Goal: Task Accomplishment & Management: Use online tool/utility

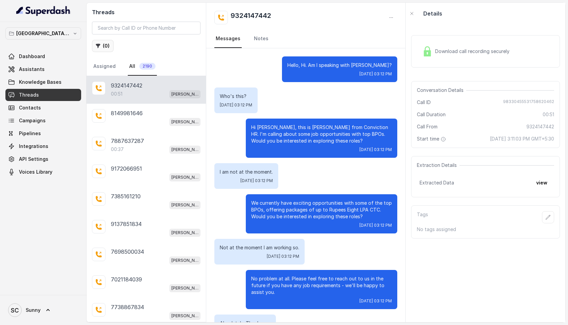
click at [100, 44] on icon "button" at bounding box center [98, 46] width 4 height 4
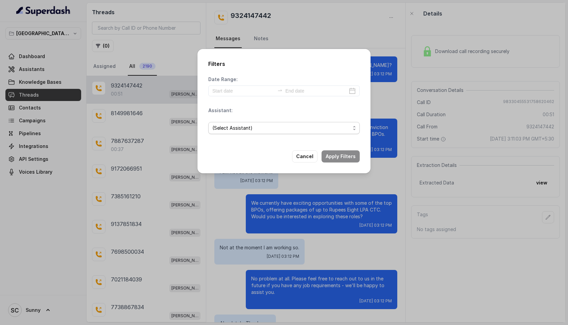
click at [227, 128] on span "(Select Assistant)" at bounding box center [281, 128] width 138 height 8
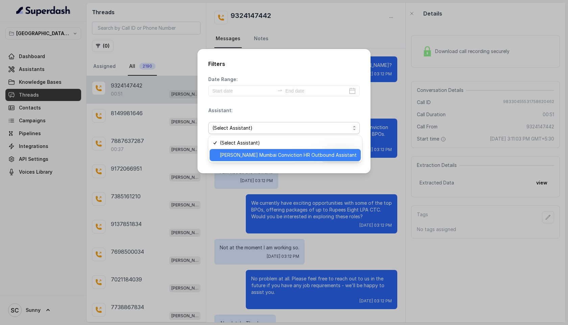
click at [236, 156] on span "[PERSON_NAME] Mumbai Conviction HR Outbound Assistant" at bounding box center [288, 155] width 137 height 8
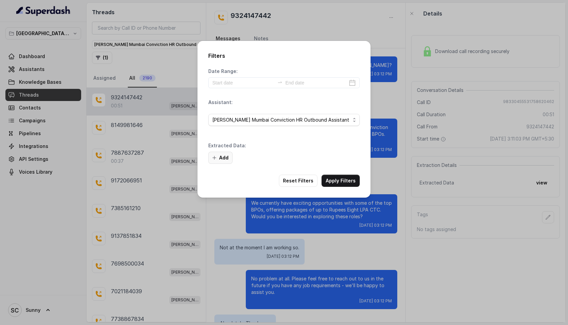
click at [218, 153] on button "Add" at bounding box center [220, 158] width 24 height 12
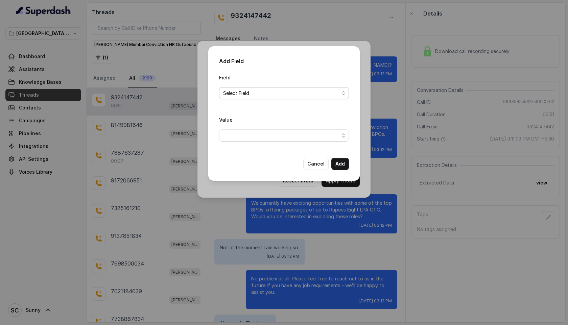
click at [247, 93] on span "Select Field" at bounding box center [281, 93] width 116 height 8
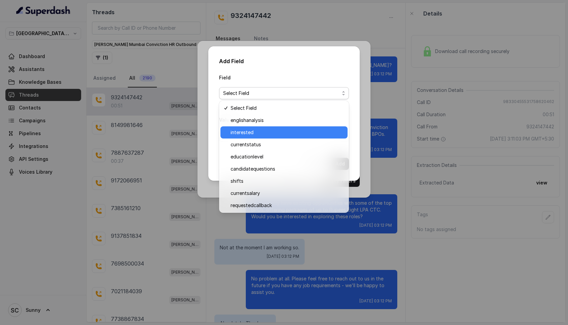
click at [244, 132] on span "interested" at bounding box center [286, 132] width 113 height 8
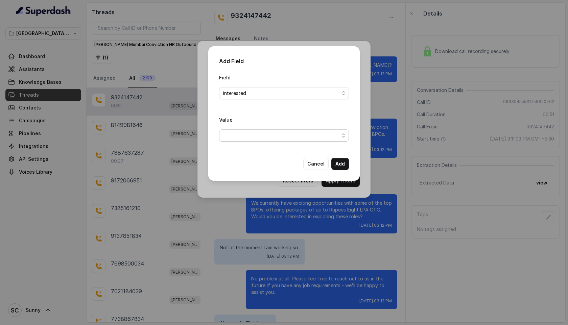
click at [251, 135] on span "button" at bounding box center [284, 135] width 130 height 12
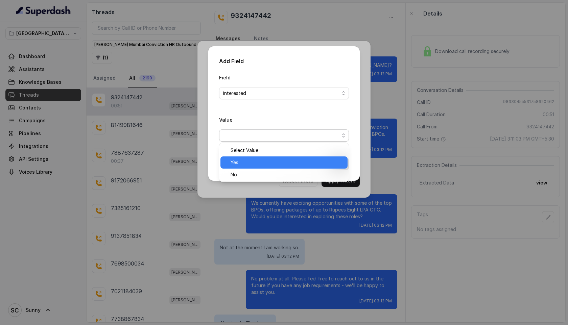
click at [242, 162] on span "Yes" at bounding box center [286, 162] width 113 height 8
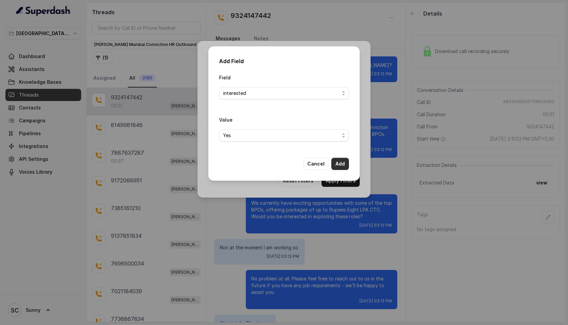
click at [338, 165] on button "Add" at bounding box center [340, 164] width 18 height 12
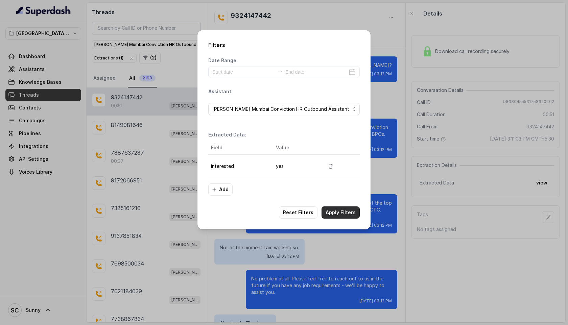
click at [338, 211] on button "Apply Filters" at bounding box center [340, 212] width 38 height 12
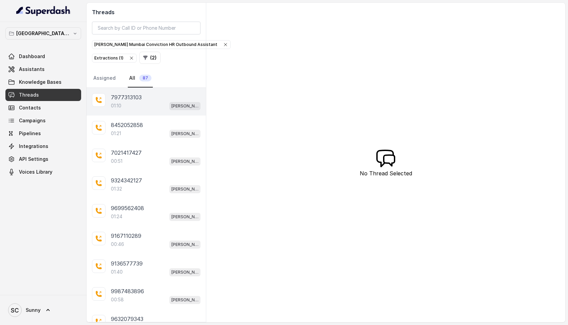
click at [121, 108] on p "01:10" at bounding box center [116, 105] width 10 height 7
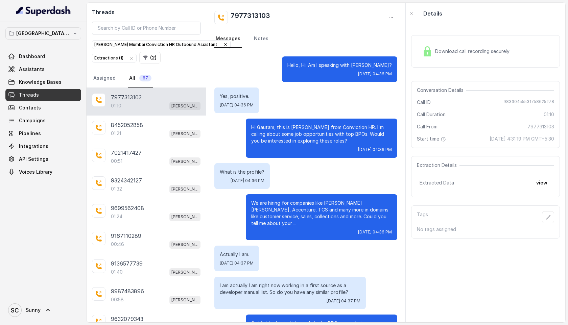
scroll to position [177, 0]
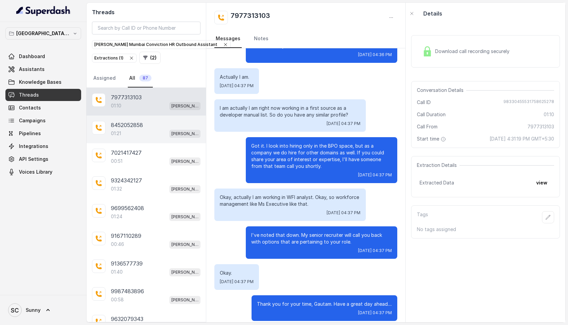
click at [126, 132] on div "01:21 [PERSON_NAME] Mumbai Conviction HR Outbound Assistant" at bounding box center [156, 133] width 90 height 9
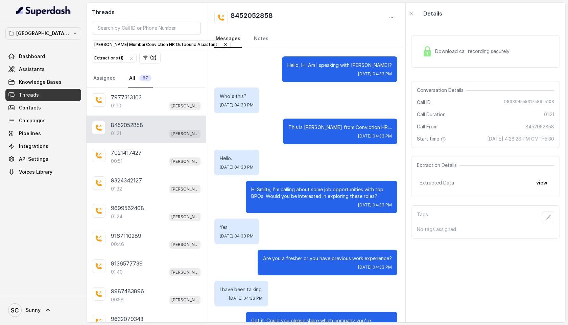
scroll to position [386, 0]
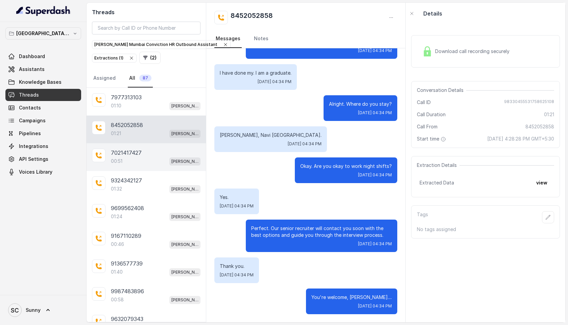
click at [120, 154] on p "7021417427" at bounding box center [126, 153] width 31 height 8
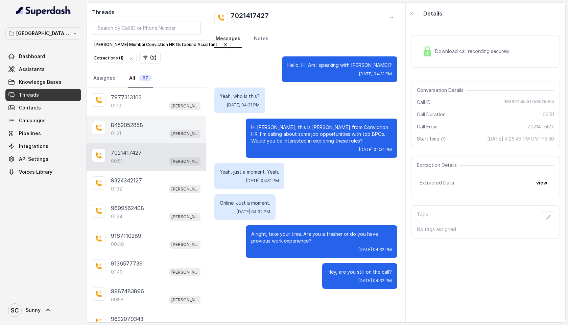
click at [134, 133] on div "01:21 [PERSON_NAME] Mumbai Conviction HR Outbound Assistant" at bounding box center [156, 133] width 90 height 9
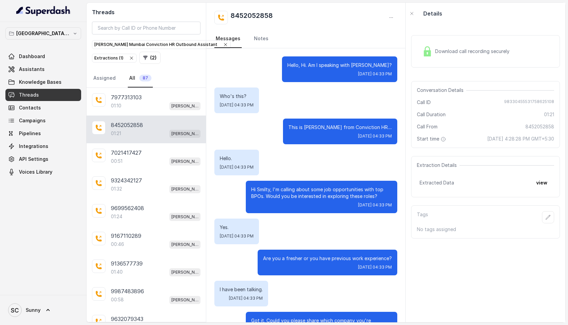
scroll to position [386, 0]
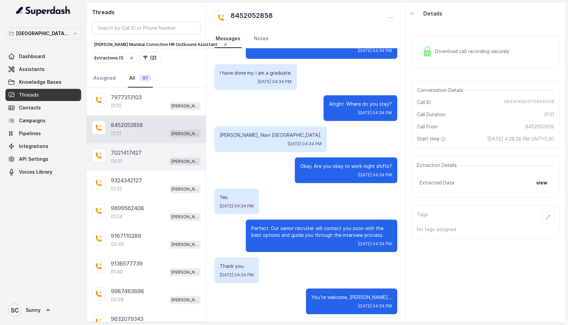
click at [130, 157] on div "00:51 [PERSON_NAME] Mumbai Conviction HR Outbound Assistant" at bounding box center [156, 161] width 90 height 9
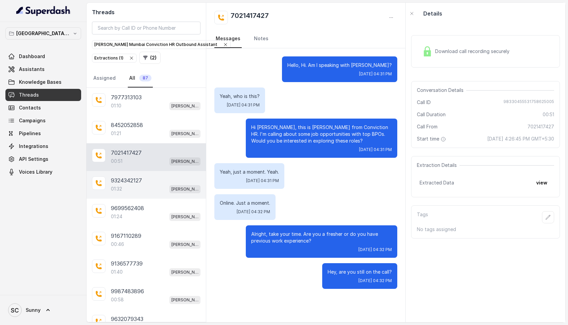
click at [129, 188] on div "01:32 [PERSON_NAME] Mumbai Conviction HR Outbound Assistant" at bounding box center [156, 189] width 90 height 9
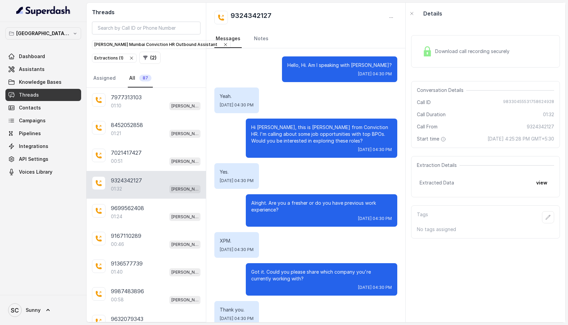
scroll to position [399, 0]
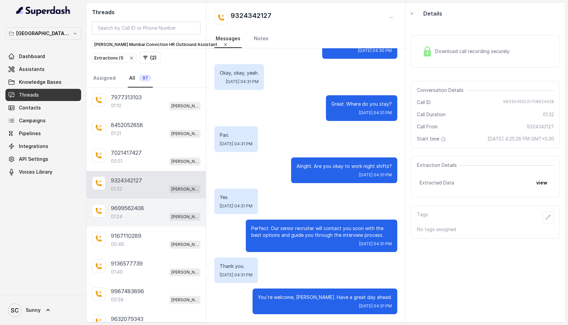
click at [126, 207] on p "9699562408" at bounding box center [127, 208] width 33 height 8
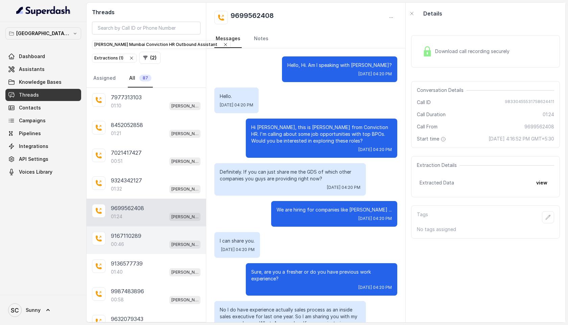
scroll to position [302, 0]
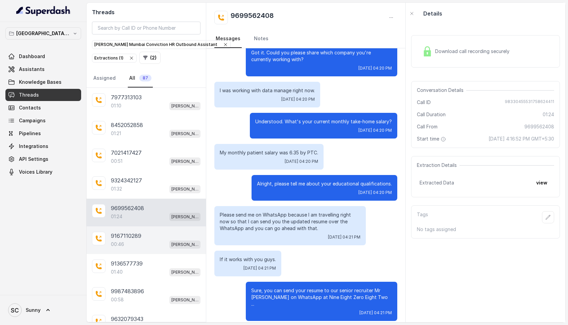
click at [131, 251] on div "9167110289 00:46 [PERSON_NAME] Mumbai Conviction HR Outbound Assistant" at bounding box center [146, 240] width 119 height 28
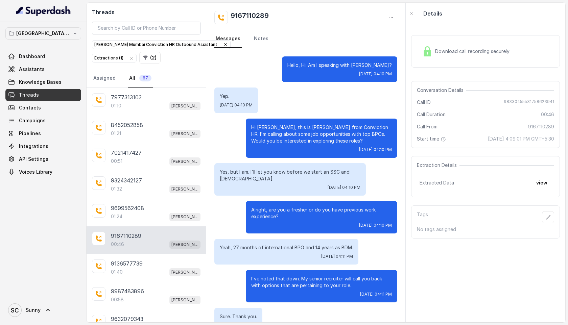
scroll to position [113, 0]
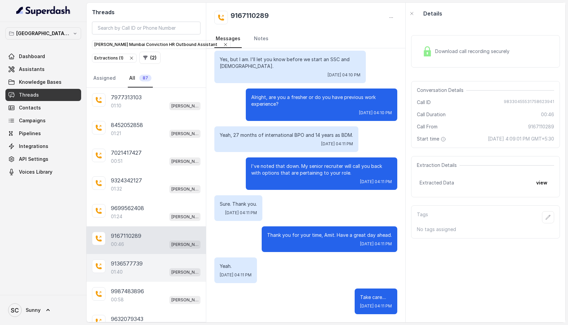
click at [127, 268] on div "01:40 [PERSON_NAME] Mumbai Conviction HR Outbound Assistant" at bounding box center [156, 272] width 90 height 9
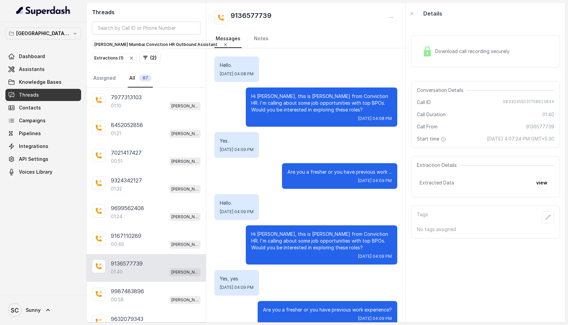
scroll to position [368, 0]
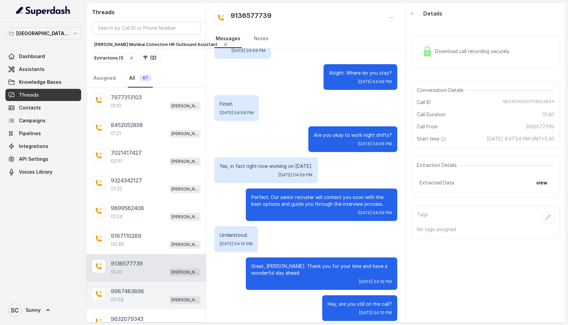
click at [128, 300] on div "00:58 [PERSON_NAME] Mumbai Conviction HR Outbound Assistant" at bounding box center [156, 299] width 90 height 9
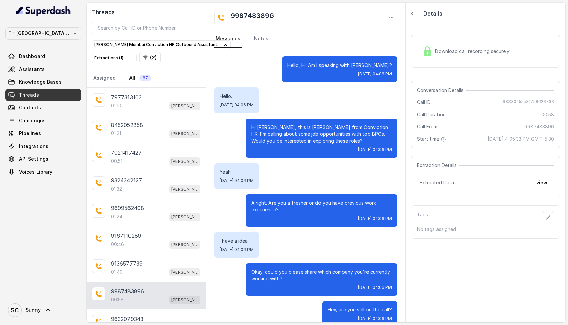
scroll to position [13, 0]
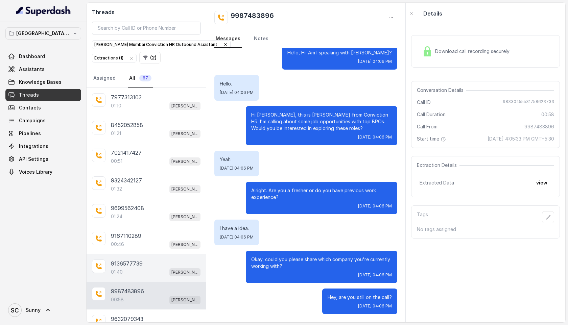
click at [136, 266] on p "9136577739" at bounding box center [127, 264] width 32 height 8
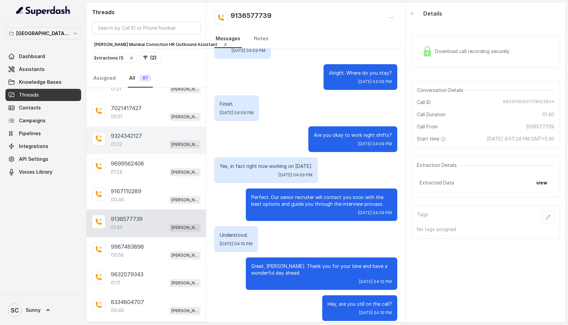
scroll to position [60, 0]
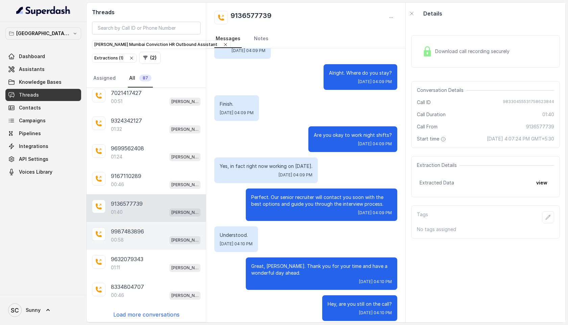
click at [133, 231] on p "9987483896" at bounding box center [127, 231] width 33 height 8
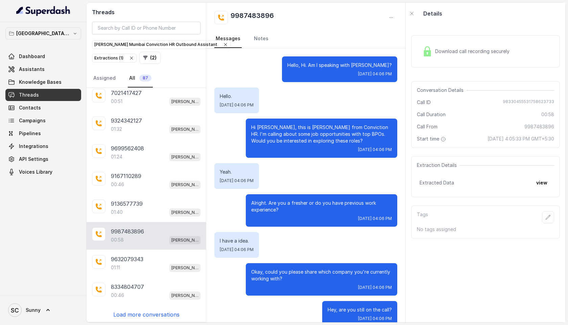
scroll to position [13, 0]
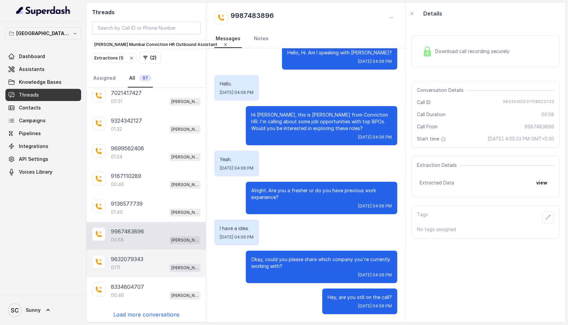
click at [133, 256] on p "9632079343" at bounding box center [127, 259] width 32 height 8
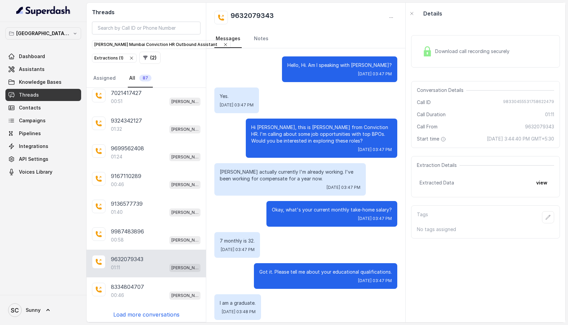
scroll to position [230, 0]
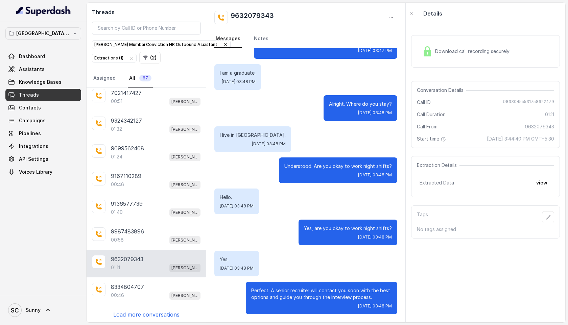
click at [138, 315] on p "Load more conversations" at bounding box center [146, 315] width 66 height 8
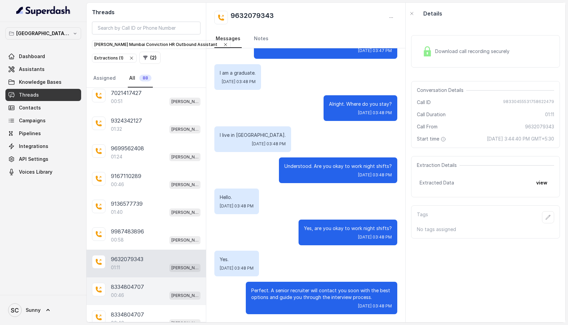
click at [138, 287] on p "8334804707" at bounding box center [127, 287] width 33 height 8
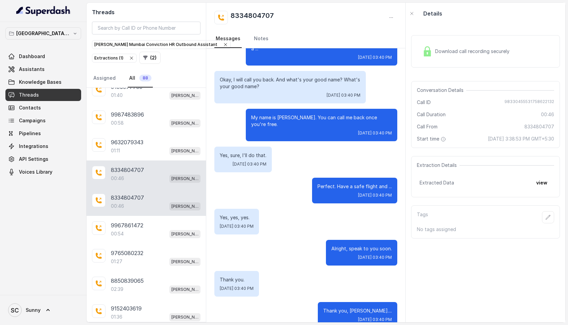
scroll to position [193, 0]
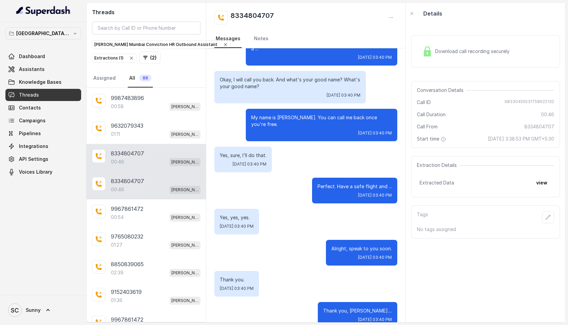
click at [136, 180] on p "8334804707" at bounding box center [127, 181] width 33 height 8
click at [134, 216] on div "00:54 [PERSON_NAME] Mumbai Conviction HR Outbound Assistant" at bounding box center [156, 217] width 90 height 9
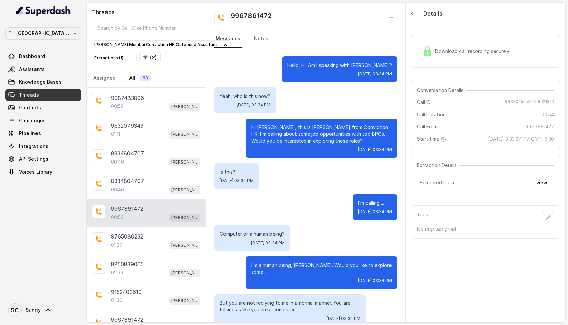
scroll to position [133, 0]
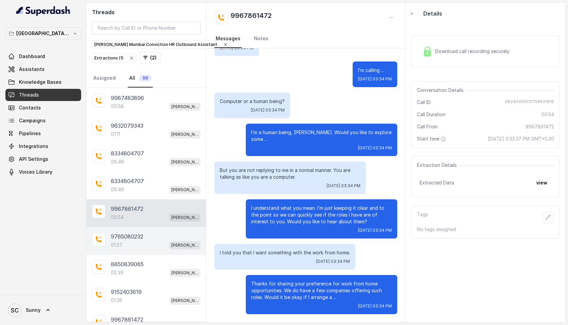
click at [133, 241] on div "01:27 [PERSON_NAME] Mumbai Conviction HR Outbound Assistant" at bounding box center [156, 245] width 90 height 9
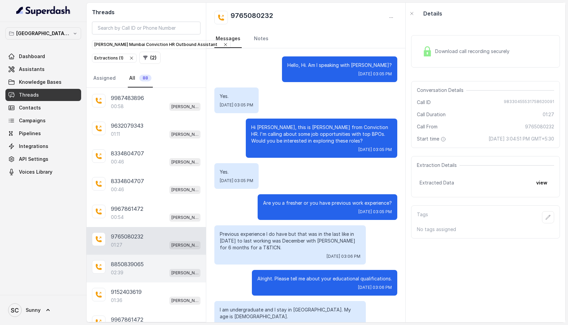
scroll to position [413, 0]
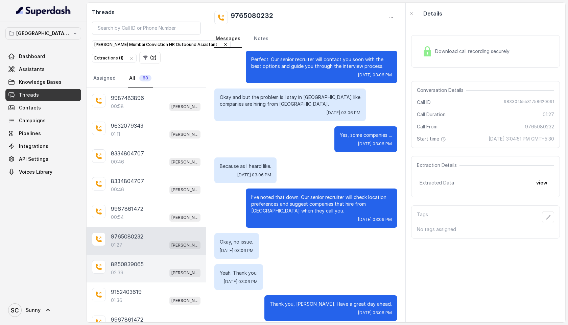
click at [135, 268] on div "02:39 [PERSON_NAME] Mumbai Conviction HR Outbound Assistant" at bounding box center [156, 272] width 90 height 9
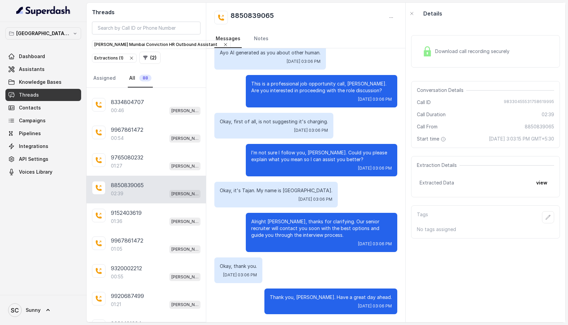
scroll to position [287, 0]
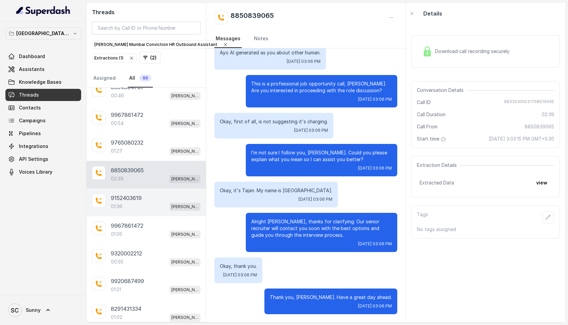
click at [130, 202] on div "01:36 [PERSON_NAME] Mumbai Conviction HR Outbound Assistant" at bounding box center [156, 206] width 90 height 9
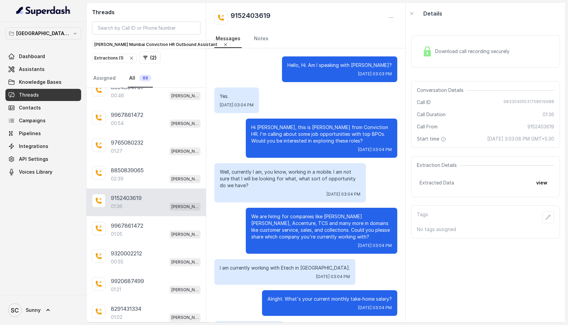
scroll to position [319, 0]
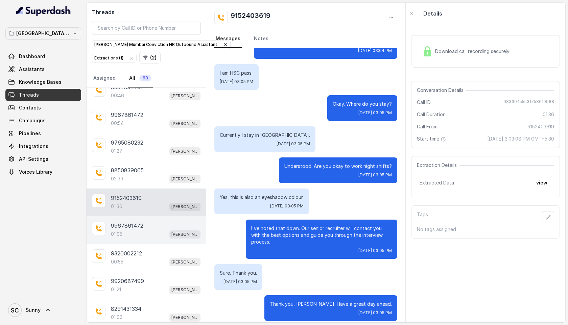
click at [145, 226] on div "9967861472" at bounding box center [156, 226] width 90 height 8
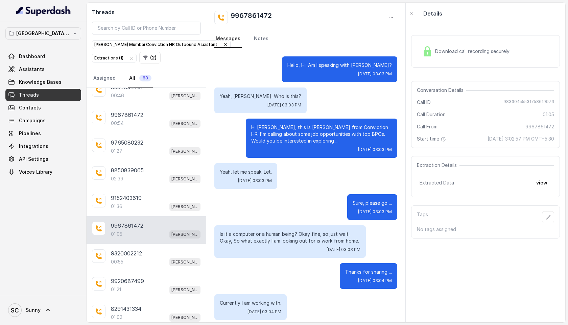
scroll to position [264, 0]
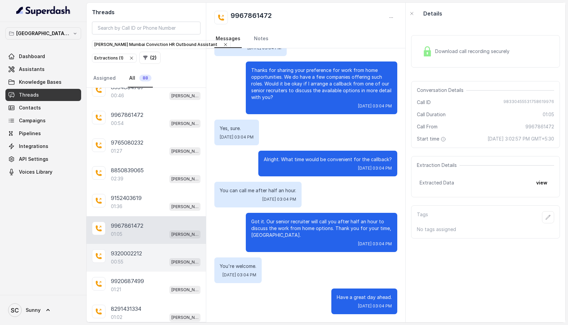
click at [132, 258] on div "00:55 [PERSON_NAME] Mumbai Conviction HR Outbound Assistant" at bounding box center [156, 262] width 90 height 9
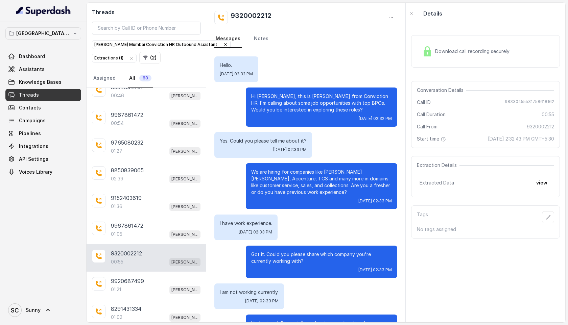
scroll to position [102, 0]
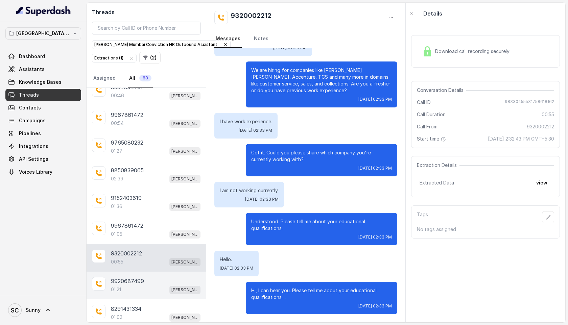
click at [132, 286] on div "01:21 [PERSON_NAME] Mumbai Conviction HR Outbound Assistant" at bounding box center [156, 289] width 90 height 9
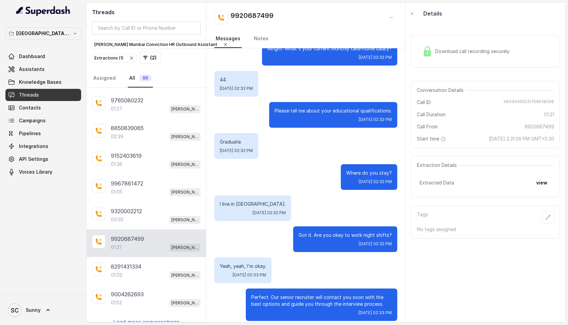
scroll to position [335, 0]
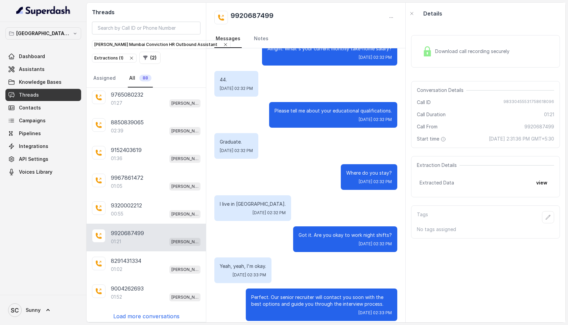
click at [143, 312] on p "Load more conversations" at bounding box center [146, 316] width 66 height 8
click at [132, 261] on p "8291431334" at bounding box center [126, 261] width 30 height 8
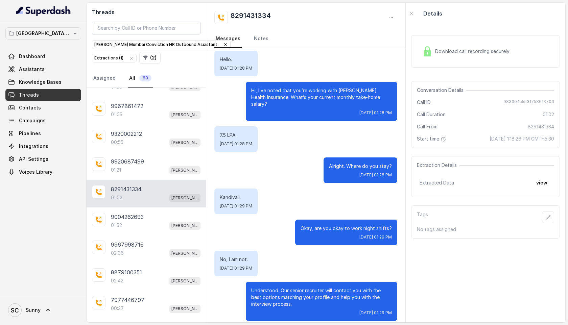
scroll to position [415, 0]
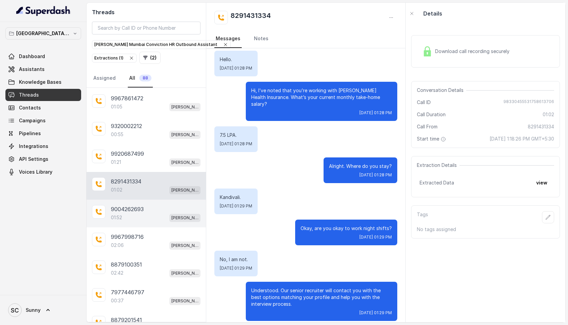
click at [131, 213] on div "01:52 [PERSON_NAME] Mumbai Conviction HR Outbound Assistant" at bounding box center [156, 217] width 90 height 9
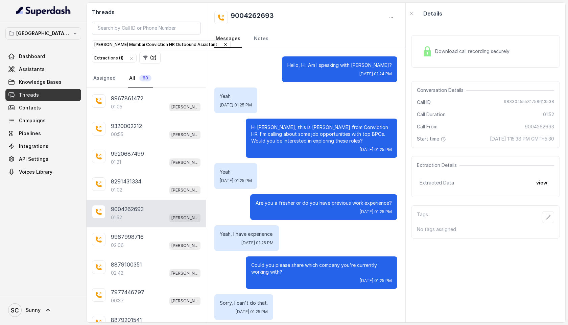
scroll to position [537, 0]
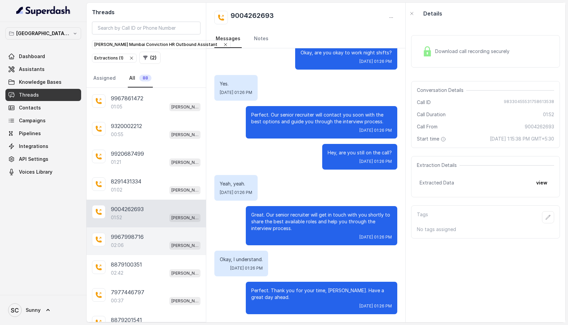
click at [136, 236] on p "9967998716" at bounding box center [127, 237] width 33 height 8
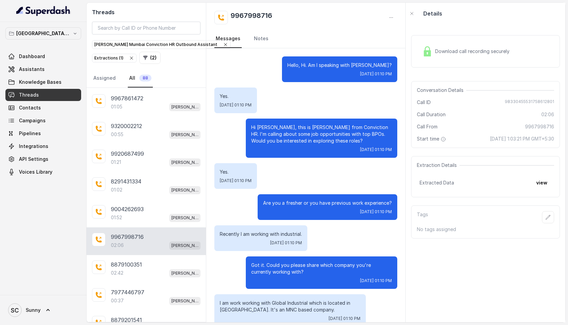
scroll to position [755, 0]
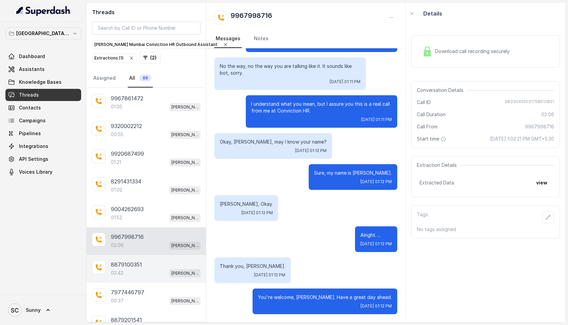
click at [132, 270] on div "02:42 [PERSON_NAME] Mumbai Conviction HR Outbound Assistant" at bounding box center [156, 273] width 90 height 9
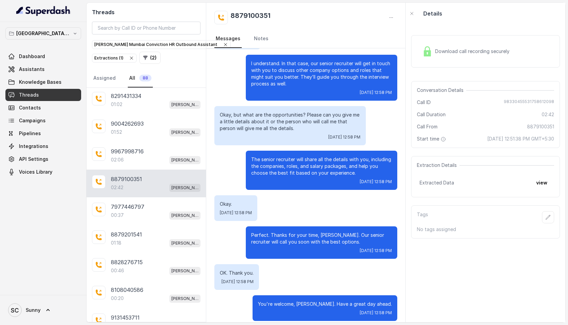
scroll to position [502, 0]
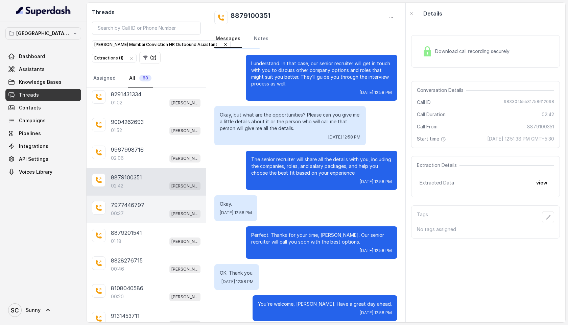
click at [123, 201] on p "7977446797" at bounding box center [127, 205] width 33 height 8
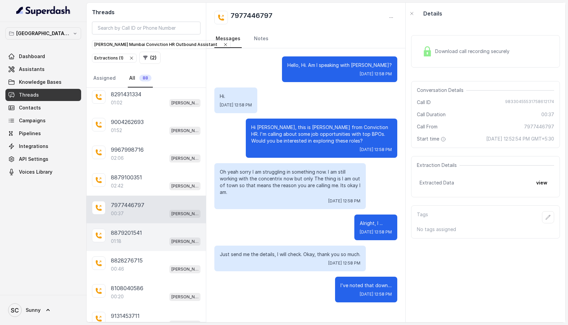
click at [129, 237] on div "01:18 [PERSON_NAME] Mumbai Conviction HR Outbound Assistant" at bounding box center [156, 241] width 90 height 9
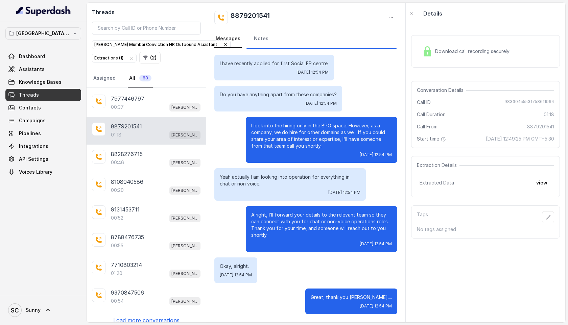
scroll to position [611, 0]
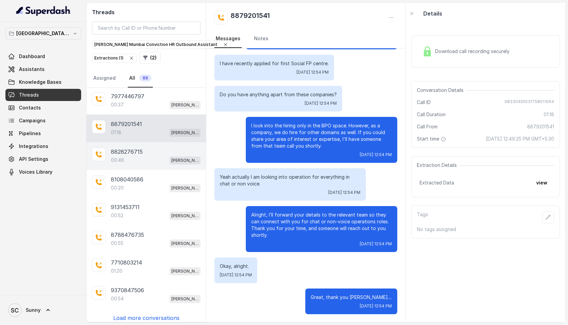
click at [124, 156] on div "00:46 [PERSON_NAME] Mumbai Conviction HR Outbound Assistant" at bounding box center [156, 160] width 90 height 9
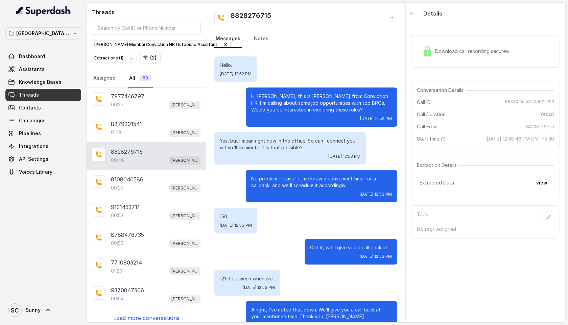
scroll to position [81, 0]
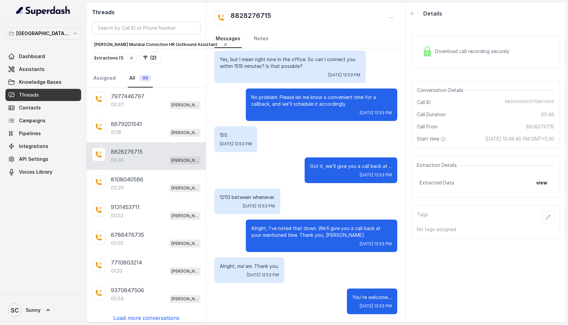
click at [464, 47] on div "Download call recording securely" at bounding box center [465, 52] width 93 height 16
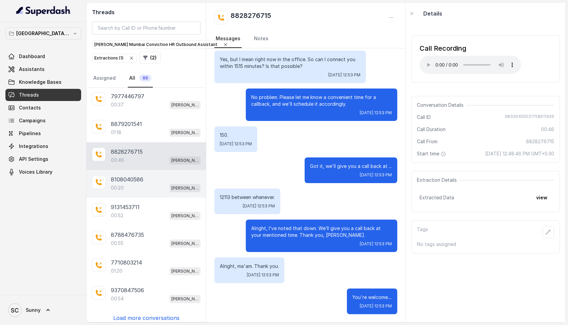
click at [133, 175] on p "8108040586" at bounding box center [127, 179] width 32 height 8
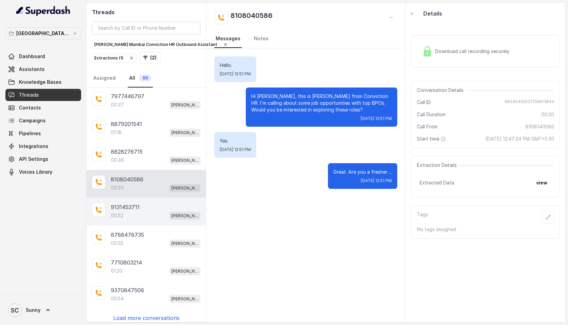
click at [129, 205] on p "9131453711" at bounding box center [125, 207] width 29 height 8
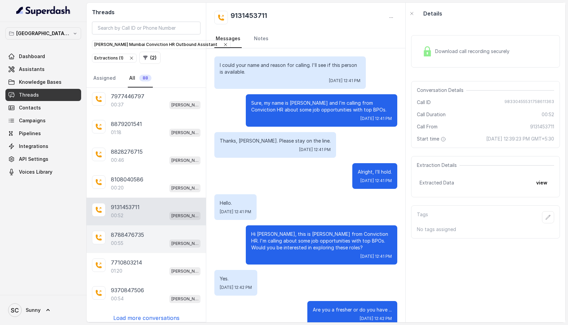
scroll to position [13, 0]
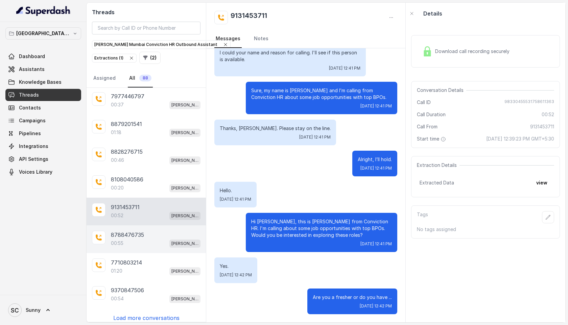
click at [125, 239] on div "00:55 [PERSON_NAME] Mumbai Conviction HR Outbound Assistant" at bounding box center [156, 243] width 90 height 9
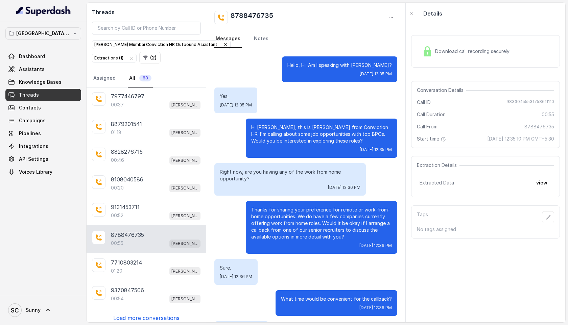
scroll to position [77, 0]
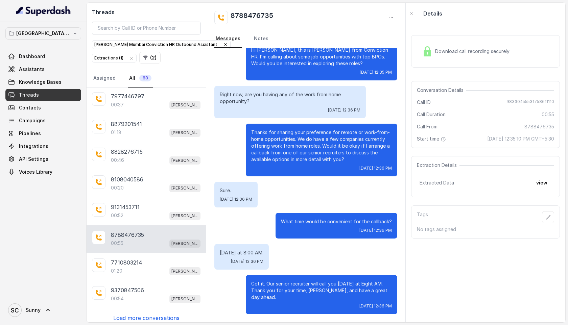
click at [445, 49] on span "Download call recording securely" at bounding box center [473, 51] width 77 height 7
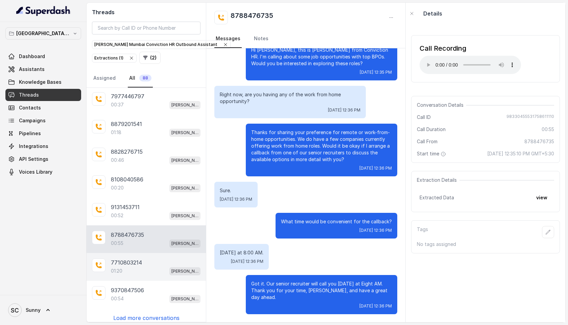
click at [122, 268] on p "01:20" at bounding box center [116, 271] width 11 height 7
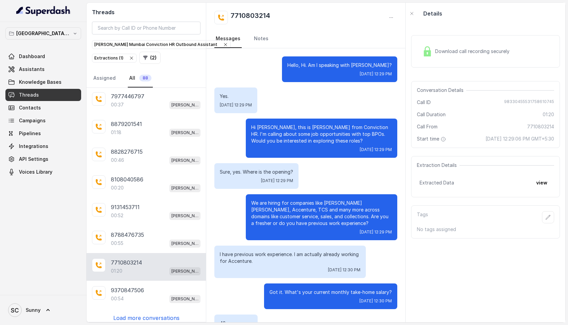
scroll to position [257, 0]
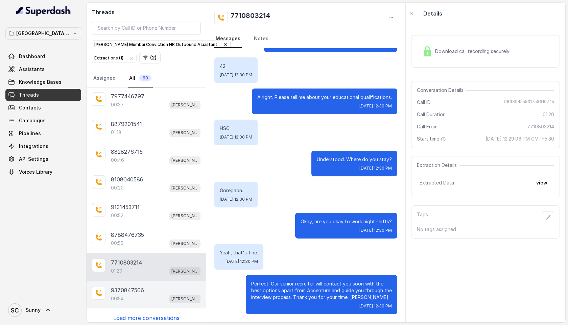
click at [122, 286] on p "9370847506" at bounding box center [127, 290] width 33 height 8
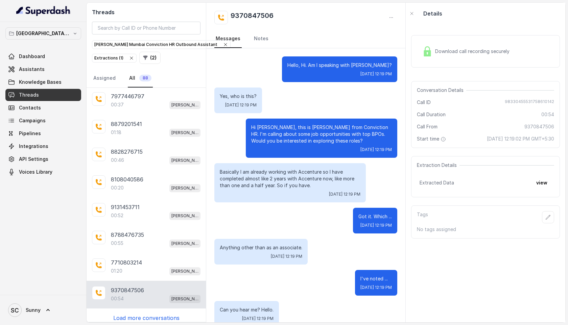
scroll to position [126, 0]
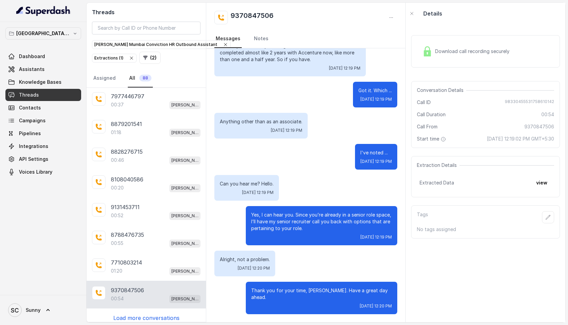
click at [142, 314] on p "Load more conversations" at bounding box center [146, 318] width 66 height 8
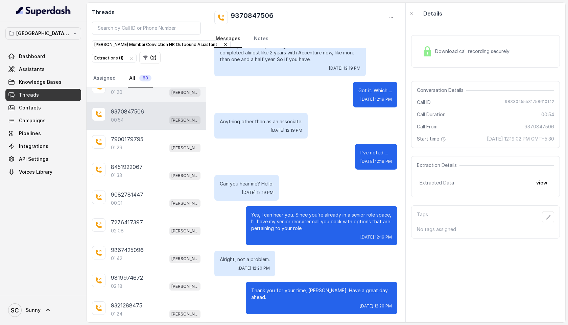
scroll to position [790, 0]
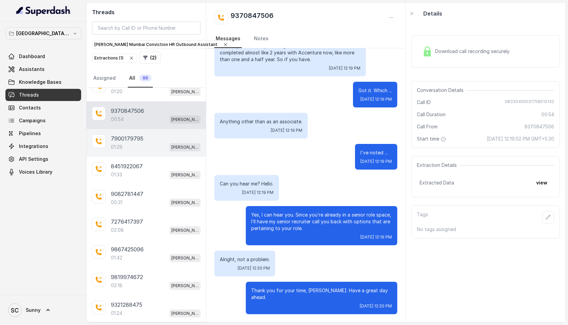
click at [144, 136] on div "7900179795" at bounding box center [156, 138] width 90 height 8
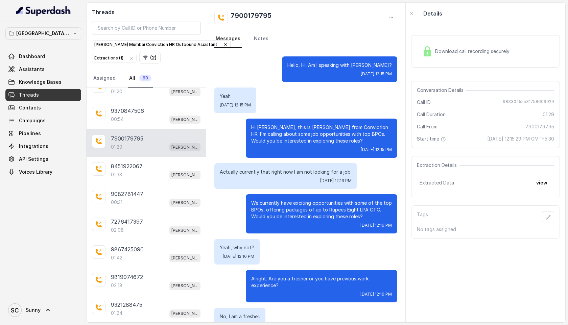
scroll to position [319, 0]
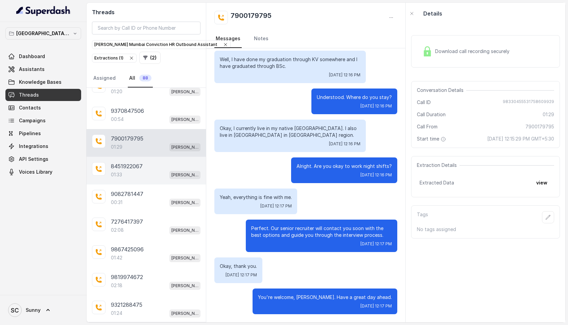
click at [134, 162] on p "8451922067" at bounding box center [127, 166] width 32 height 8
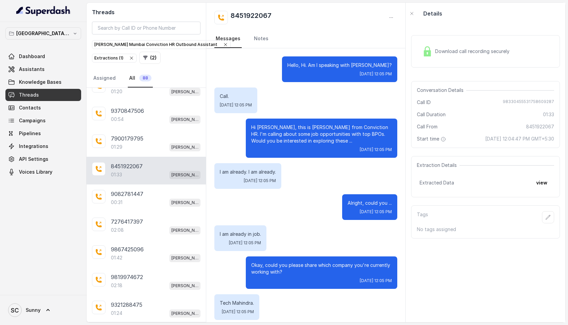
scroll to position [561, 0]
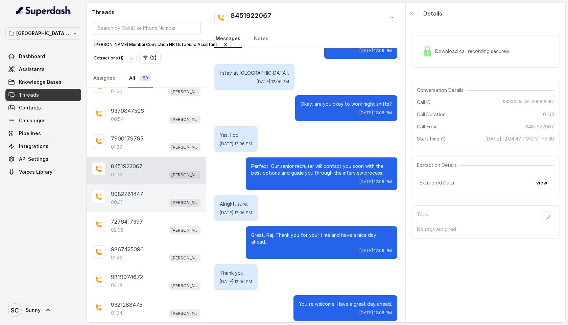
click at [138, 198] on div "00:31 [PERSON_NAME] Mumbai Conviction HR Outbound Assistant" at bounding box center [156, 202] width 90 height 9
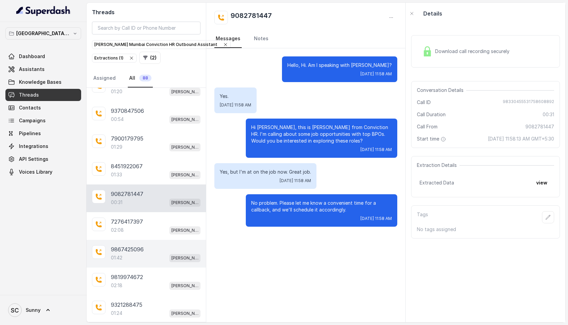
click at [129, 240] on div "9867425096 01:42 [PERSON_NAME] Mumbai Conviction HR Outbound Assistant" at bounding box center [146, 254] width 119 height 28
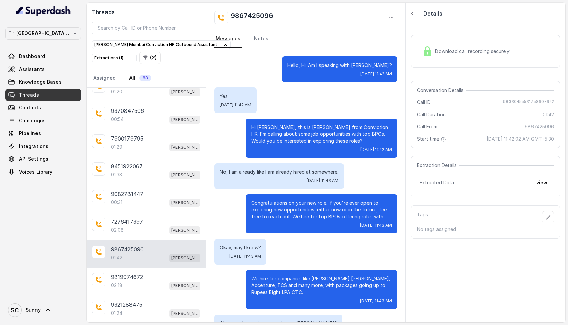
scroll to position [304, 0]
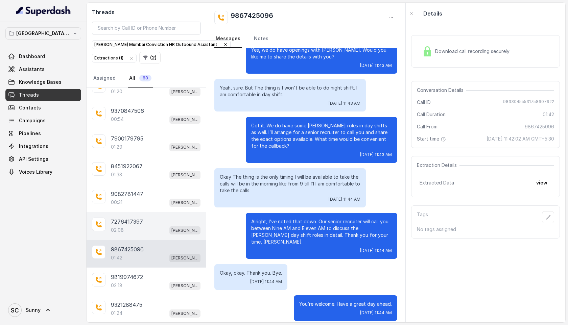
click at [132, 219] on p "7276417397" at bounding box center [127, 222] width 32 height 8
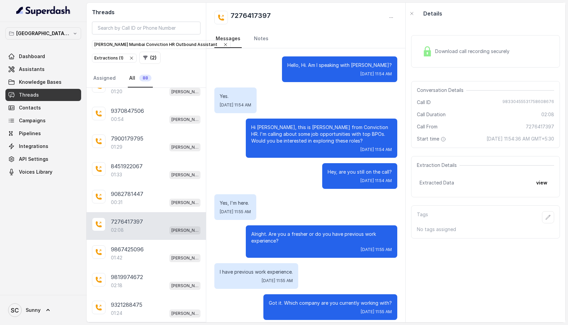
scroll to position [486, 0]
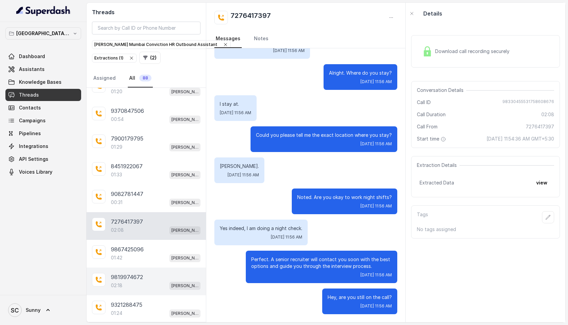
click at [128, 273] on p "9819974672" at bounding box center [127, 277] width 32 height 8
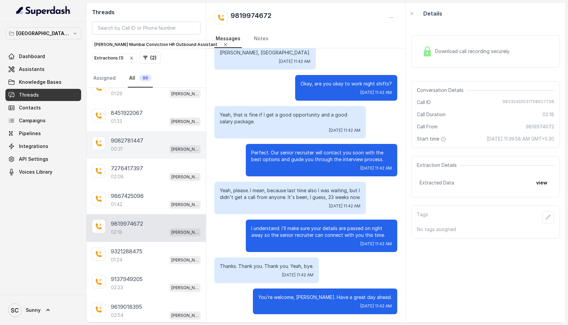
scroll to position [886, 0]
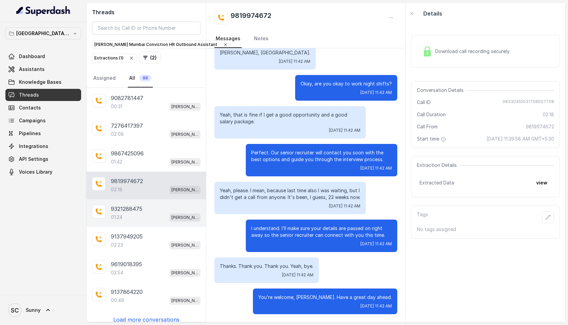
click at [115, 214] on p "01:24" at bounding box center [116, 217] width 11 height 7
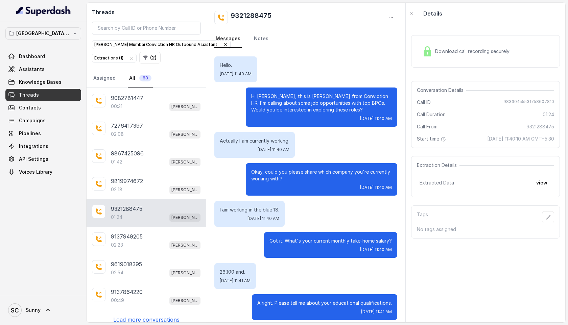
scroll to position [323, 0]
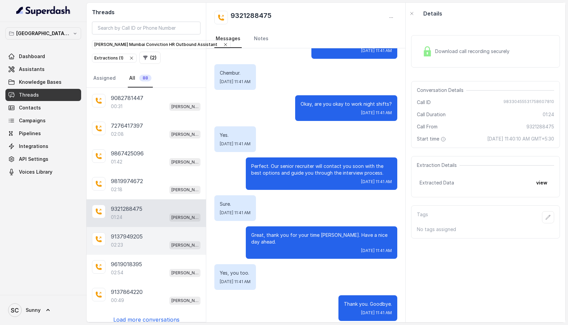
click at [132, 232] on p "9137949205" at bounding box center [127, 236] width 32 height 8
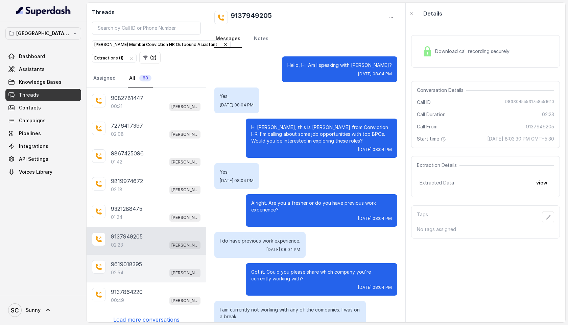
scroll to position [607, 0]
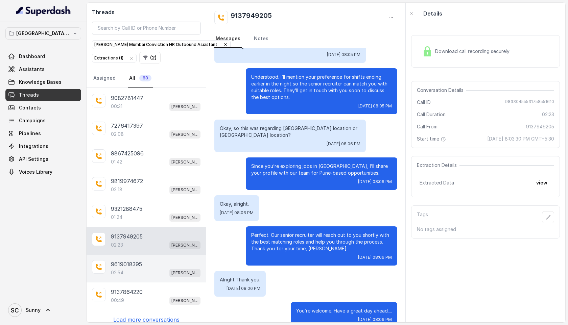
click at [138, 268] on div "02:54 [PERSON_NAME] Mumbai Conviction HR Outbound Assistant" at bounding box center [156, 272] width 90 height 9
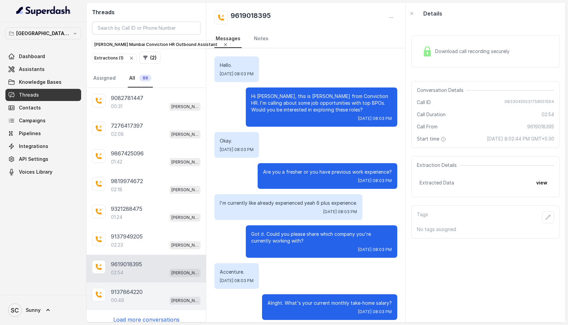
scroll to position [275, 0]
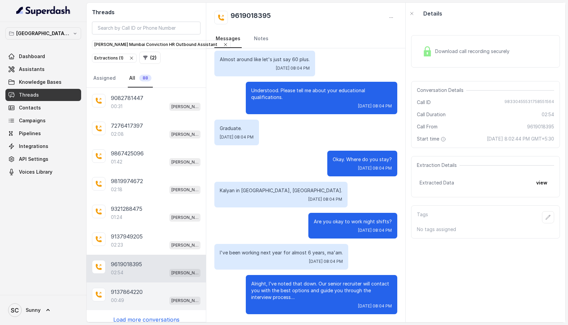
click at [135, 296] on div "00:49 [PERSON_NAME] Mumbai Conviction HR Outbound Assistant" at bounding box center [156, 300] width 90 height 9
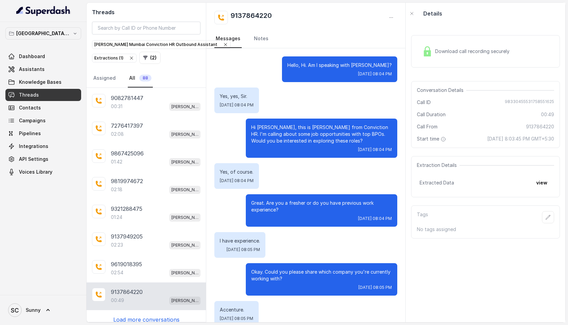
scroll to position [106, 0]
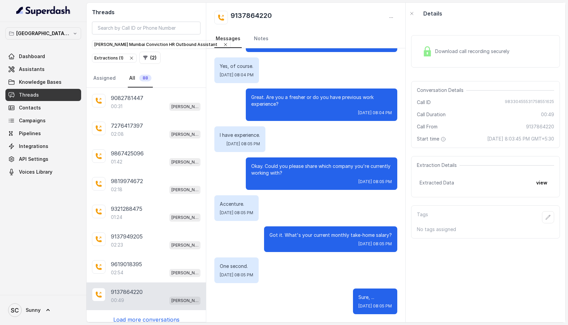
click at [139, 316] on p "Load more conversations" at bounding box center [146, 320] width 66 height 8
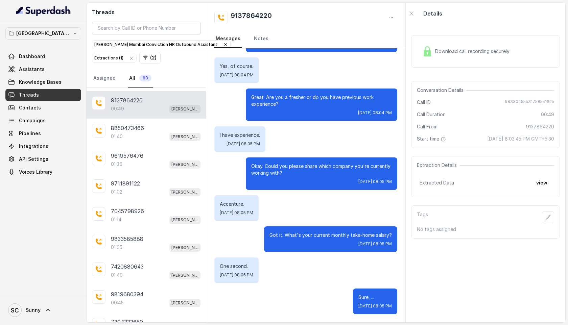
scroll to position [1084, 0]
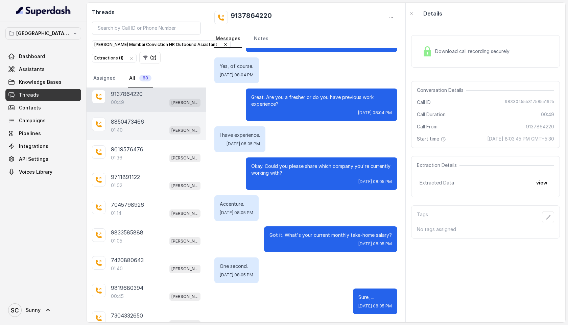
click at [135, 128] on div "8850473466 01:40 [PERSON_NAME] Mumbai Conviction HR Outbound Assistant" at bounding box center [146, 126] width 119 height 28
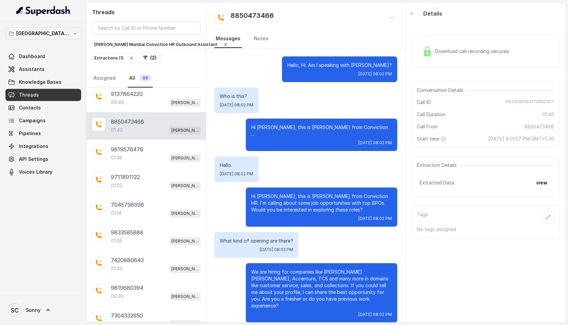
scroll to position [464, 0]
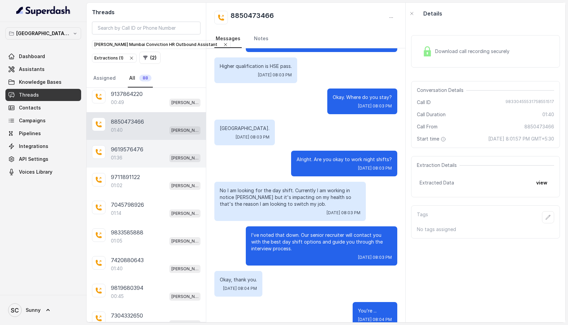
click at [138, 153] on div "01:36 [PERSON_NAME] Mumbai Conviction HR Outbound Assistant" at bounding box center [156, 157] width 90 height 9
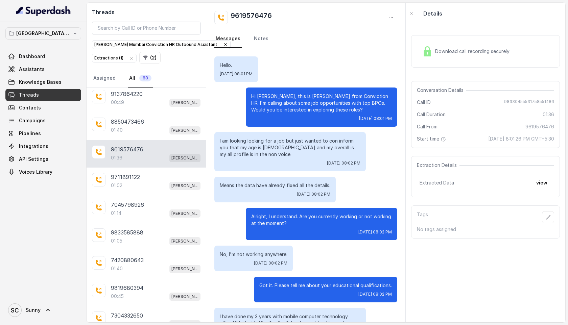
scroll to position [271, 0]
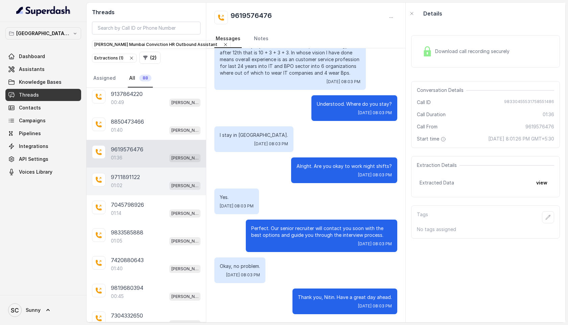
click at [126, 181] on div "01:02 [PERSON_NAME] Mumbai Conviction HR Outbound Assistant" at bounding box center [156, 185] width 90 height 9
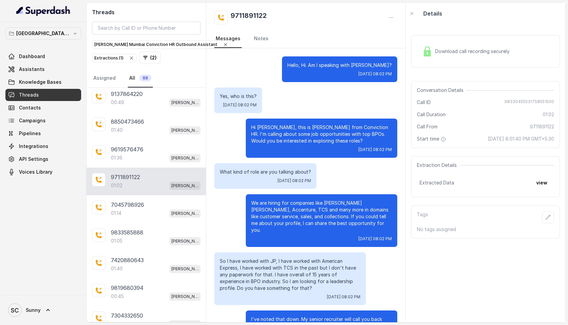
scroll to position [84, 0]
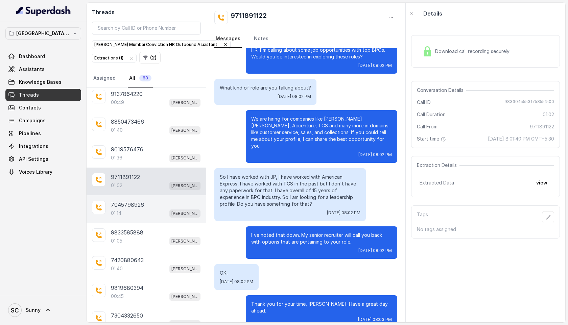
click at [133, 201] on p "7045798926" at bounding box center [127, 205] width 33 height 8
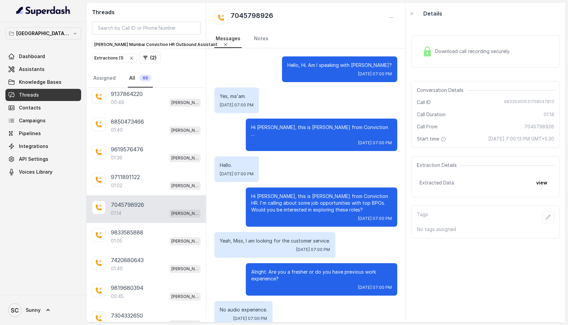
scroll to position [337, 0]
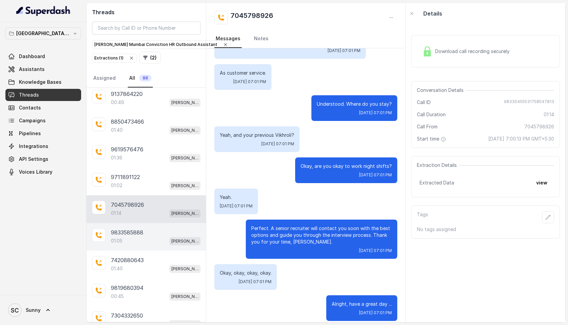
click at [131, 237] on div "01:05 [PERSON_NAME] Mumbai Conviction HR Outbound Assistant" at bounding box center [156, 241] width 90 height 9
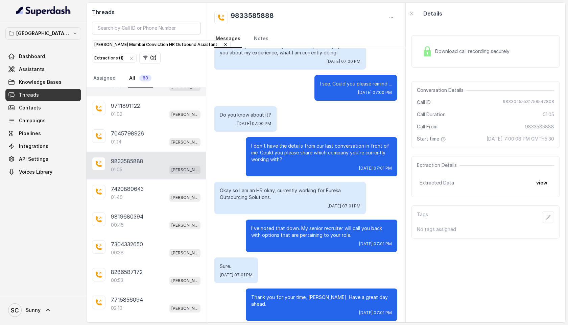
scroll to position [1161, 0]
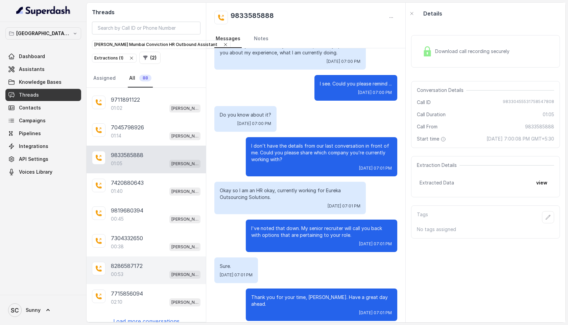
click at [123, 262] on p "8286587172" at bounding box center [127, 266] width 32 height 8
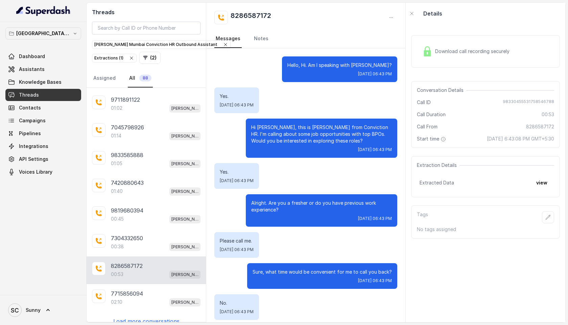
scroll to position [81, 0]
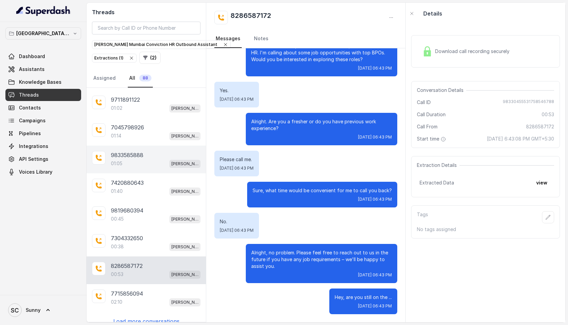
click at [131, 151] on p "9833585888" at bounding box center [127, 155] width 32 height 8
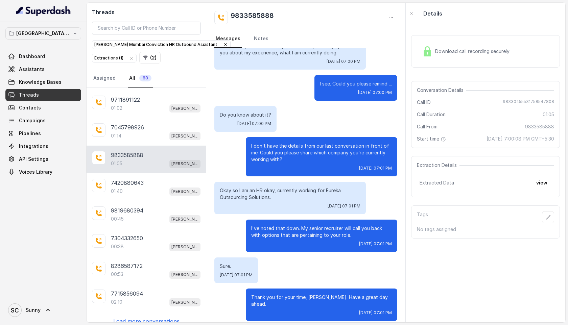
scroll to position [1148, 0]
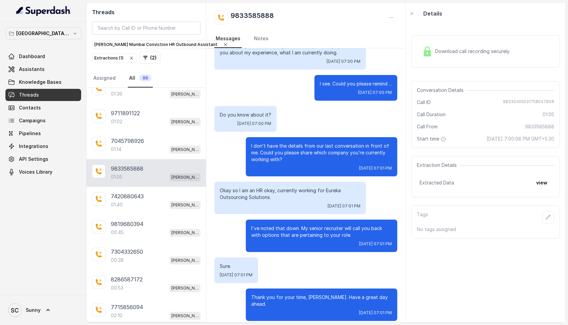
click at [131, 145] on div "01:14 [PERSON_NAME] Mumbai Conviction HR Outbound Assistant" at bounding box center [156, 149] width 90 height 9
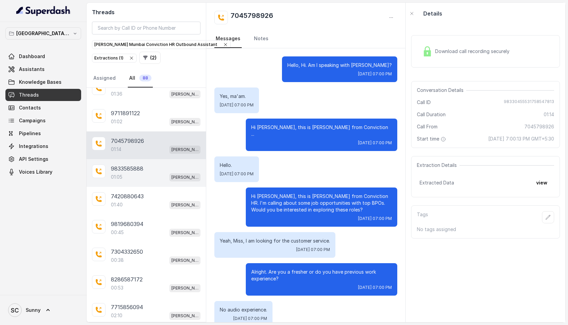
scroll to position [337, 0]
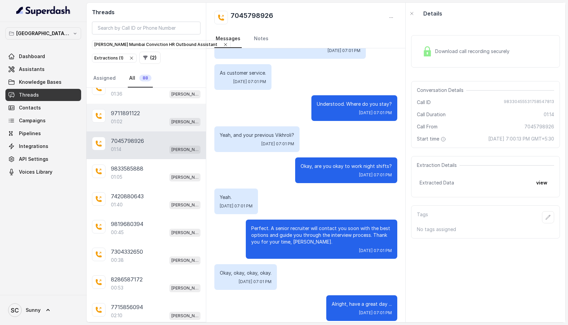
click at [138, 117] on div "01:02 [PERSON_NAME] Mumbai Conviction HR Outbound Assistant" at bounding box center [156, 121] width 90 height 9
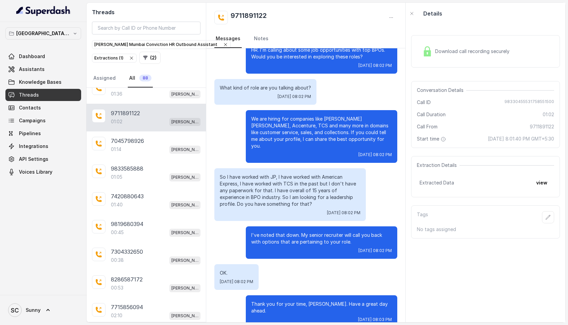
scroll to position [1134, 0]
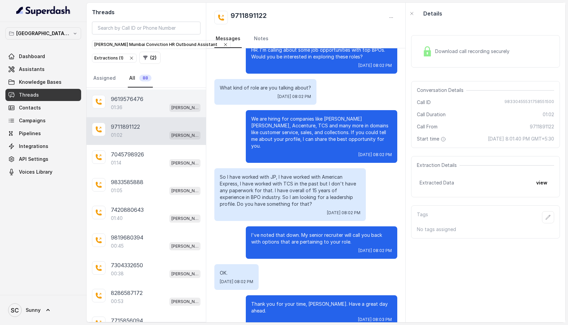
click at [137, 103] on div "01:36 [PERSON_NAME] Mumbai Conviction HR Outbound Assistant" at bounding box center [156, 107] width 90 height 9
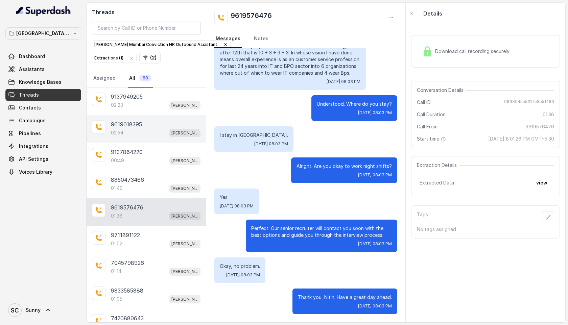
scroll to position [1014, 0]
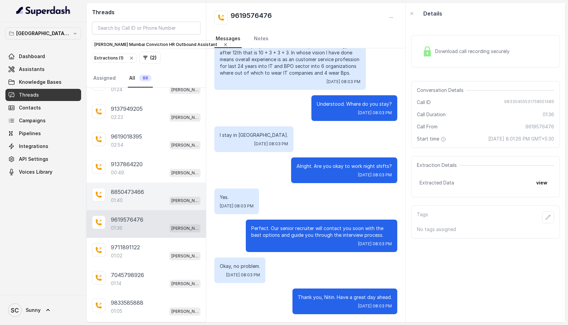
click at [123, 197] on p "01:40" at bounding box center [117, 200] width 12 height 7
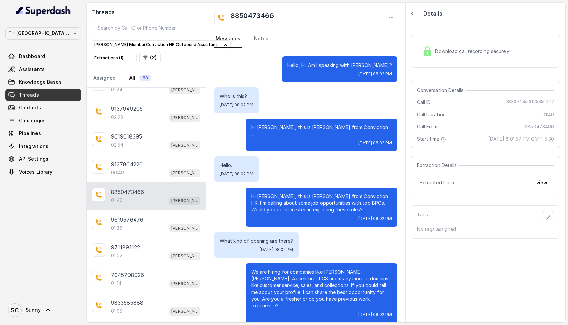
scroll to position [464, 0]
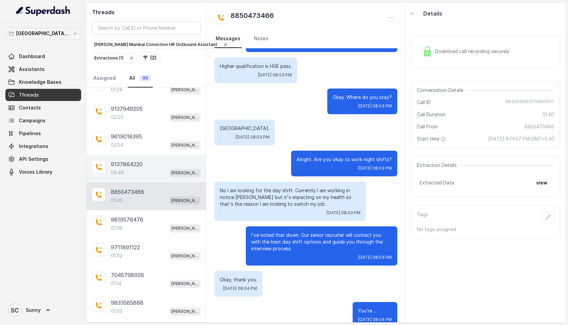
click at [125, 168] on div "00:49 [PERSON_NAME] Mumbai Conviction HR Outbound Assistant" at bounding box center [156, 172] width 90 height 9
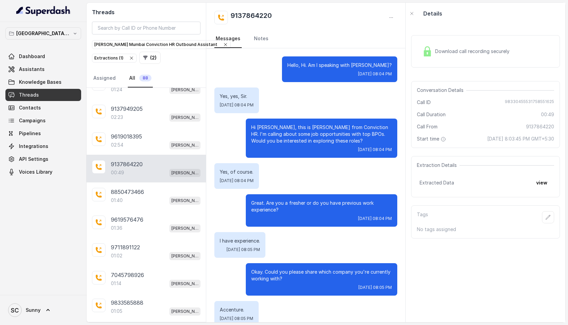
scroll to position [106, 0]
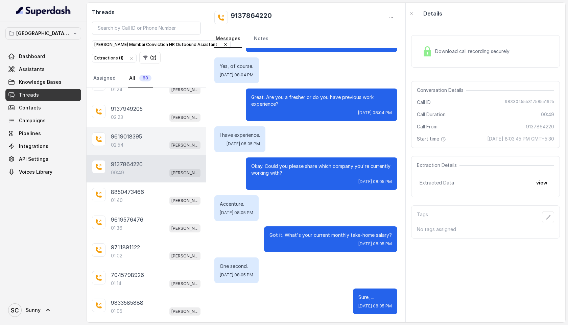
click at [117, 132] on p "9619018395" at bounding box center [126, 136] width 31 height 8
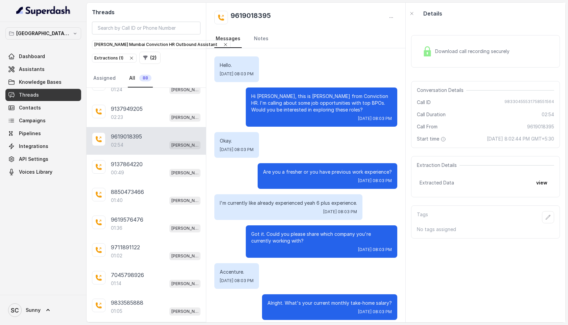
scroll to position [275, 0]
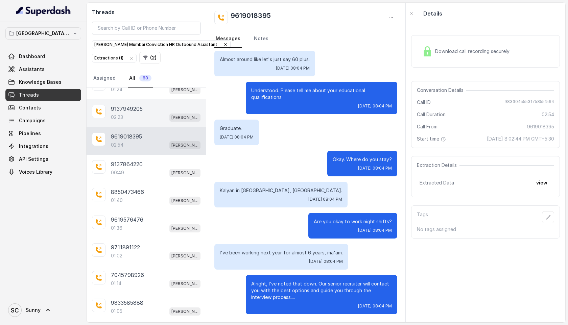
click at [132, 113] on div "02:23 [PERSON_NAME] Mumbai Conviction HR Outbound Assistant" at bounding box center [156, 117] width 90 height 9
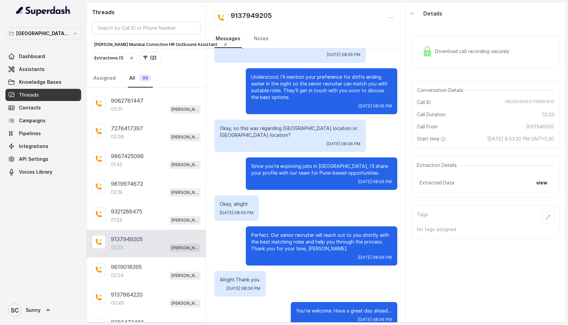
scroll to position [861, 0]
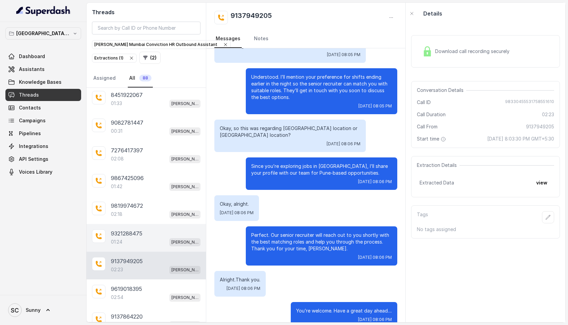
click at [129, 229] on p "9321288475" at bounding box center [126, 233] width 31 height 8
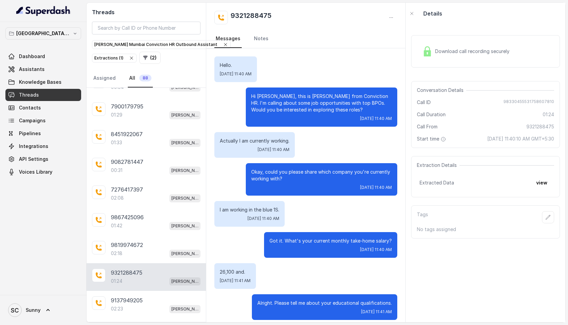
scroll to position [820, 0]
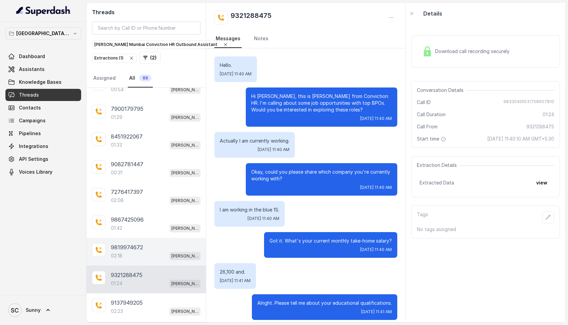
click at [131, 243] on p "9819974672" at bounding box center [127, 247] width 32 height 8
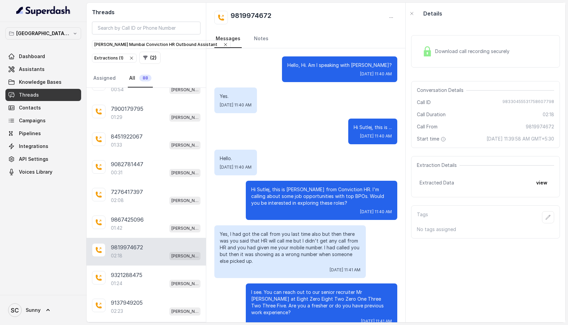
scroll to position [698, 0]
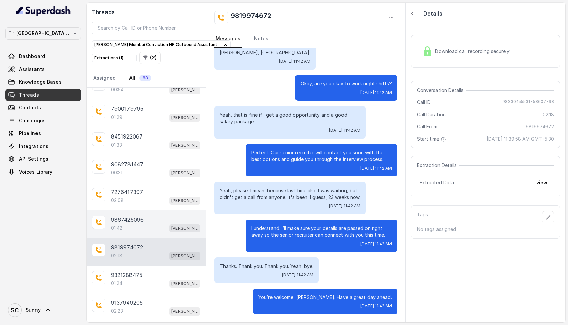
click at [142, 224] on div "01:42 [PERSON_NAME] Mumbai Conviction HR Outbound Assistant" at bounding box center [156, 228] width 90 height 9
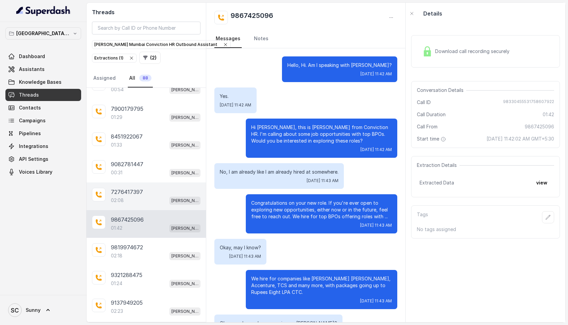
scroll to position [304, 0]
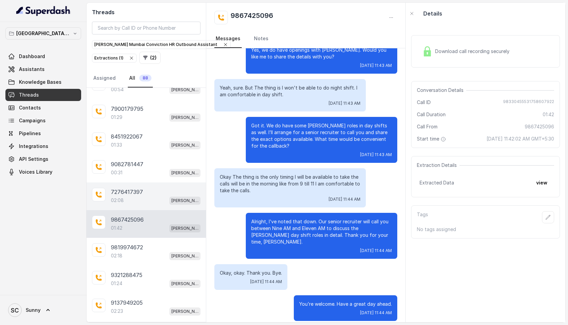
click at [131, 196] on div "02:08 [PERSON_NAME] Mumbai Conviction HR Outbound Assistant" at bounding box center [156, 200] width 90 height 9
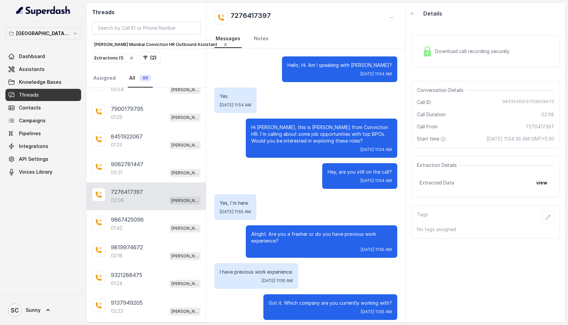
scroll to position [486, 0]
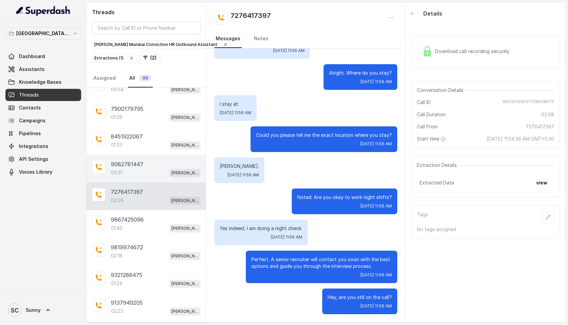
click at [144, 168] on div "00:31 [PERSON_NAME] Mumbai Conviction HR Outbound Assistant" at bounding box center [156, 172] width 90 height 9
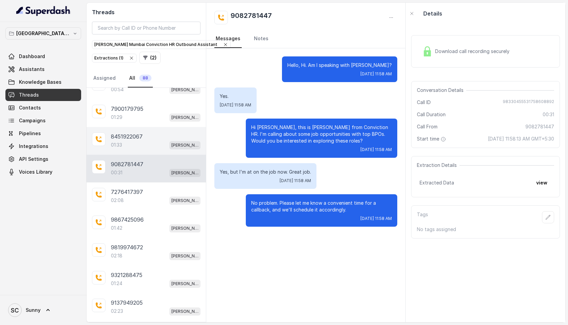
click at [133, 132] on p "8451922067" at bounding box center [127, 136] width 32 height 8
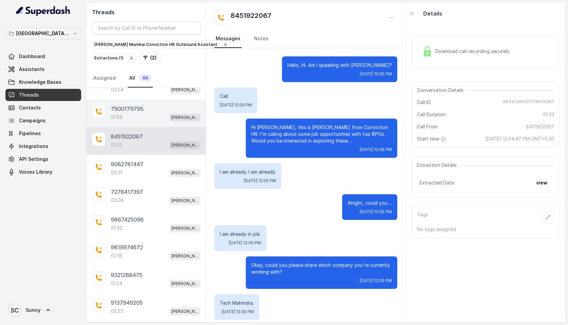
scroll to position [561, 0]
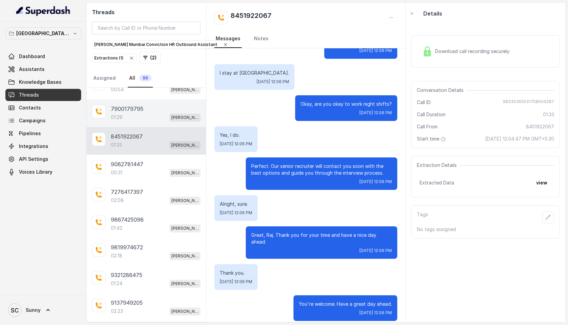
click at [138, 105] on p "7900179795" at bounding box center [127, 109] width 32 height 8
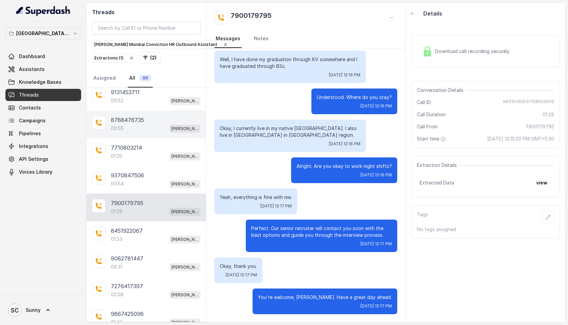
scroll to position [725, 0]
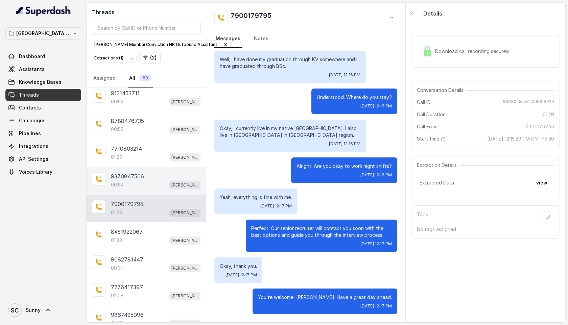
click at [124, 180] on div "00:54 [PERSON_NAME] Mumbai Conviction HR Outbound Assistant" at bounding box center [156, 184] width 90 height 9
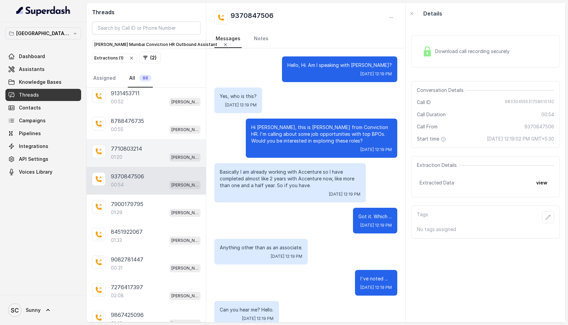
scroll to position [126, 0]
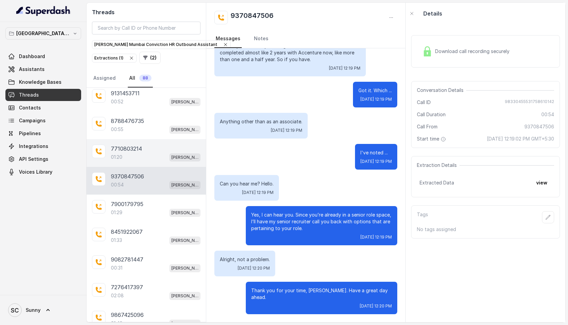
click at [145, 153] on div "01:20 [PERSON_NAME] Mumbai Conviction HR Outbound Assistant" at bounding box center [156, 157] width 90 height 9
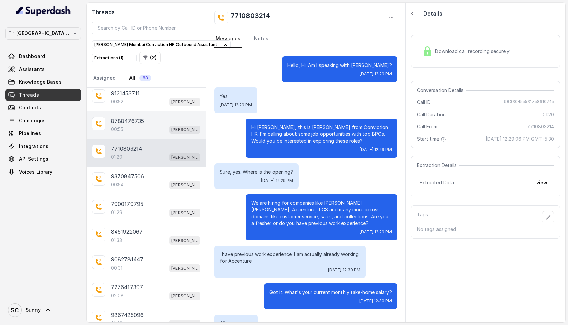
scroll to position [257, 0]
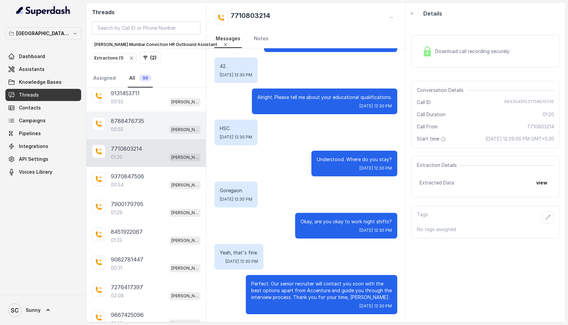
click at [141, 125] on div "00:55 [PERSON_NAME] Mumbai Conviction HR Outbound Assistant" at bounding box center [156, 129] width 90 height 9
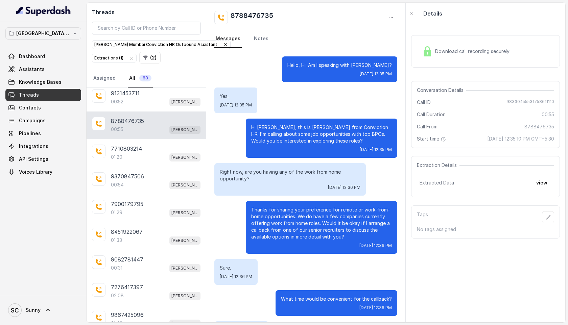
scroll to position [77, 0]
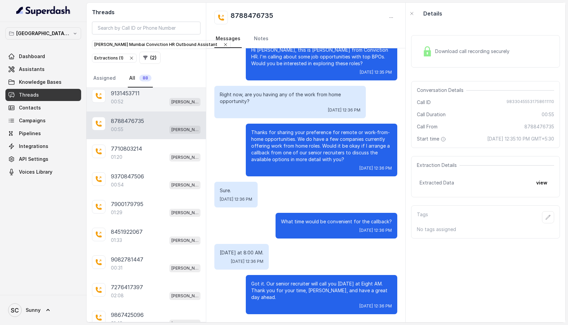
click at [136, 97] on div "00:52 [PERSON_NAME] Mumbai Conviction HR Outbound Assistant" at bounding box center [156, 101] width 90 height 9
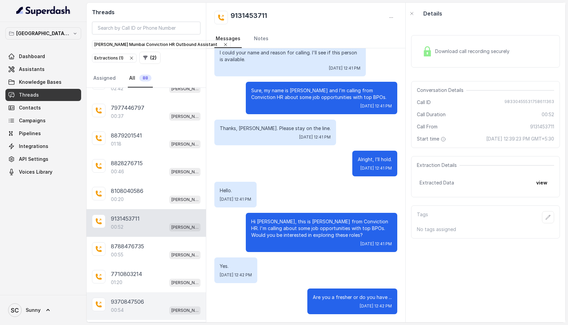
scroll to position [598, 0]
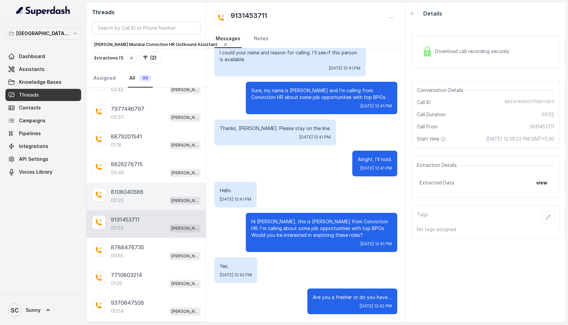
click at [129, 196] on div "00:20 [PERSON_NAME] Mumbai Conviction HR Outbound Assistant" at bounding box center [156, 200] width 90 height 9
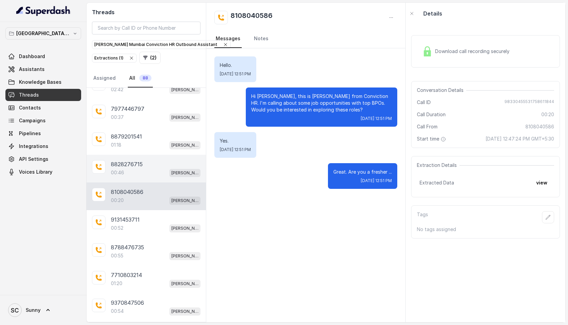
click at [141, 172] on div "00:46 [PERSON_NAME] Mumbai Conviction HR Outbound Assistant" at bounding box center [156, 172] width 90 height 9
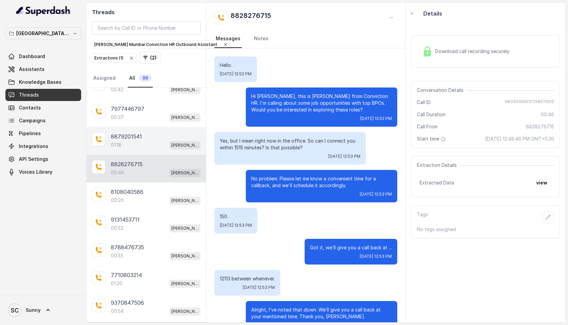
scroll to position [81, 0]
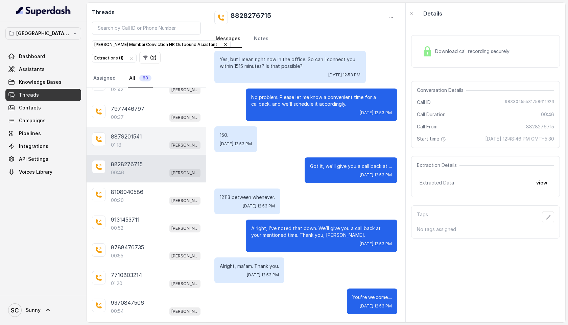
click at [136, 132] on p "8879201541" at bounding box center [126, 136] width 31 height 8
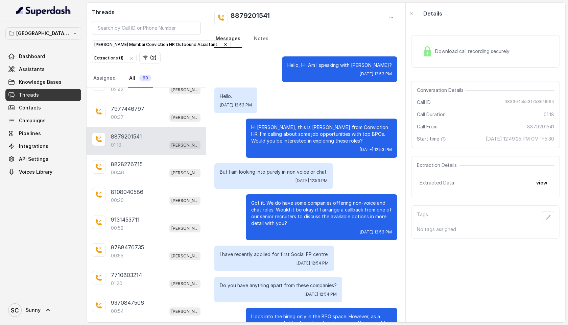
scroll to position [191, 0]
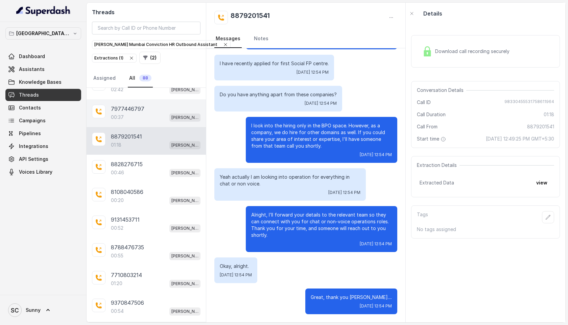
click at [150, 117] on div "00:37 [PERSON_NAME] Mumbai Conviction HR Outbound Assistant" at bounding box center [156, 117] width 90 height 9
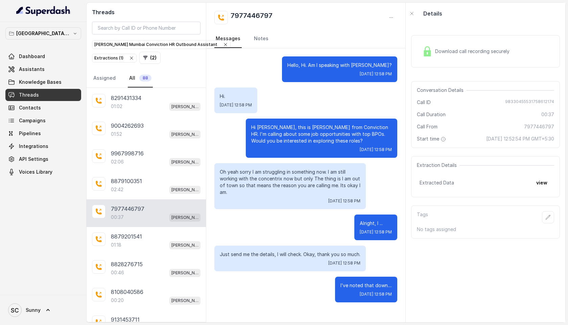
scroll to position [475, 0]
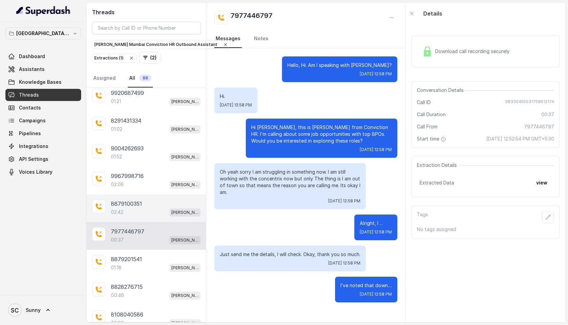
click at [112, 209] on p "02:42" at bounding box center [117, 212] width 13 height 7
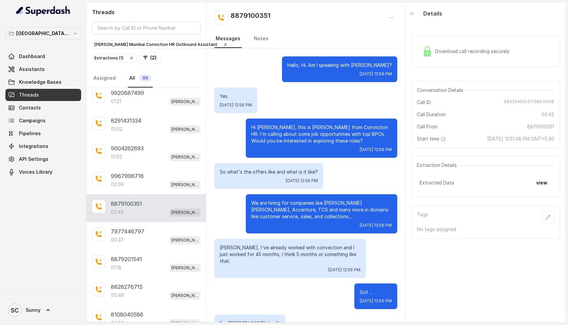
scroll to position [728, 0]
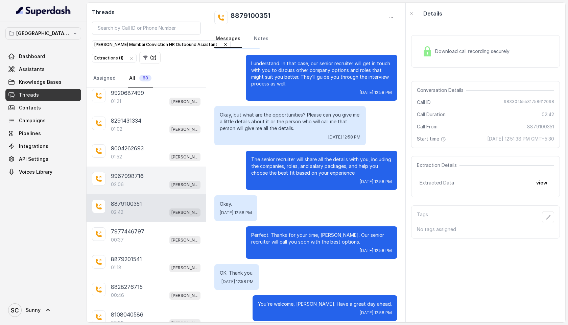
click at [130, 181] on div "02:06 [PERSON_NAME] Mumbai Conviction HR Outbound Assistant" at bounding box center [156, 184] width 90 height 9
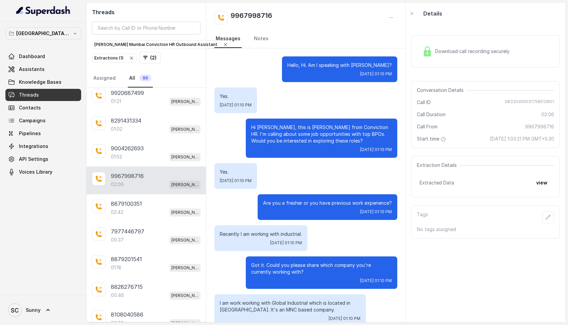
scroll to position [755, 0]
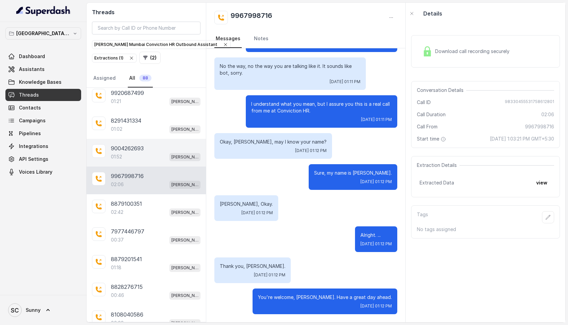
click at [139, 155] on div "01:52 [PERSON_NAME] Mumbai Conviction HR Outbound Assistant" at bounding box center [156, 156] width 90 height 9
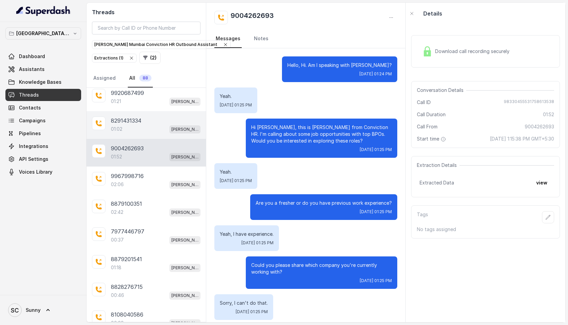
scroll to position [537, 0]
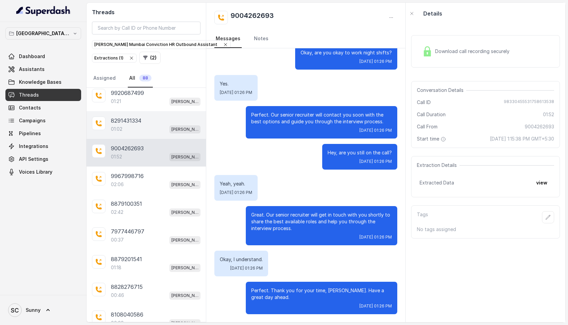
click at [147, 117] on div "8291431334" at bounding box center [156, 121] width 90 height 8
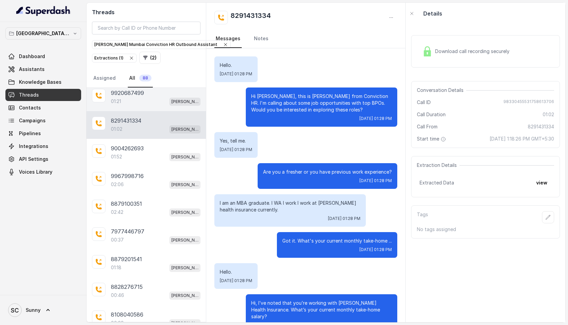
scroll to position [213, 0]
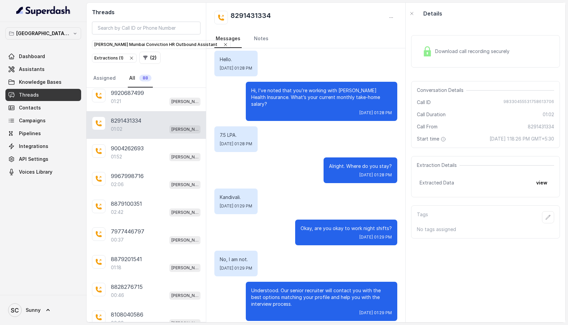
click at [140, 86] on link "All 88" at bounding box center [140, 78] width 25 height 18
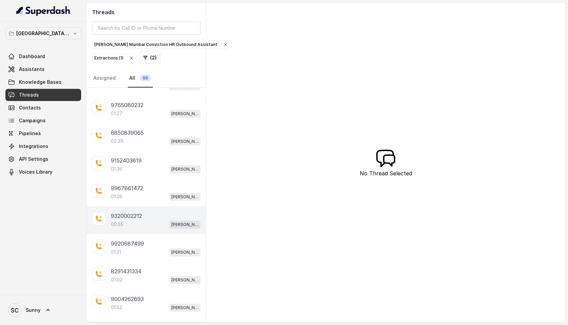
scroll to position [325, 0]
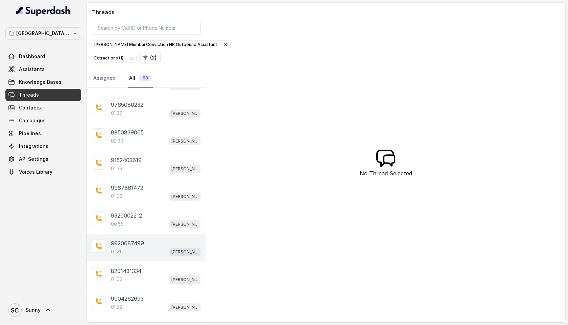
click at [132, 249] on div "01:21 [PERSON_NAME] Mumbai Conviction HR Outbound Assistant" at bounding box center [156, 251] width 90 height 9
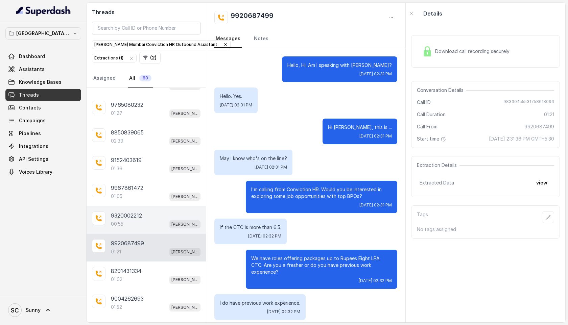
scroll to position [361, 0]
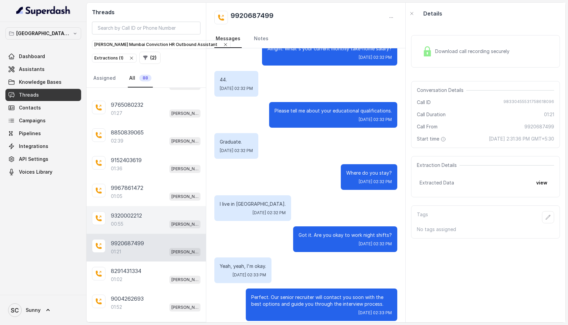
click at [151, 212] on div "9320002212" at bounding box center [156, 216] width 90 height 8
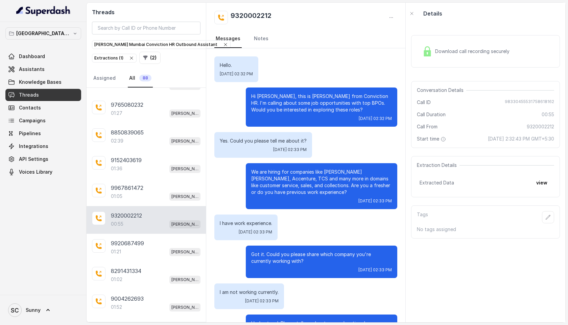
scroll to position [102, 0]
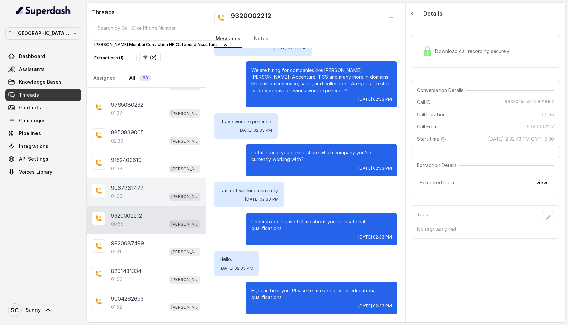
click at [131, 188] on p "9967861472" at bounding box center [127, 188] width 32 height 8
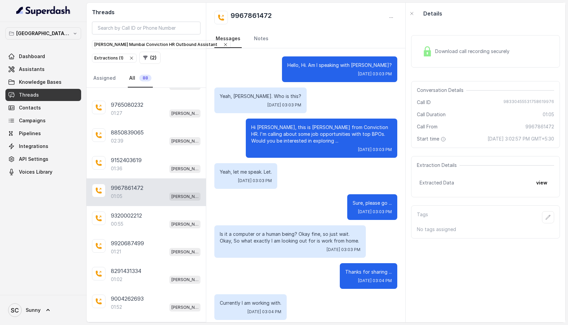
scroll to position [264, 0]
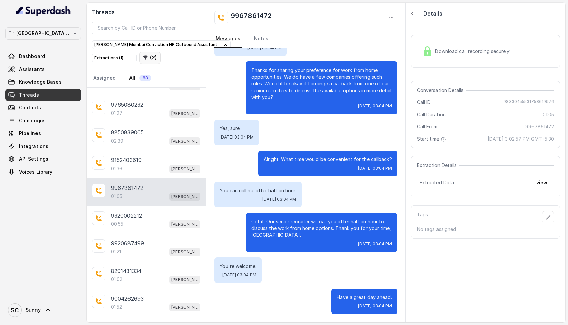
click at [145, 57] on icon "button" at bounding box center [145, 57] width 5 height 5
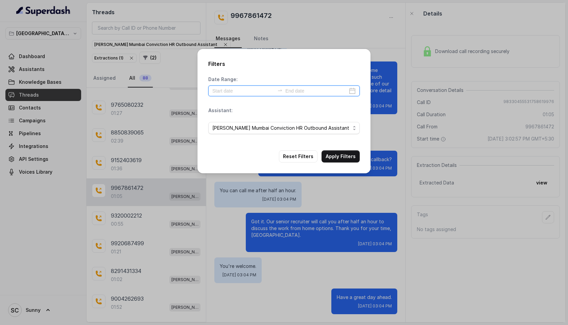
click at [241, 90] on input at bounding box center [243, 90] width 62 height 7
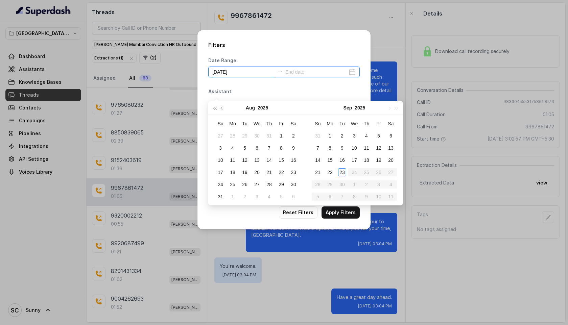
type input "[DATE]"
click at [342, 171] on div "23" at bounding box center [342, 172] width 8 height 8
type input "[DATE]"
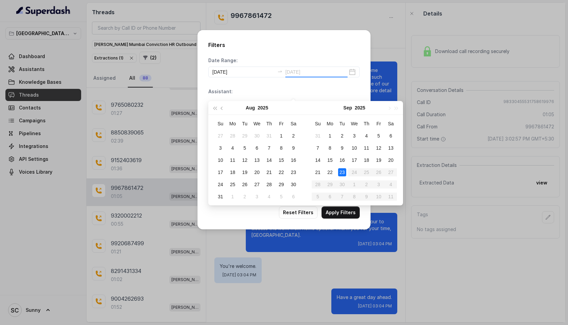
click at [342, 171] on div "23" at bounding box center [342, 172] width 8 height 8
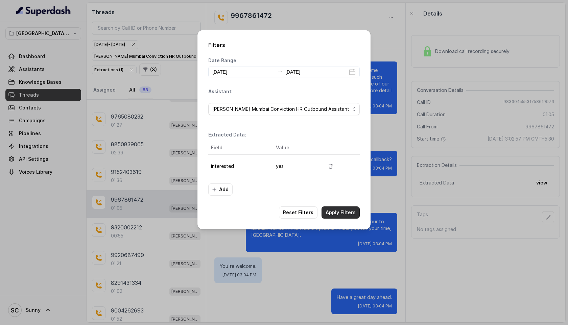
click at [337, 212] on button "Apply Filters" at bounding box center [340, 212] width 38 height 12
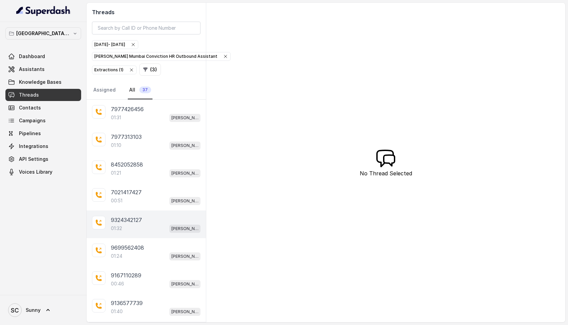
scroll to position [72, 0]
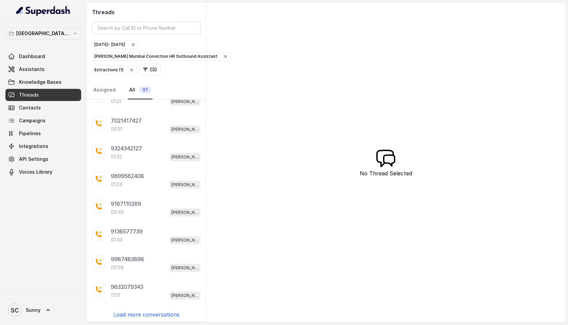
click at [132, 315] on p "Load more conversations" at bounding box center [146, 315] width 66 height 8
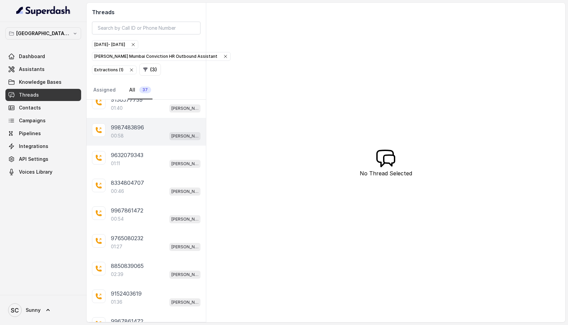
scroll to position [347, 0]
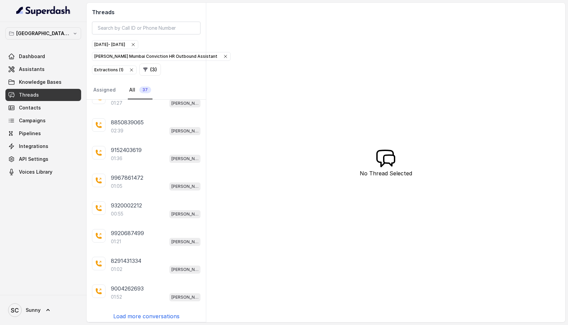
click at [148, 314] on p "Load more conversations" at bounding box center [146, 316] width 66 height 8
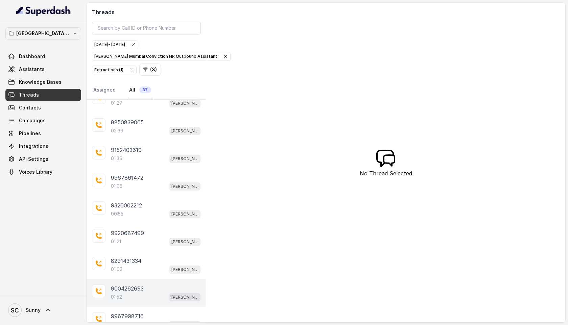
scroll to position [622, 0]
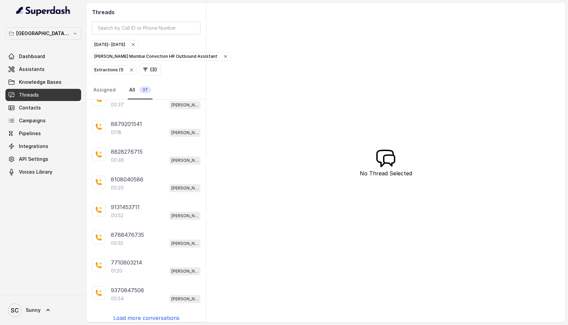
click at [157, 314] on p "Load more conversations" at bounding box center [146, 318] width 66 height 8
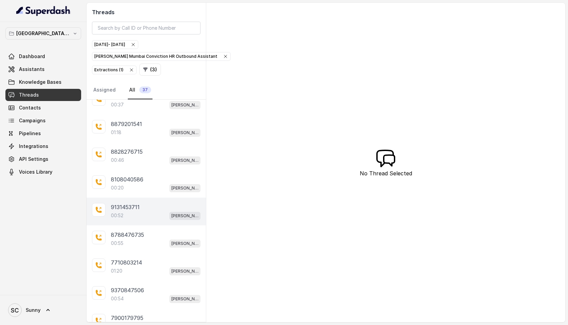
scroll to position [796, 0]
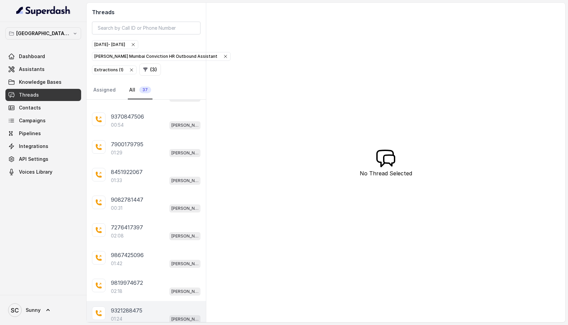
click at [142, 308] on p "9321288475" at bounding box center [126, 311] width 31 height 8
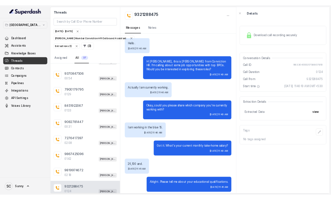
scroll to position [323, 0]
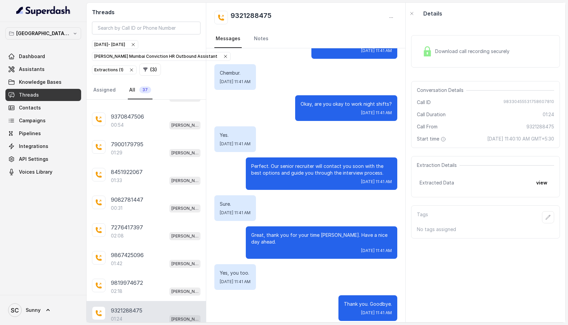
click at [265, 16] on h2 "9321288475" at bounding box center [250, 18] width 41 height 14
copy h2 "9321288475"
click at [258, 13] on h2 "9321288475" at bounding box center [250, 18] width 41 height 14
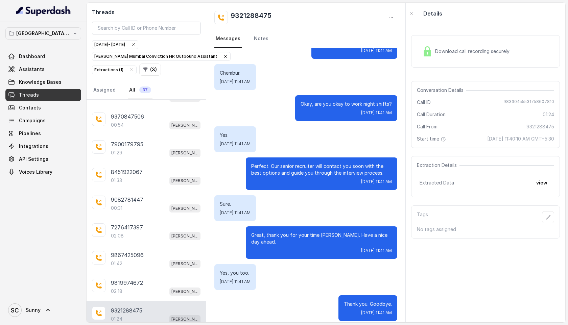
click at [258, 13] on h2 "9321288475" at bounding box center [250, 18] width 41 height 14
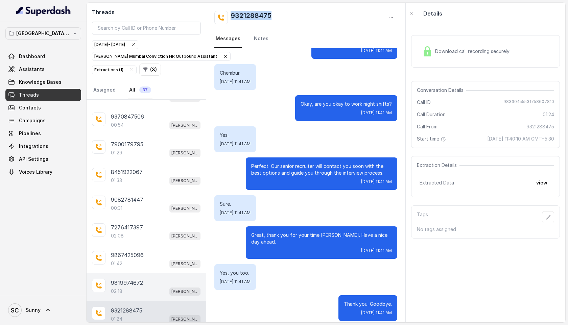
click at [124, 279] on p "9819974672" at bounding box center [127, 283] width 32 height 8
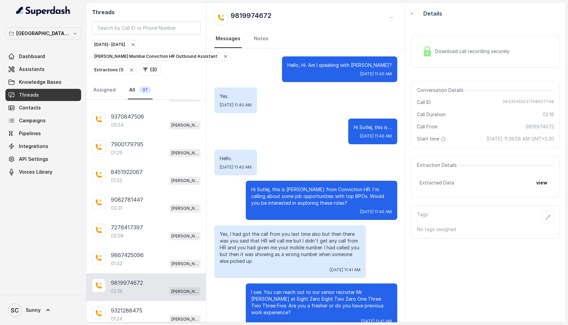
scroll to position [698, 0]
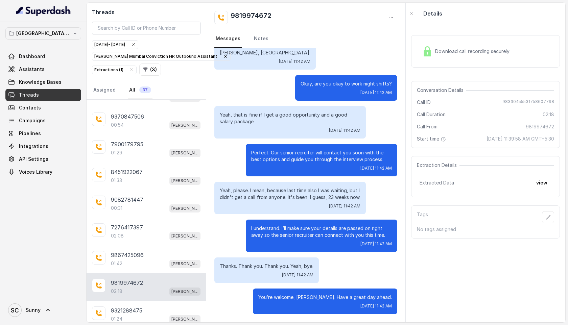
click at [254, 15] on h2 "9819974672" at bounding box center [250, 18] width 41 height 14
copy h2 "9819974672"
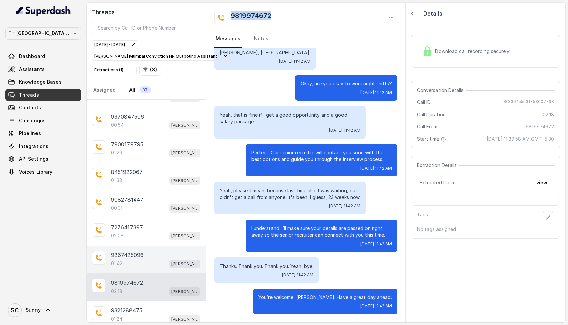
click at [119, 260] on p "01:42" at bounding box center [116, 263] width 11 height 7
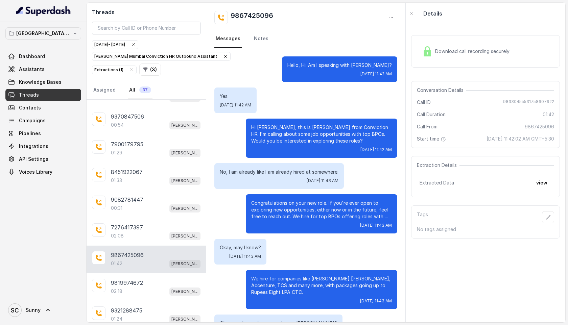
scroll to position [304, 0]
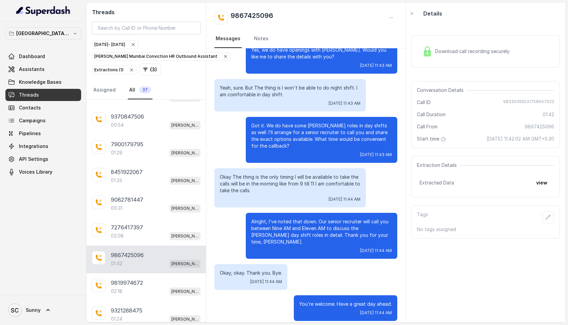
click at [251, 18] on h2 "9867425096" at bounding box center [251, 18] width 43 height 14
copy h2 "9867425096"
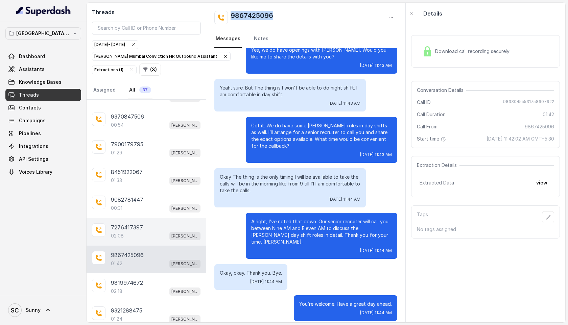
click at [125, 231] on div "02:08 [PERSON_NAME] Mumbai Conviction HR Outbound Assistant" at bounding box center [156, 235] width 90 height 9
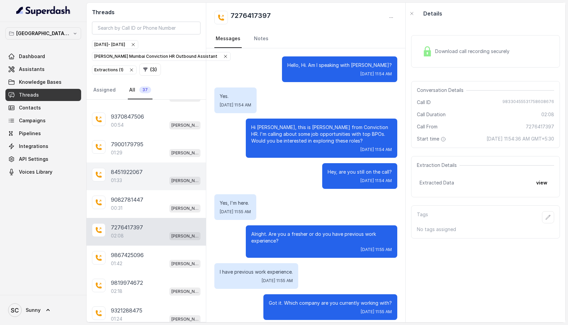
scroll to position [486, 0]
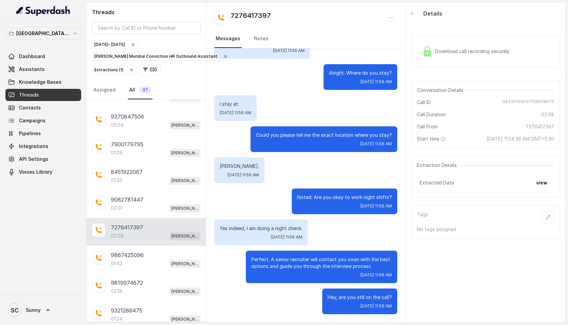
click at [254, 15] on h2 "7276417397" at bounding box center [250, 18] width 40 height 14
copy h2 "7276417397"
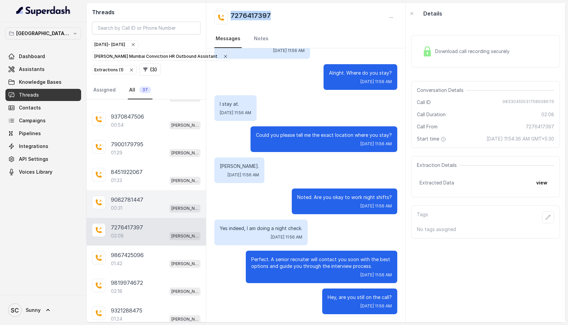
click at [119, 204] on div "00:31 [PERSON_NAME] Mumbai Conviction HR Outbound Assistant" at bounding box center [156, 208] width 90 height 9
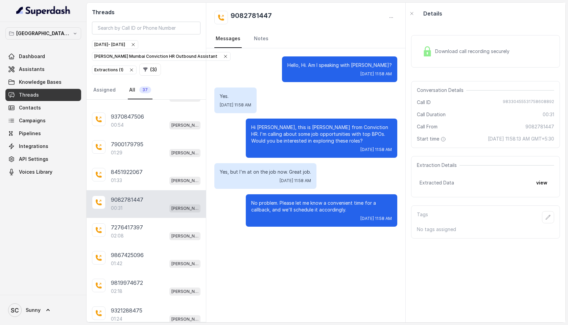
click at [262, 15] on h2 "9082781447" at bounding box center [250, 18] width 41 height 14
copy h2 "9082781447"
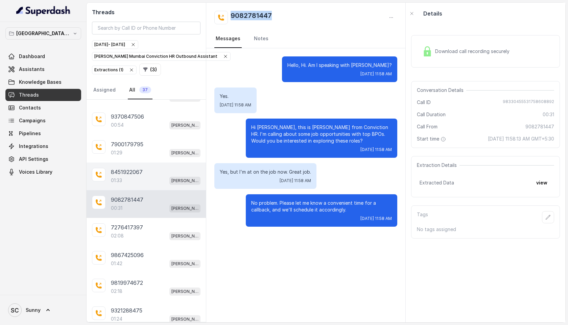
click at [125, 168] on p "8451922067" at bounding box center [127, 172] width 32 height 8
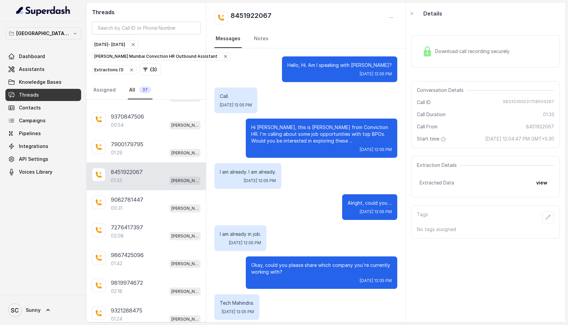
scroll to position [561, 0]
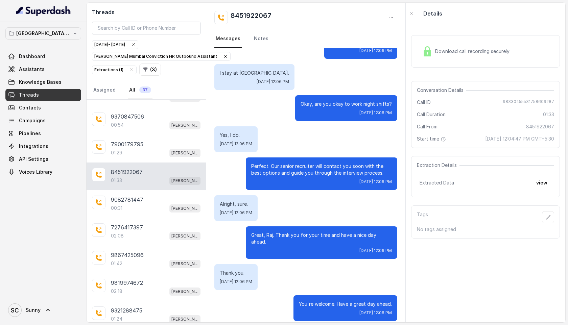
click at [257, 11] on h2 "8451922067" at bounding box center [250, 18] width 41 height 14
copy h2 "8451922067"
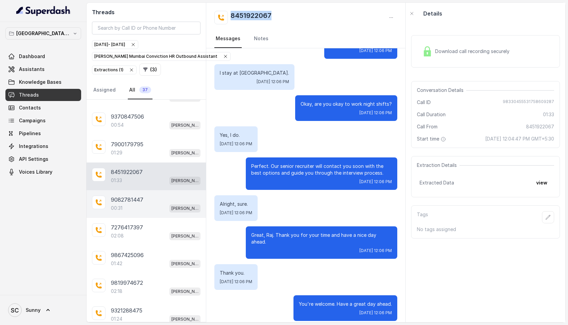
click at [119, 205] on p "00:31" at bounding box center [116, 208] width 11 height 7
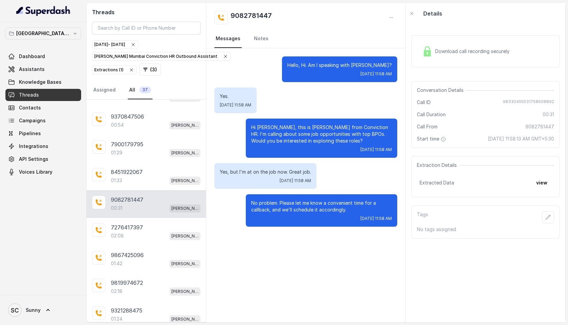
click at [480, 51] on span "Download call recording securely" at bounding box center [473, 51] width 77 height 7
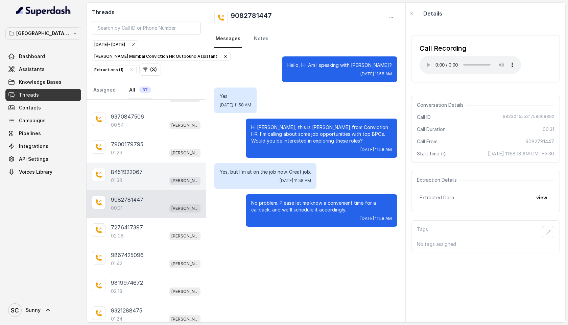
click at [148, 176] on div "01:33 [PERSON_NAME] Mumbai Conviction HR Outbound Assistant" at bounding box center [156, 180] width 90 height 9
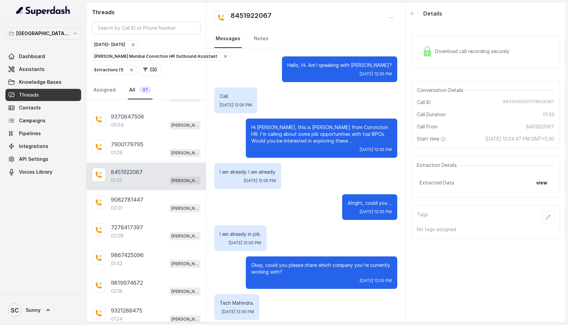
scroll to position [561, 0]
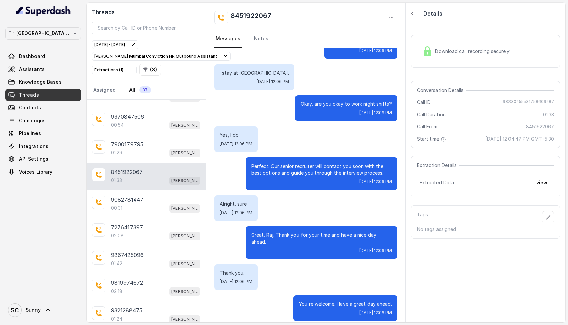
click at [262, 16] on h2 "8451922067" at bounding box center [250, 18] width 41 height 14
copy h2 "8451922067"
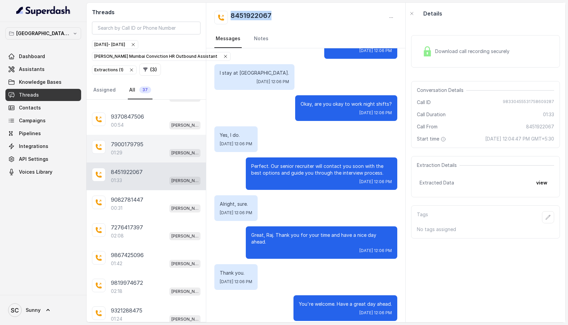
click at [126, 141] on p "7900179795" at bounding box center [127, 144] width 32 height 8
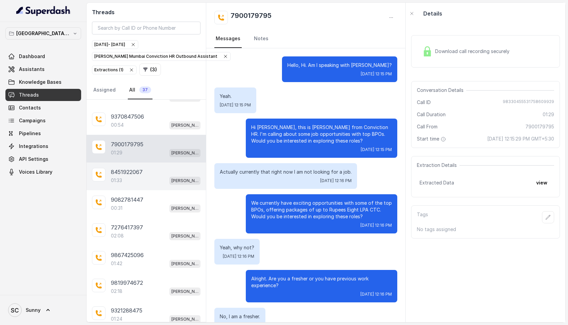
scroll to position [319, 0]
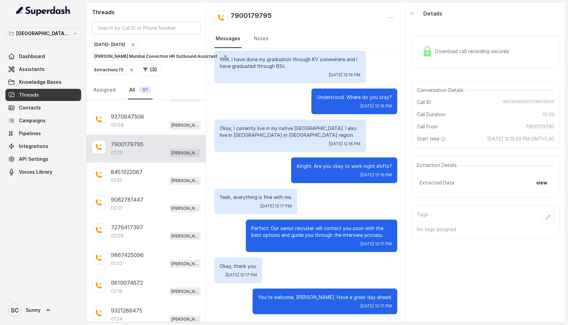
click at [239, 18] on h2 "7900179795" at bounding box center [250, 18] width 41 height 14
copy h2 "7900179795"
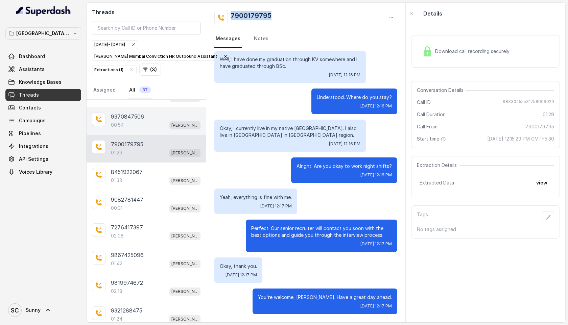
click at [122, 113] on p "9370847506" at bounding box center [127, 117] width 33 height 8
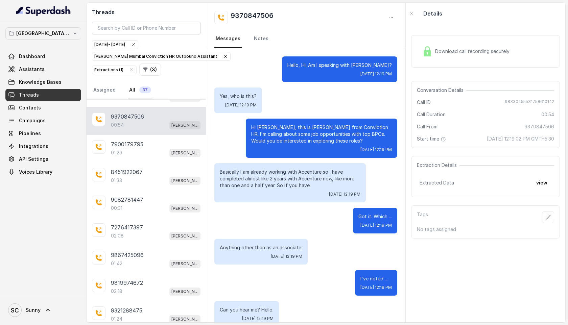
scroll to position [126, 0]
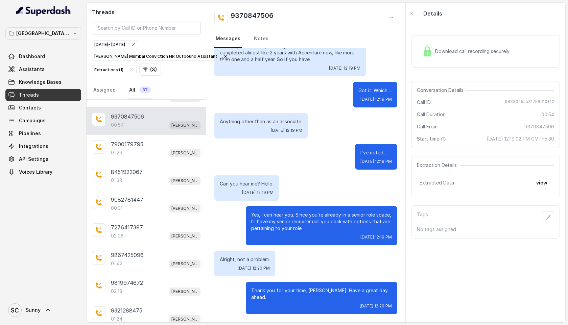
click at [245, 16] on h2 "9370847506" at bounding box center [251, 18] width 43 height 14
copy h2 "9370847506"
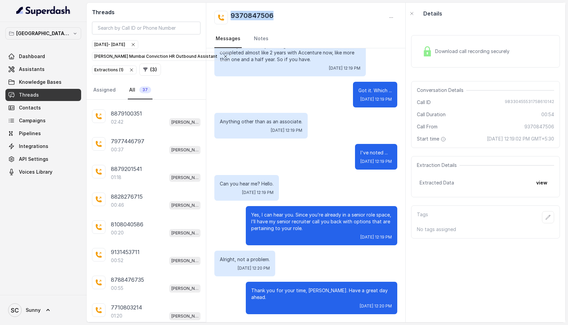
scroll to position [576, 0]
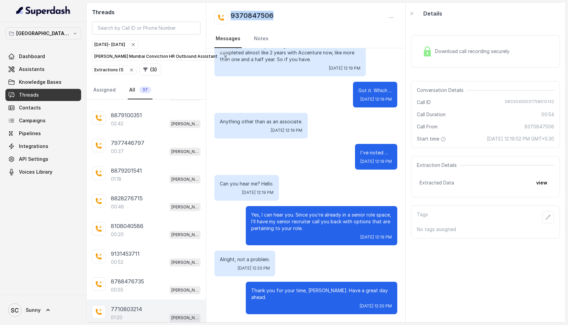
click at [120, 306] on p "7710803214" at bounding box center [126, 309] width 31 height 8
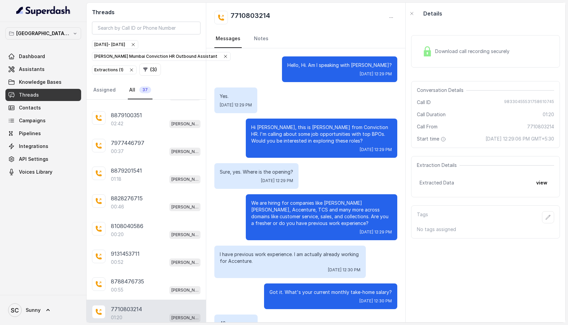
scroll to position [257, 0]
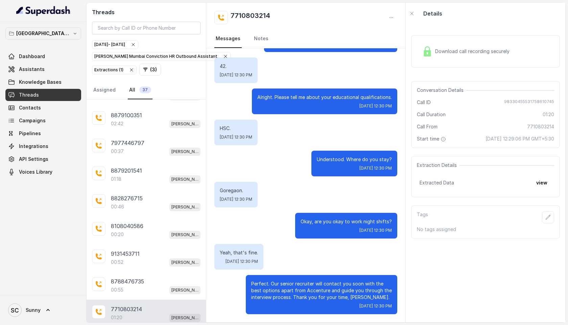
click at [250, 17] on h2 "7710803214" at bounding box center [250, 18] width 40 height 14
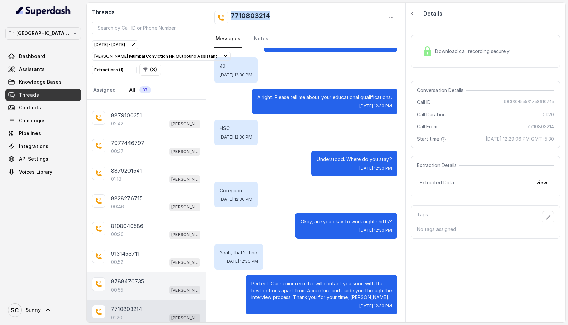
click at [130, 277] on p "8788476735" at bounding box center [127, 281] width 33 height 8
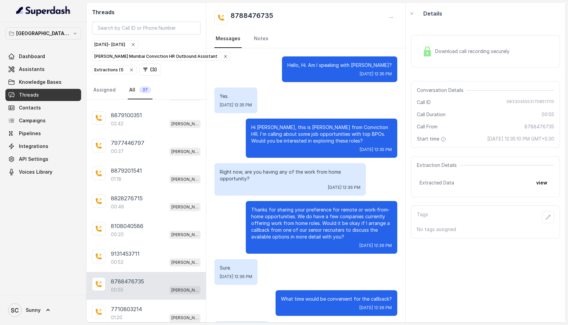
scroll to position [77, 0]
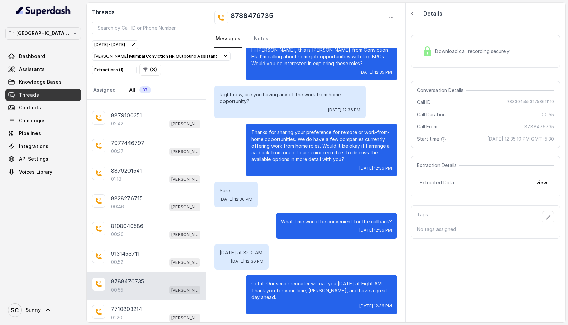
click at [261, 17] on h2 "8788476735" at bounding box center [251, 18] width 43 height 14
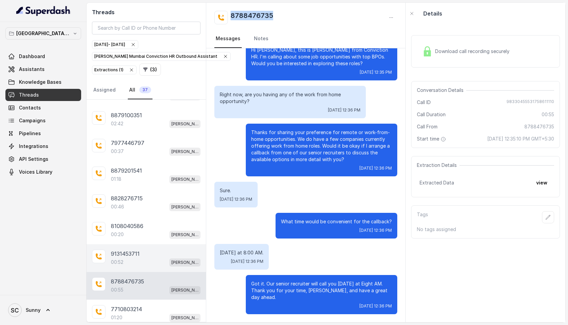
click at [117, 258] on div "00:52 [PERSON_NAME] Mumbai Conviction HR Outbound Assistant" at bounding box center [156, 262] width 90 height 9
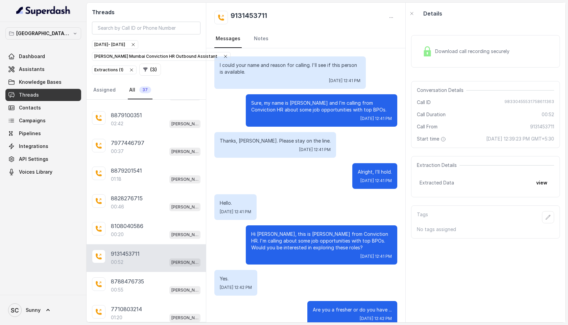
scroll to position [13, 0]
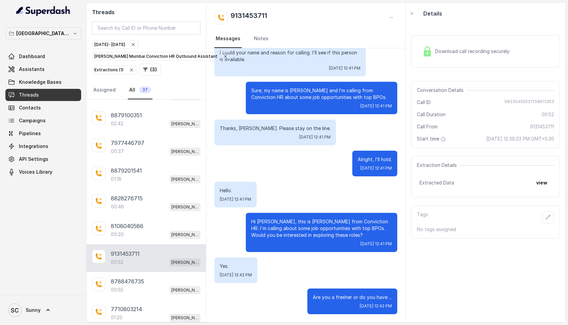
click at [258, 15] on h2 "9131453711" at bounding box center [248, 18] width 36 height 14
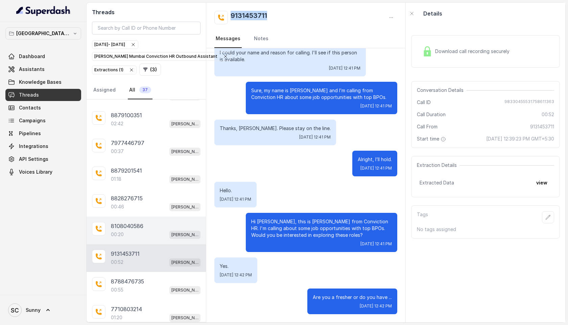
click at [132, 224] on p "8108040586" at bounding box center [127, 226] width 32 height 8
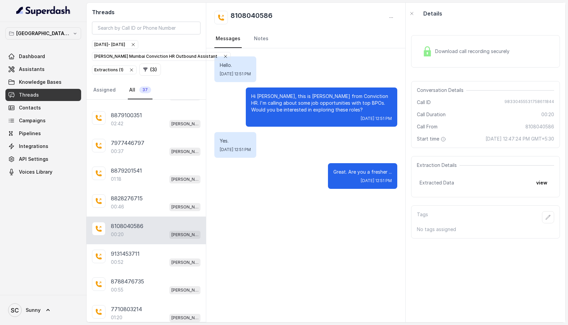
click at [255, 18] on h2 "8108040586" at bounding box center [251, 18] width 42 height 14
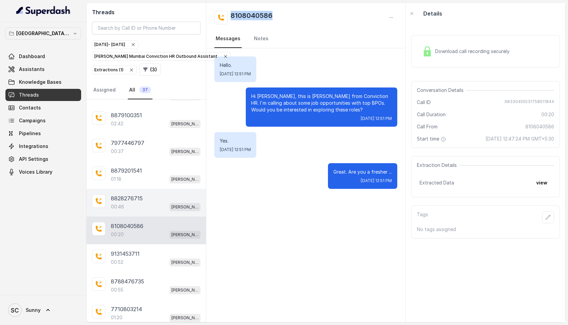
click at [130, 202] on div "00:46 [PERSON_NAME] Mumbai Conviction HR Outbound Assistant" at bounding box center [156, 206] width 90 height 9
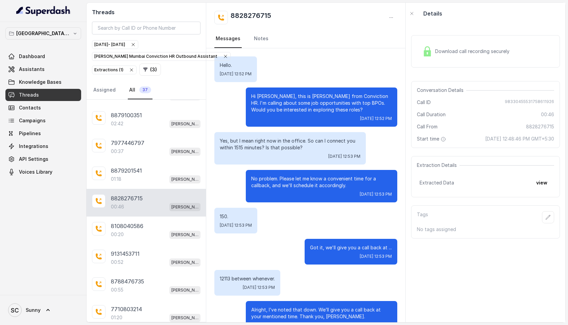
click at [130, 202] on div "00:46 [PERSON_NAME] Mumbai Conviction HR Outbound Assistant" at bounding box center [156, 206] width 90 height 9
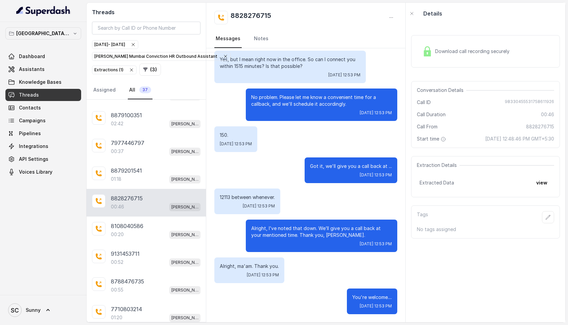
click at [247, 14] on h2 "8828276715" at bounding box center [250, 18] width 41 height 14
click at [127, 175] on div "01:18 [PERSON_NAME] Mumbai Conviction HR Outbound Assistant" at bounding box center [156, 179] width 90 height 9
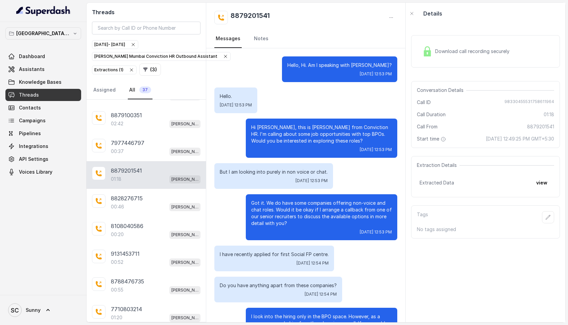
scroll to position [191, 0]
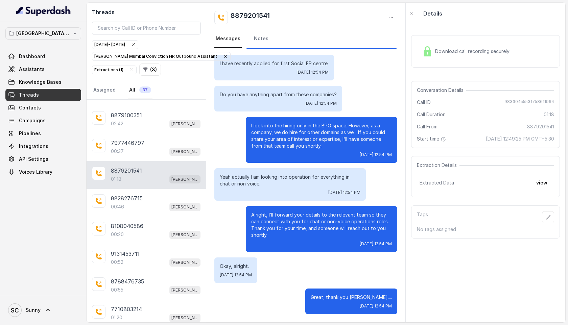
click at [254, 16] on h2 "8879201541" at bounding box center [249, 18] width 39 height 14
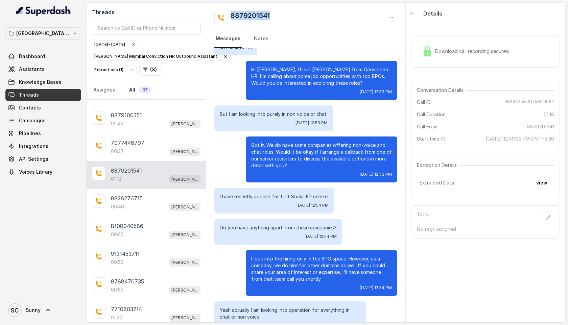
scroll to position [0, 0]
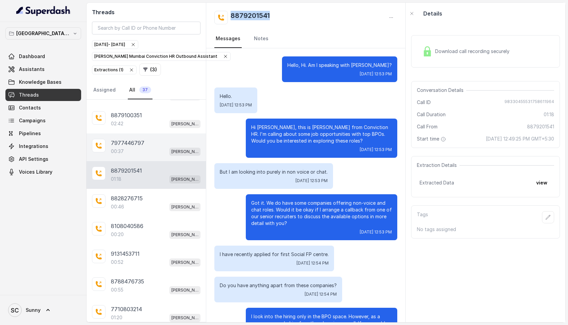
click at [134, 141] on p "7977446797" at bounding box center [127, 143] width 33 height 8
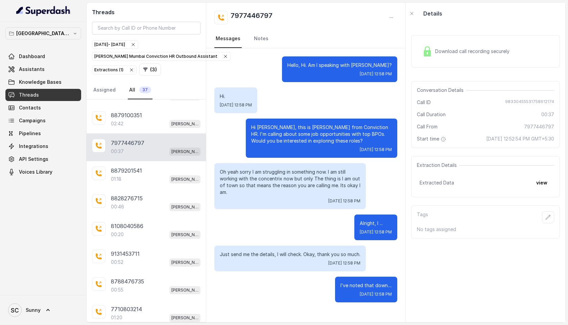
click at [250, 17] on h2 "7977446797" at bounding box center [251, 18] width 42 height 14
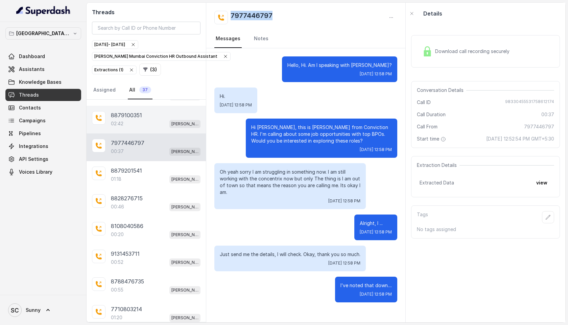
click at [136, 115] on p "8879100351" at bounding box center [126, 115] width 31 height 8
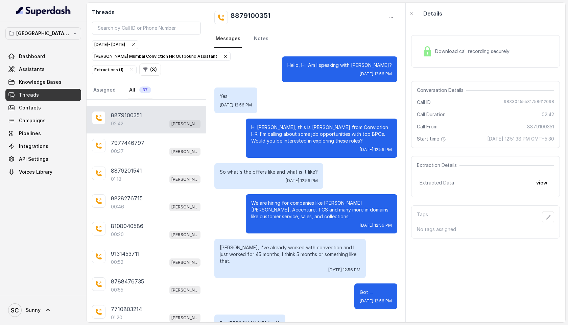
scroll to position [728, 0]
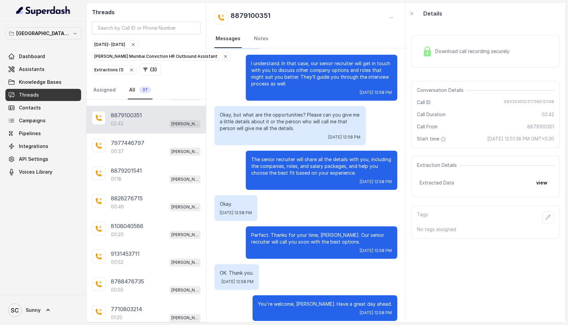
click at [253, 15] on h2 "8879100351" at bounding box center [250, 18] width 40 height 14
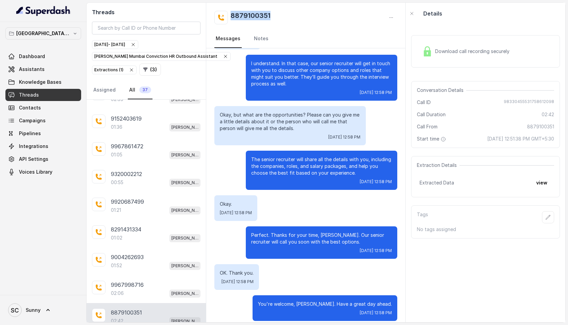
scroll to position [375, 0]
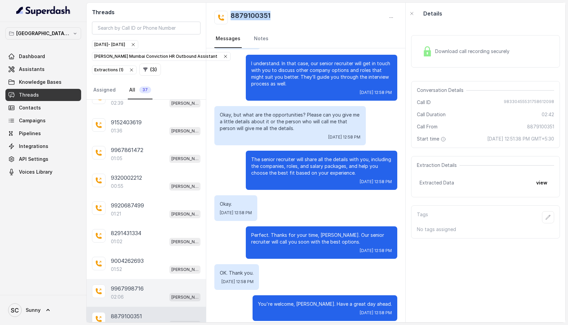
click at [129, 285] on p "9967998716" at bounding box center [127, 289] width 33 height 8
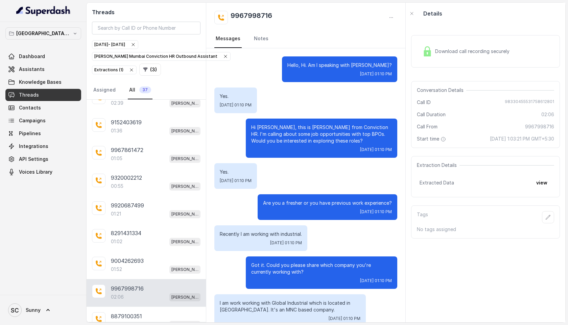
scroll to position [755, 0]
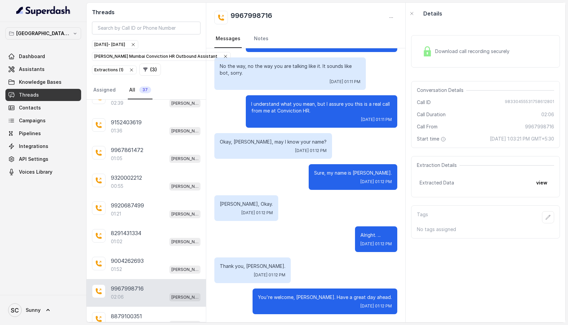
click at [249, 14] on h2 "9967998716" at bounding box center [251, 18] width 42 height 14
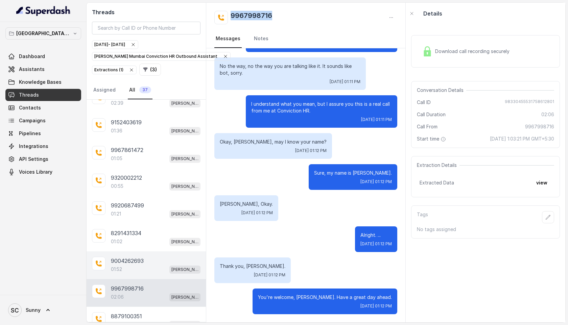
click at [136, 258] on p "9004262693" at bounding box center [127, 261] width 33 height 8
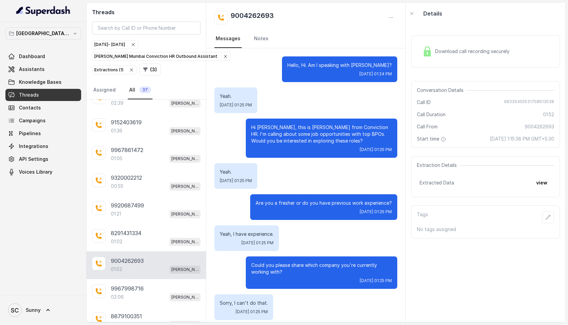
scroll to position [537, 0]
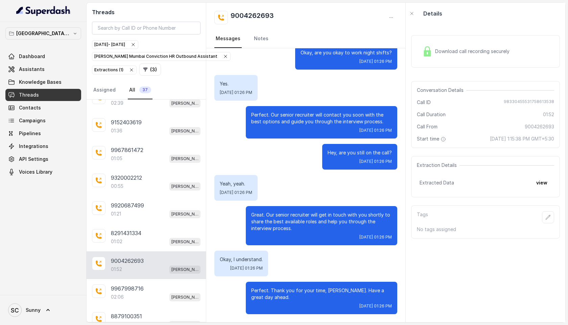
click at [260, 16] on h2 "9004262693" at bounding box center [251, 18] width 43 height 14
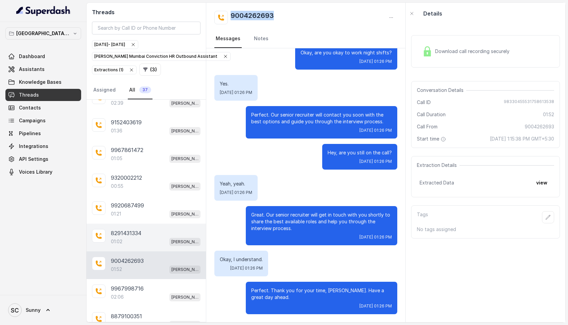
click at [136, 230] on p "8291431334" at bounding box center [126, 233] width 30 height 8
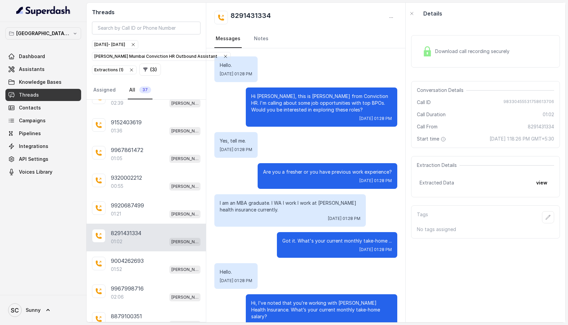
scroll to position [213, 0]
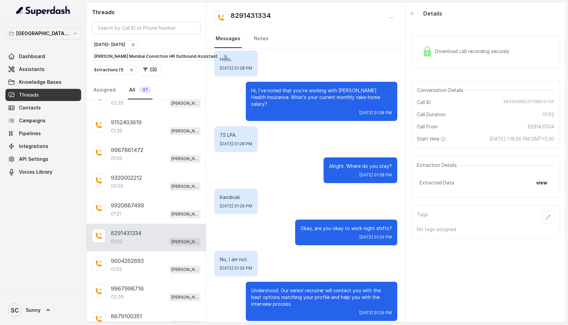
click at [248, 12] on h2 "8291431334" at bounding box center [250, 18] width 40 height 14
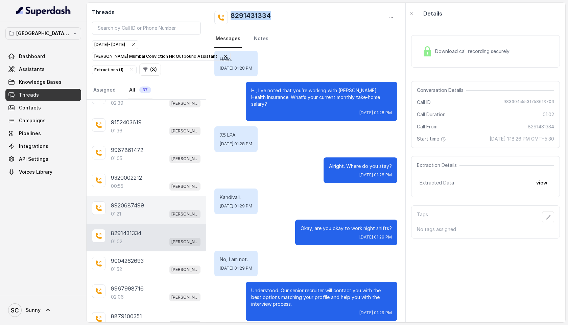
click at [122, 201] on p "9920687499" at bounding box center [127, 205] width 33 height 8
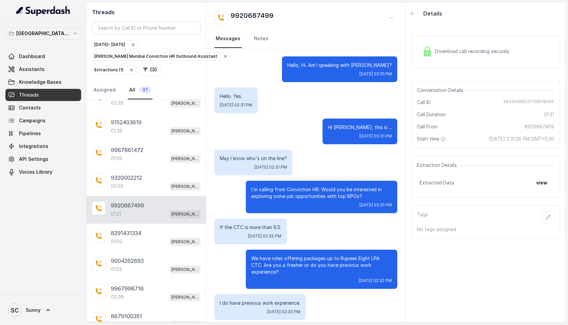
scroll to position [361, 0]
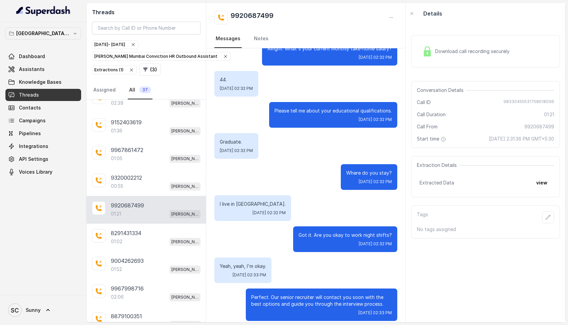
click at [247, 12] on h2 "9920687499" at bounding box center [251, 18] width 43 height 14
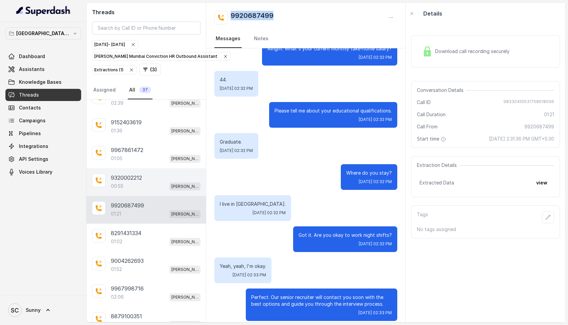
click at [128, 176] on p "9320002212" at bounding box center [126, 178] width 31 height 8
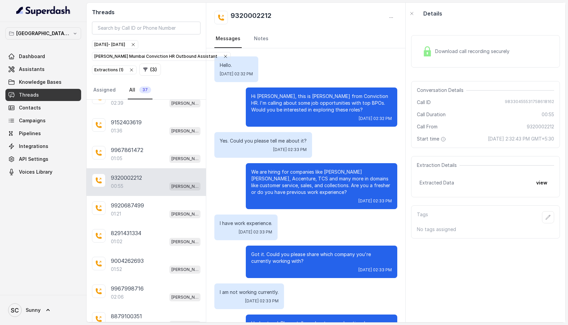
scroll to position [102, 0]
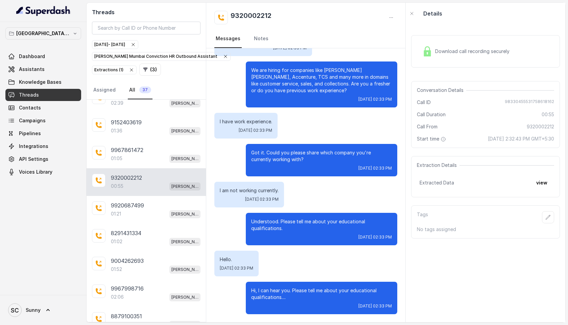
click at [249, 12] on h2 "9320002212" at bounding box center [250, 18] width 41 height 14
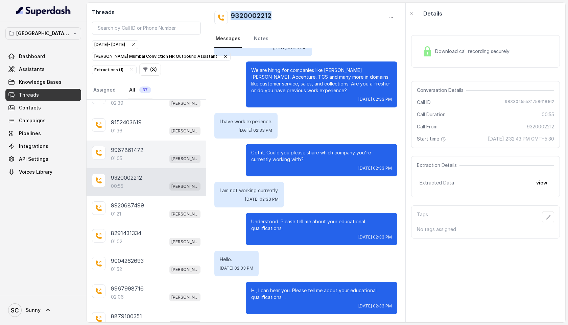
click at [114, 149] on p "9967861472" at bounding box center [127, 150] width 32 height 8
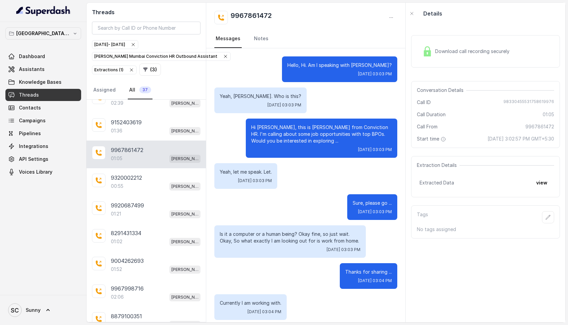
scroll to position [264, 0]
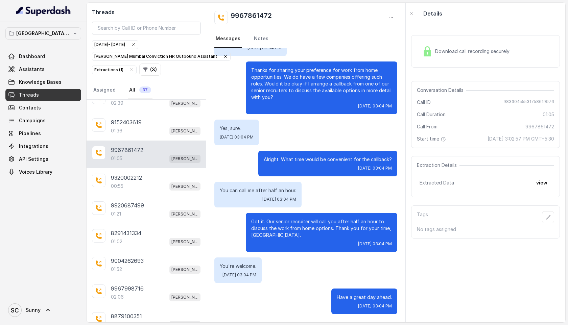
click at [254, 16] on h2 "9967861472" at bounding box center [250, 18] width 41 height 14
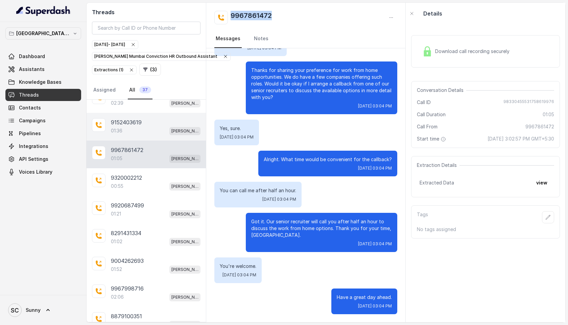
click at [145, 122] on div "9152403619" at bounding box center [156, 122] width 90 height 8
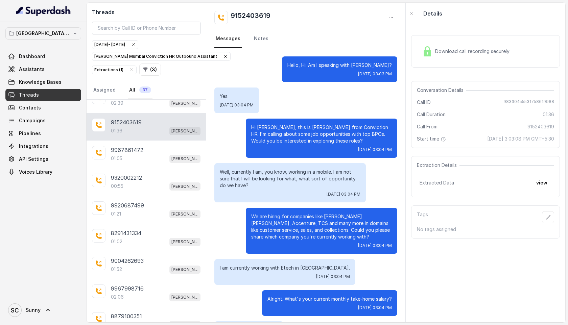
scroll to position [319, 0]
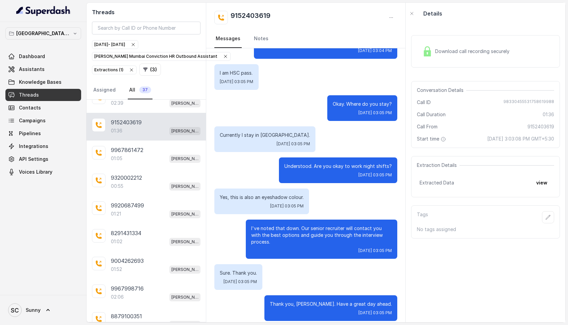
click at [265, 16] on h2 "9152403619" at bounding box center [250, 18] width 40 height 14
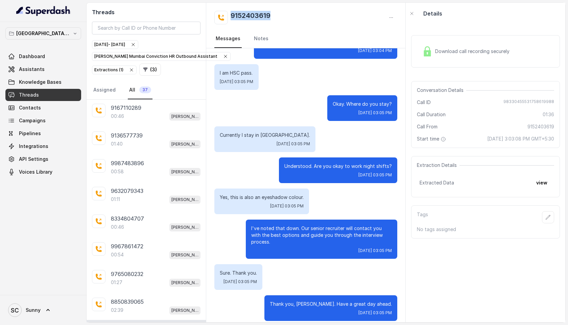
scroll to position [162, 0]
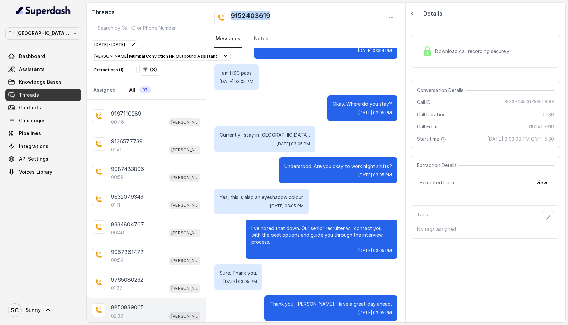
click at [137, 303] on p "8850839065" at bounding box center [127, 307] width 33 height 8
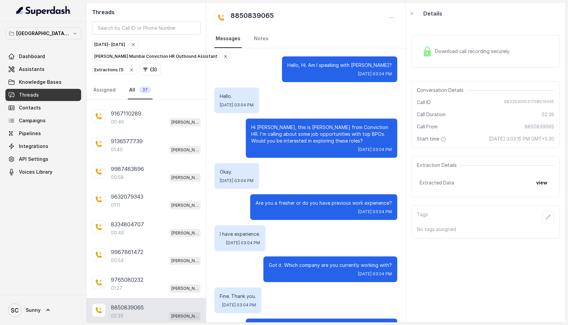
scroll to position [813, 0]
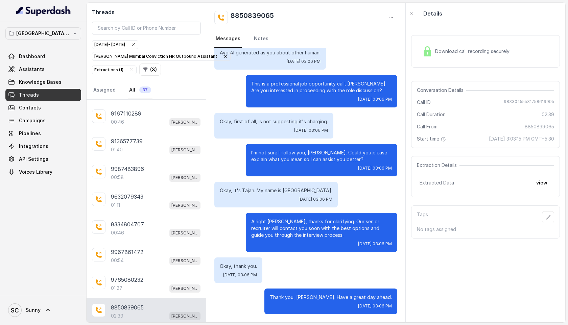
click at [256, 13] on h2 "8850839065" at bounding box center [251, 18] width 43 height 14
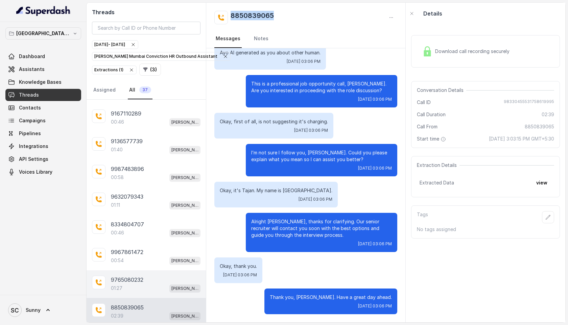
click at [125, 284] on div "01:27 [PERSON_NAME] Mumbai Conviction HR Outbound Assistant" at bounding box center [156, 288] width 90 height 9
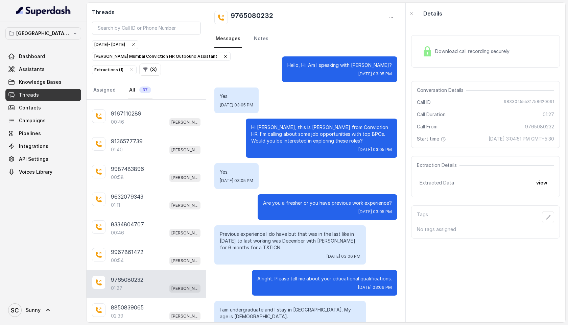
scroll to position [413, 0]
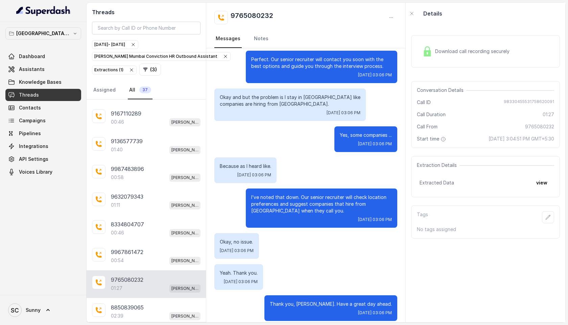
click at [244, 14] on h2 "9765080232" at bounding box center [251, 18] width 43 height 14
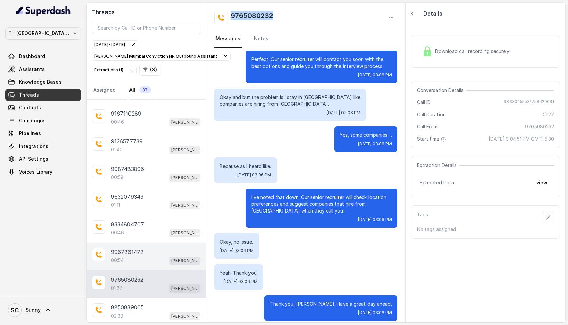
click at [120, 257] on p "00:54" at bounding box center [117, 260] width 13 height 7
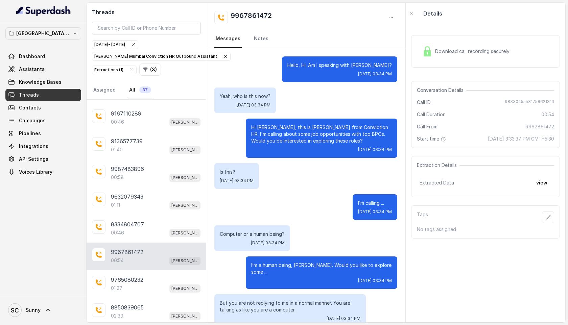
scroll to position [133, 0]
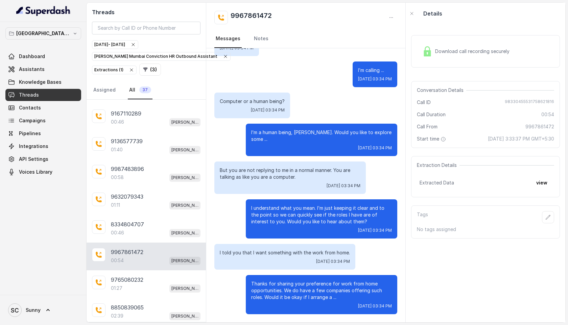
click at [249, 14] on h2 "9967861472" at bounding box center [250, 18] width 41 height 14
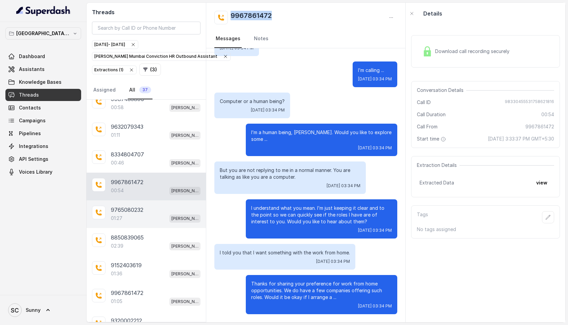
scroll to position [232, 0]
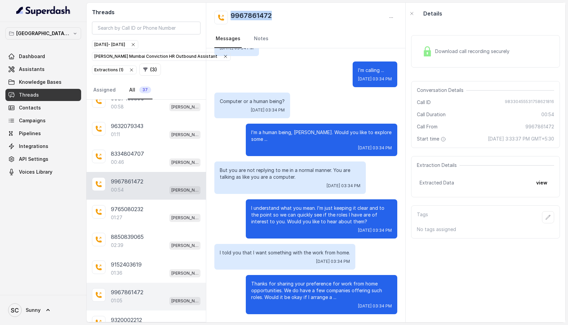
click at [134, 292] on p "9967861472" at bounding box center [127, 292] width 32 height 8
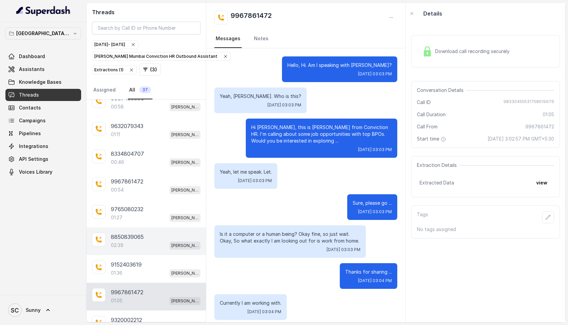
scroll to position [264, 0]
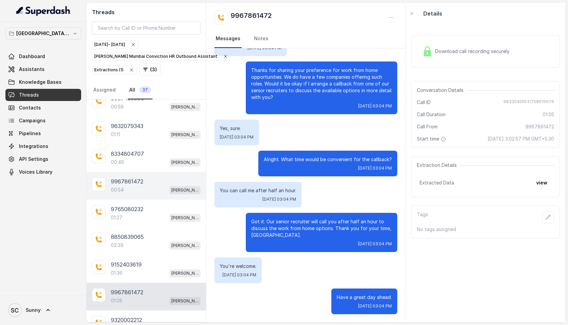
click at [139, 186] on div "00:54 [PERSON_NAME] Mumbai Conviction HR Outbound Assistant" at bounding box center [156, 190] width 90 height 9
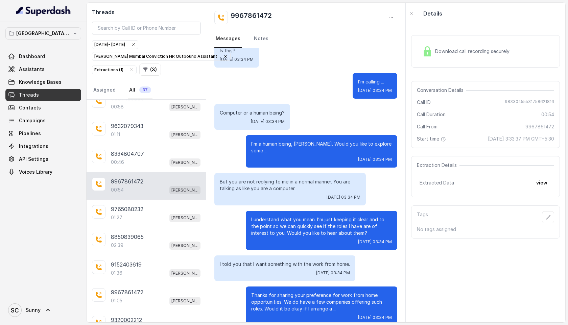
scroll to position [133, 0]
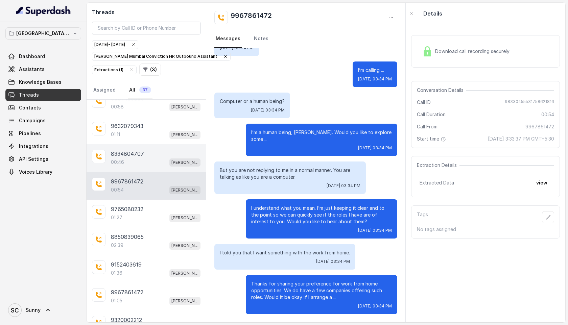
click at [121, 150] on p "8334804707" at bounding box center [127, 154] width 33 height 8
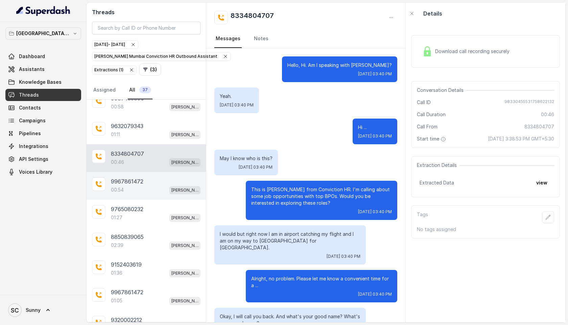
scroll to position [237, 0]
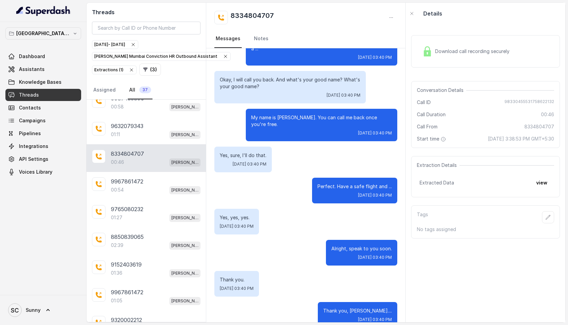
click at [256, 18] on h2 "8334804707" at bounding box center [251, 18] width 43 height 14
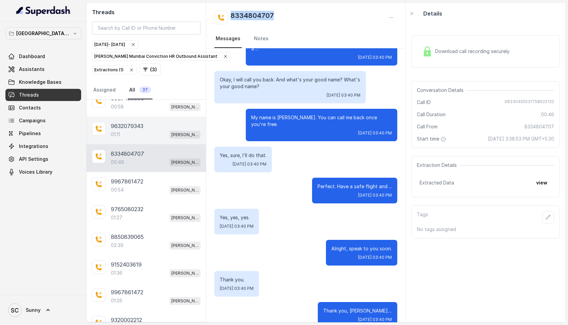
click at [134, 134] on div "01:11 [PERSON_NAME] Mumbai Conviction HR Outbound Assistant" at bounding box center [156, 134] width 90 height 9
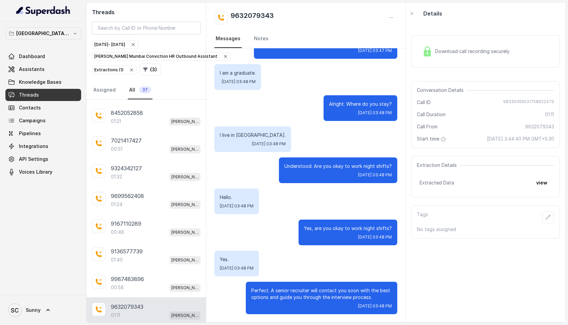
scroll to position [53, 0]
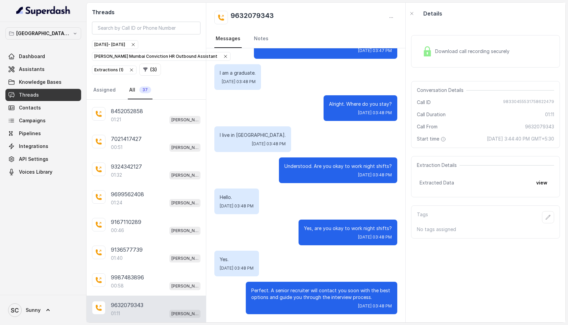
click at [264, 14] on h2 "9632079343" at bounding box center [251, 18] width 43 height 14
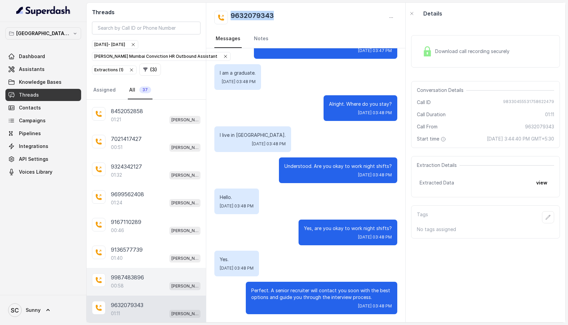
click at [135, 278] on p "9987483896" at bounding box center [127, 277] width 33 height 8
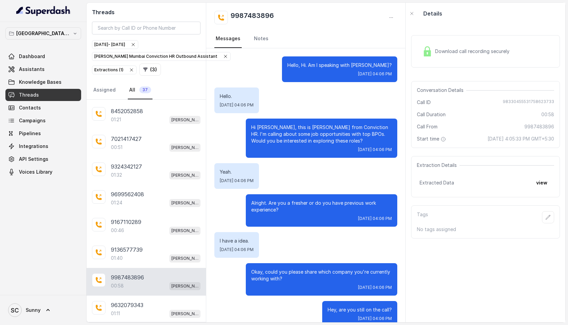
scroll to position [13, 0]
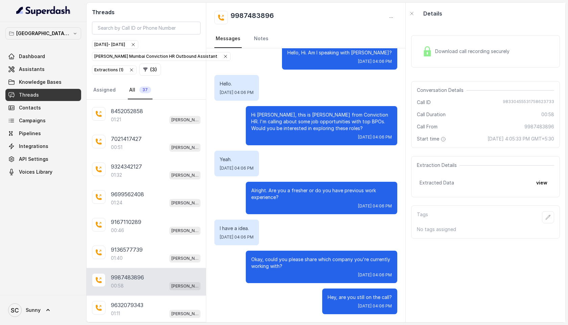
click at [251, 18] on h2 "9987483896" at bounding box center [251, 18] width 43 height 14
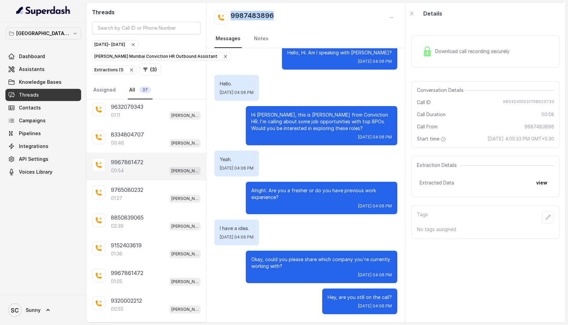
scroll to position [253, 0]
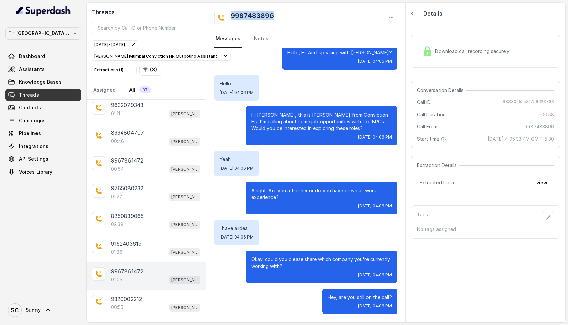
click at [134, 275] on div "01:05 [PERSON_NAME] Mumbai Conviction HR Outbound Assistant" at bounding box center [156, 279] width 90 height 9
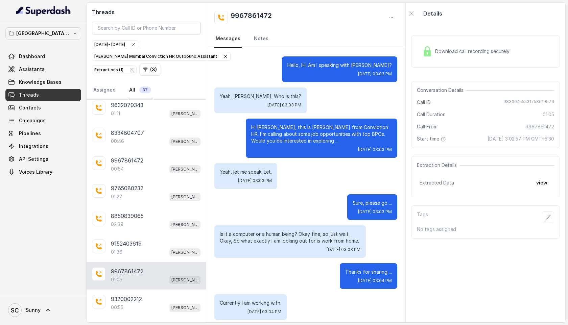
scroll to position [264, 0]
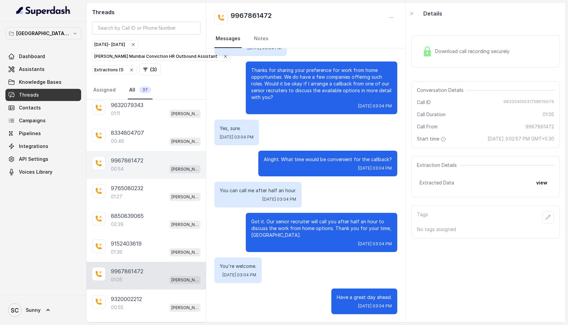
click at [127, 159] on p "9967861472" at bounding box center [127, 160] width 32 height 8
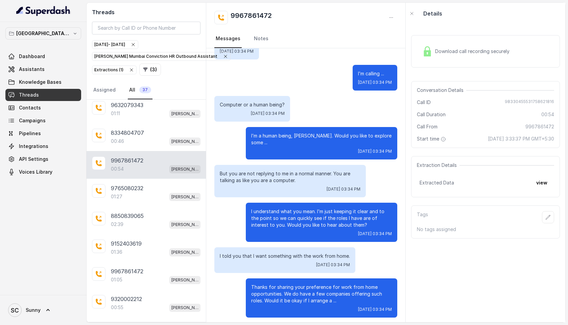
scroll to position [133, 0]
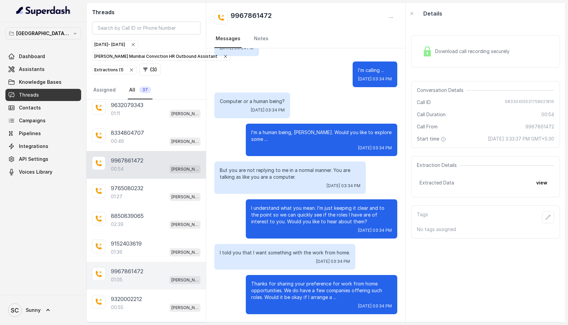
click at [135, 272] on p "9967861472" at bounding box center [127, 271] width 32 height 8
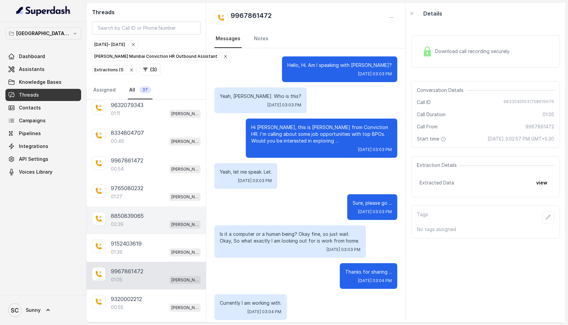
scroll to position [264, 0]
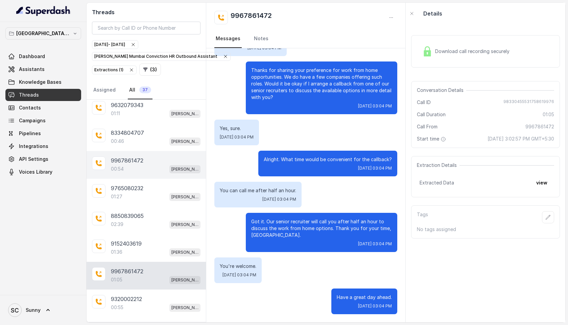
click at [134, 165] on div "00:54 [PERSON_NAME] Mumbai Conviction HR Outbound Assistant" at bounding box center [156, 169] width 90 height 9
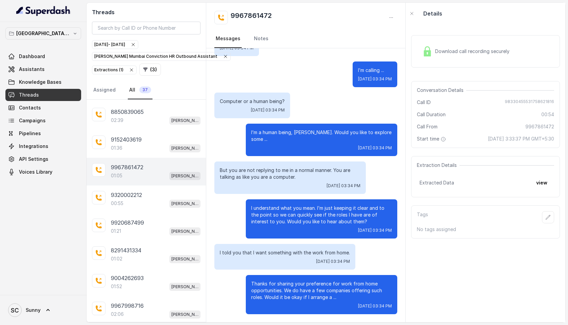
scroll to position [361, 0]
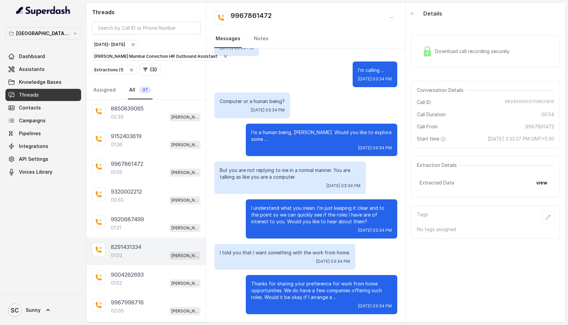
click at [139, 247] on p "8291431334" at bounding box center [126, 247] width 30 height 8
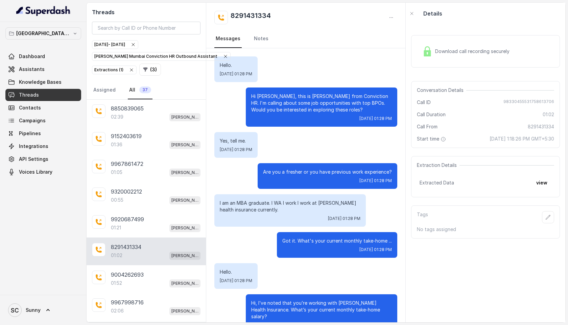
scroll to position [213, 0]
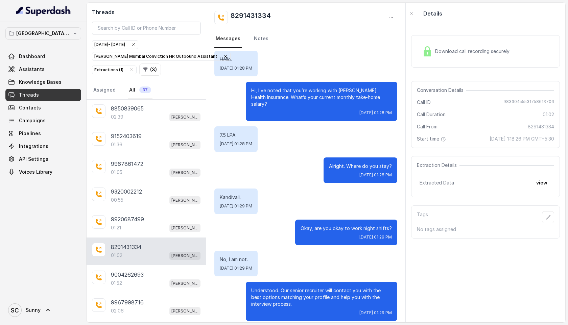
click at [258, 19] on h2 "8291431334" at bounding box center [250, 18] width 40 height 14
click at [32, 121] on span "Campaigns" at bounding box center [32, 120] width 27 height 7
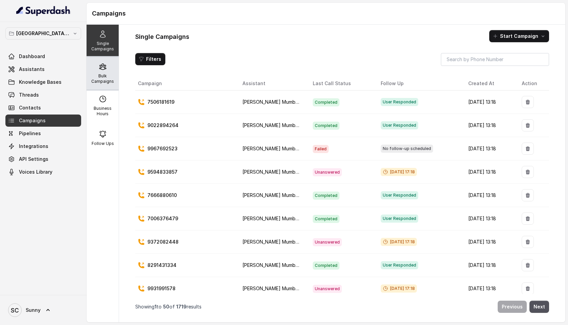
click at [97, 76] on p "Bulk Campaigns" at bounding box center [102, 78] width 27 height 11
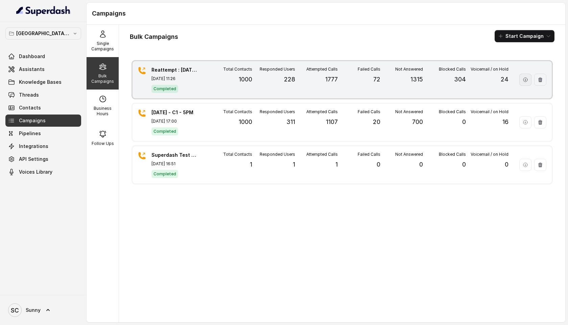
click at [527, 84] on button "button" at bounding box center [525, 80] width 12 height 12
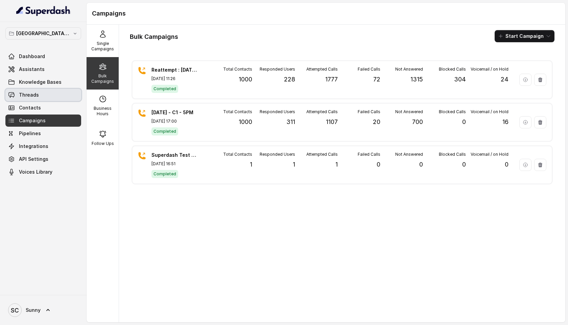
click at [25, 96] on span "Threads" at bounding box center [29, 95] width 20 height 7
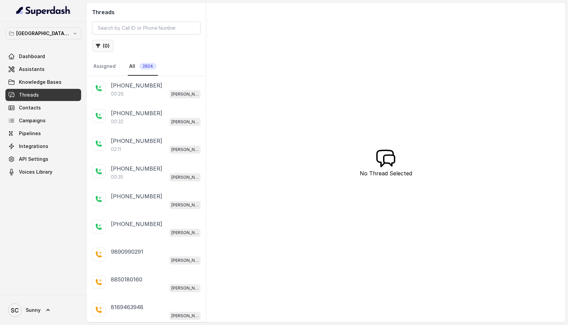
click at [102, 44] on button "( 0 )" at bounding box center [103, 46] width 22 height 12
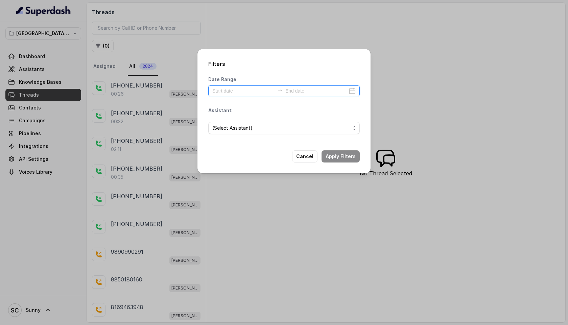
click at [251, 90] on input at bounding box center [243, 90] width 62 height 7
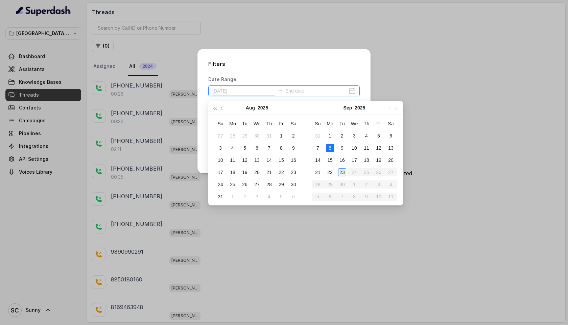
type input "[DATE]"
click at [341, 169] on div "23" at bounding box center [342, 172] width 8 height 8
type input "[DATE]"
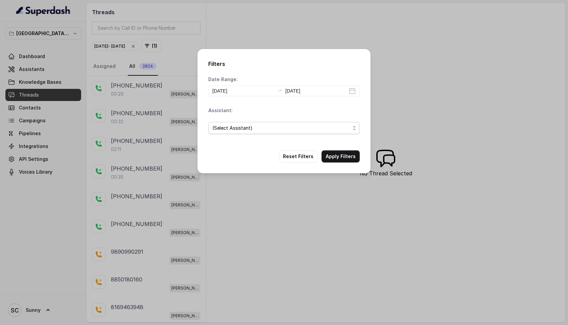
click at [243, 130] on span "(Select Assistant)" at bounding box center [281, 128] width 138 height 8
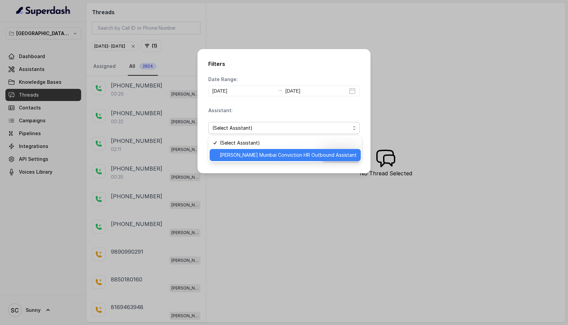
click at [247, 159] on div "[PERSON_NAME] Mumbai Conviction HR Outbound Assistant" at bounding box center [285, 155] width 151 height 12
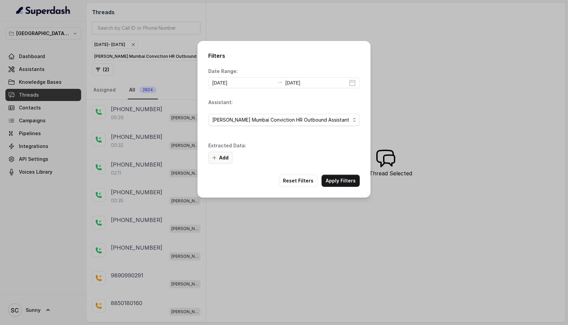
click at [224, 155] on button "Add" at bounding box center [220, 158] width 24 height 12
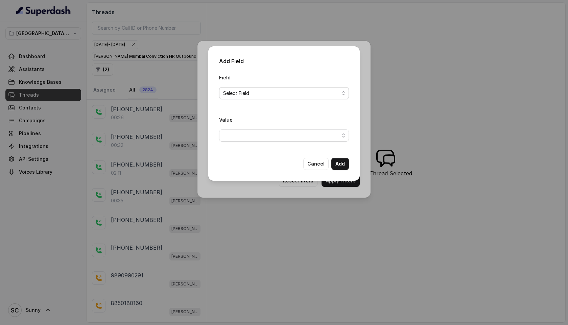
click at [251, 91] on span "Select Field" at bounding box center [281, 93] width 116 height 8
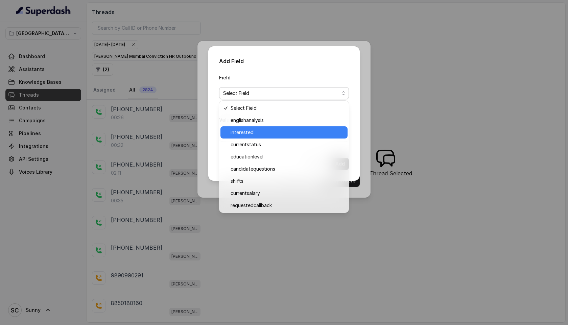
click at [248, 131] on span "interested" at bounding box center [286, 132] width 113 height 8
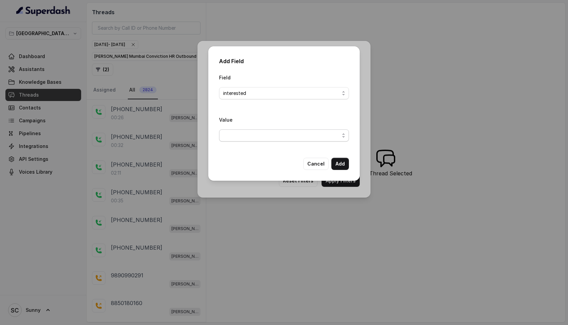
click at [247, 139] on span "button" at bounding box center [284, 135] width 130 height 12
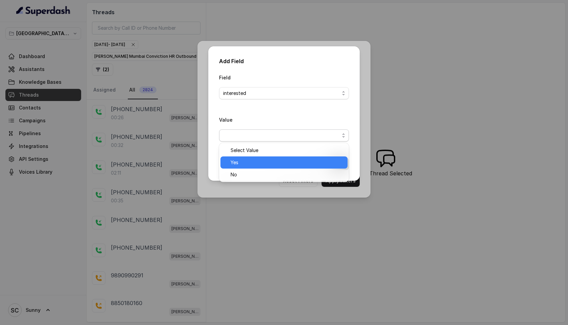
click at [245, 161] on span "Yes" at bounding box center [286, 162] width 113 height 8
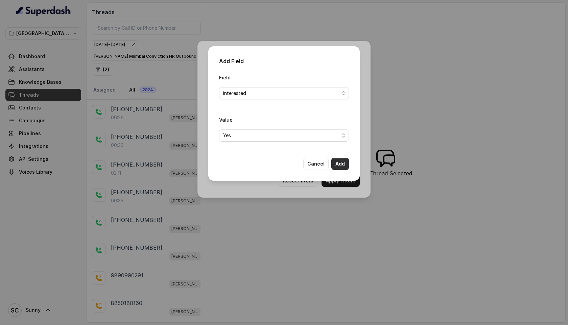
click at [341, 164] on button "Add" at bounding box center [340, 164] width 18 height 12
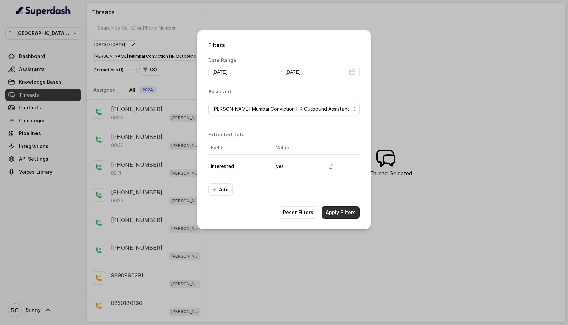
click at [336, 212] on button "Apply Filters" at bounding box center [340, 212] width 38 height 12
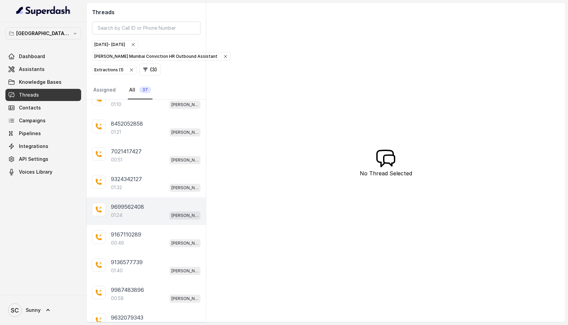
scroll to position [72, 0]
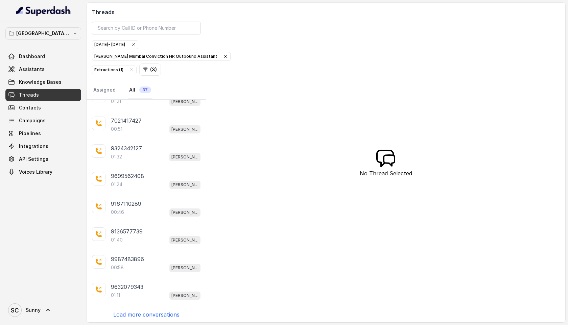
click at [146, 312] on p "Load more conversations" at bounding box center [146, 315] width 66 height 8
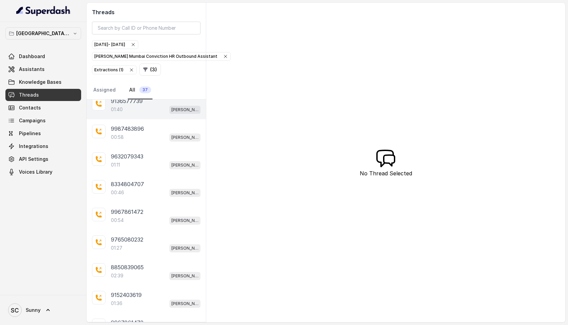
scroll to position [347, 0]
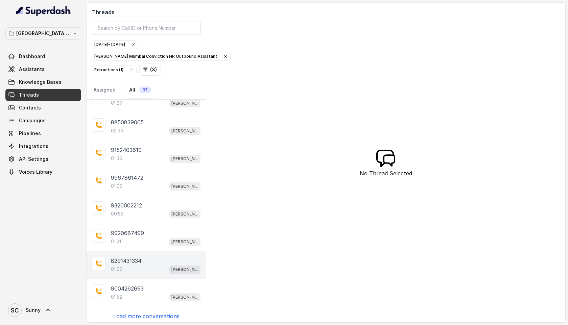
click at [151, 265] on div "01:02 [PERSON_NAME] Mumbai Conviction HR Outbound Assistant" at bounding box center [156, 269] width 90 height 9
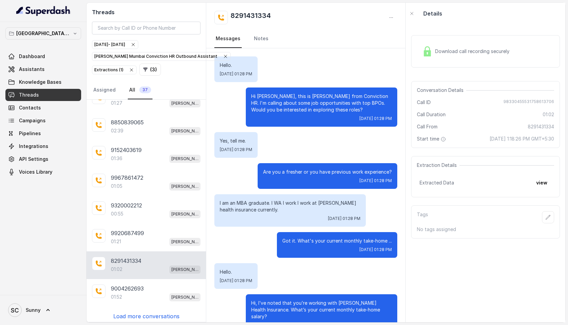
scroll to position [213, 0]
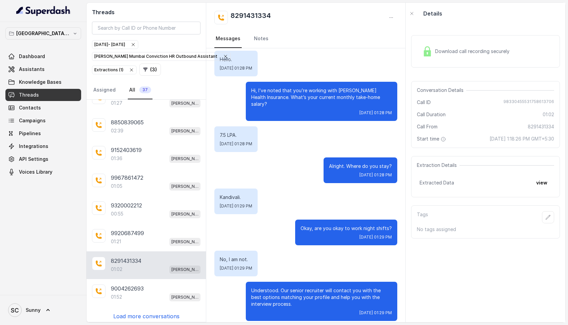
click at [145, 312] on p "Load more conversations" at bounding box center [146, 316] width 66 height 8
click at [254, 11] on h2 "8291431334" at bounding box center [250, 18] width 40 height 14
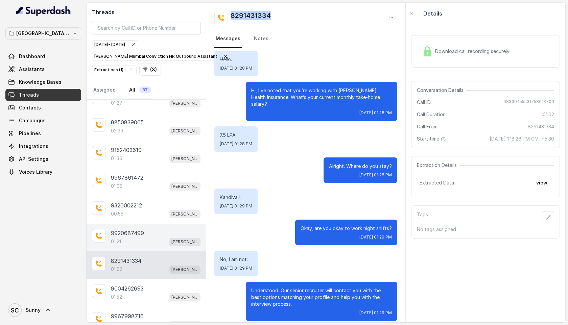
click at [132, 238] on div "01:21 [PERSON_NAME] Mumbai Conviction HR Outbound Assistant" at bounding box center [156, 241] width 90 height 9
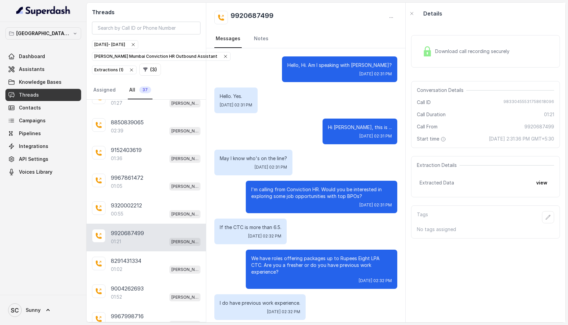
scroll to position [361, 0]
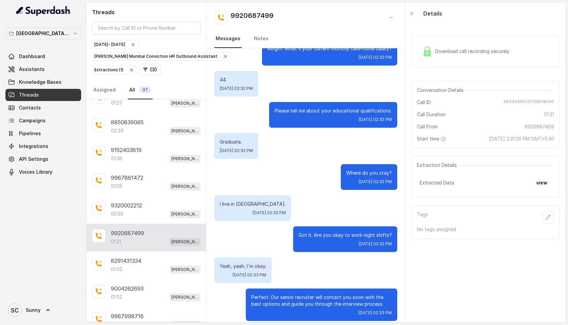
click at [260, 11] on h2 "9920687499" at bounding box center [251, 18] width 43 height 14
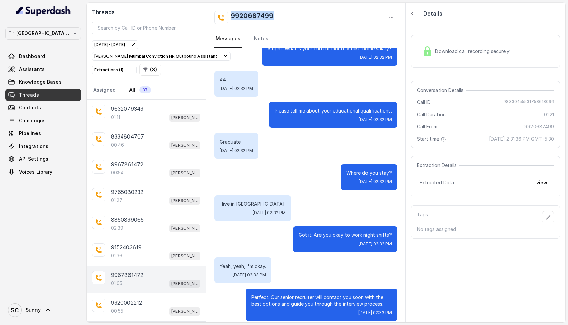
scroll to position [249, 0]
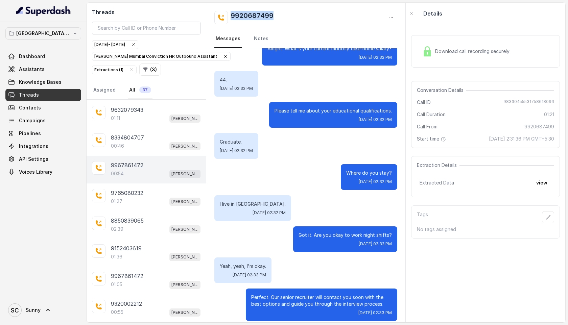
click at [139, 161] on p "9967861472" at bounding box center [127, 165] width 32 height 8
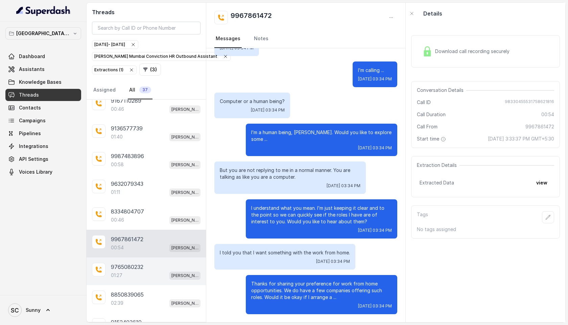
scroll to position [173, 0]
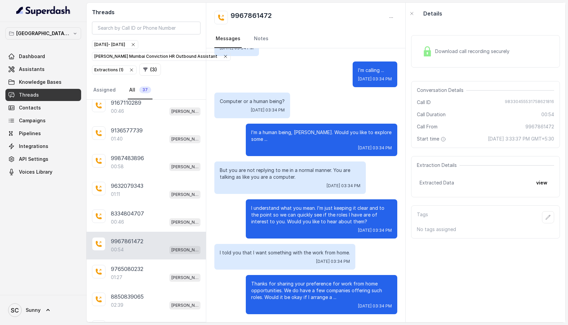
click at [258, 15] on h2 "9967861472" at bounding box center [250, 18] width 41 height 14
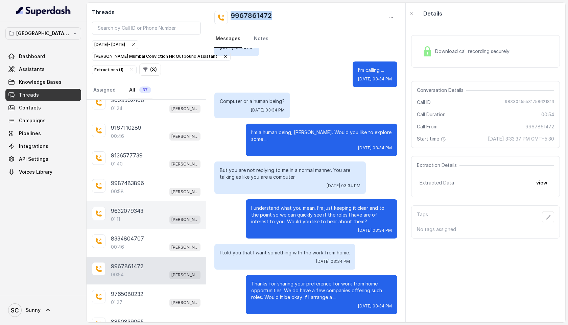
scroll to position [145, 0]
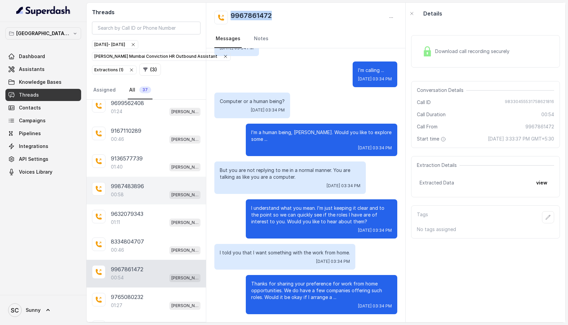
click at [132, 193] on div "00:58 [PERSON_NAME] Mumbai Conviction HR Outbound Assistant" at bounding box center [156, 194] width 90 height 9
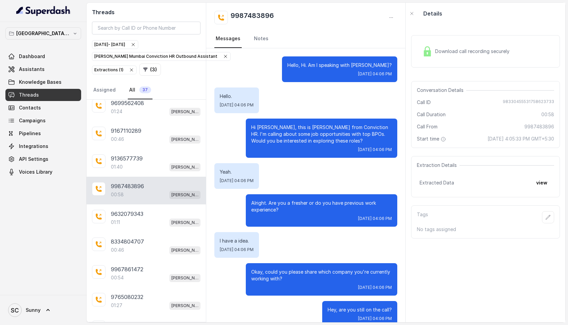
scroll to position [13, 0]
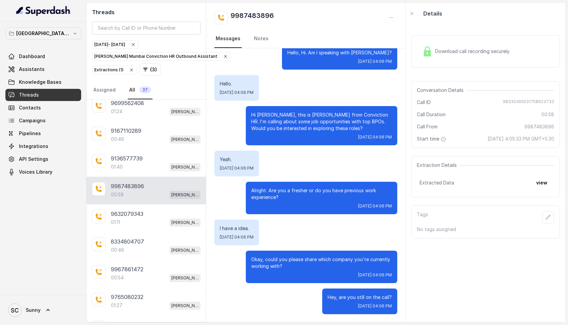
click at [252, 13] on h2 "9987483896" at bounding box center [251, 18] width 43 height 14
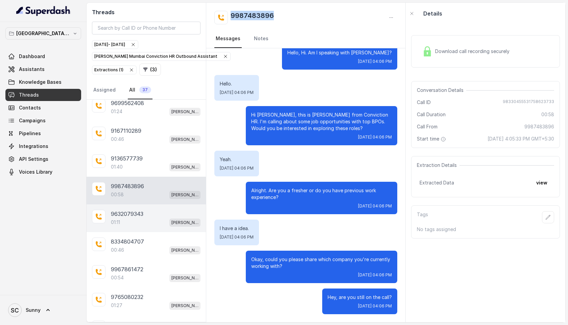
click at [123, 218] on div "01:11 [PERSON_NAME] Mumbai Conviction HR Outbound Assistant" at bounding box center [156, 222] width 90 height 9
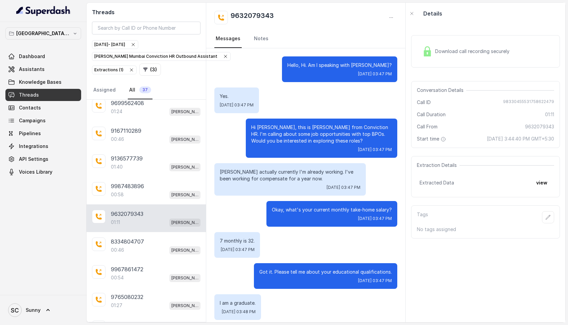
scroll to position [230, 0]
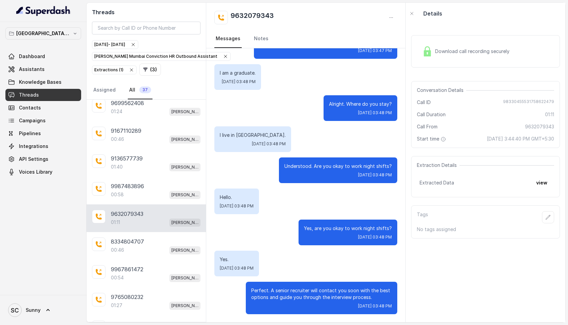
click at [249, 15] on h2 "9632079343" at bounding box center [251, 18] width 43 height 14
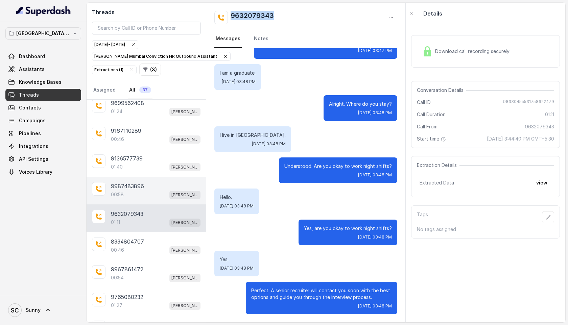
click at [137, 185] on p "9987483896" at bounding box center [127, 186] width 33 height 8
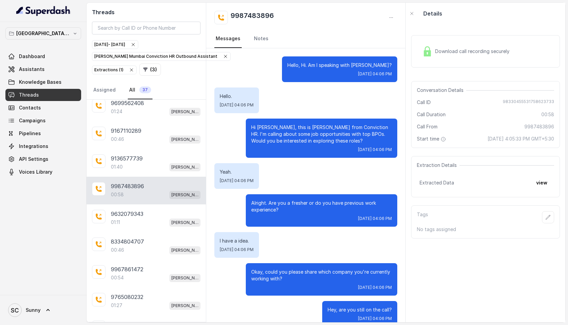
scroll to position [13, 0]
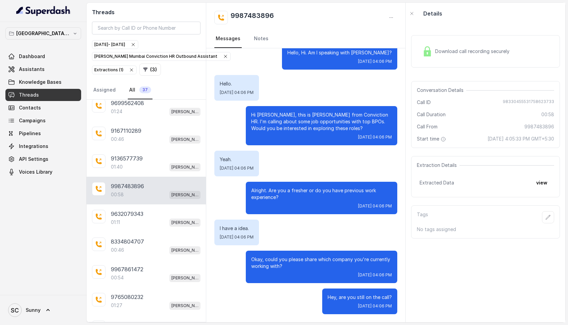
click at [269, 13] on h2 "9987483896" at bounding box center [251, 18] width 43 height 14
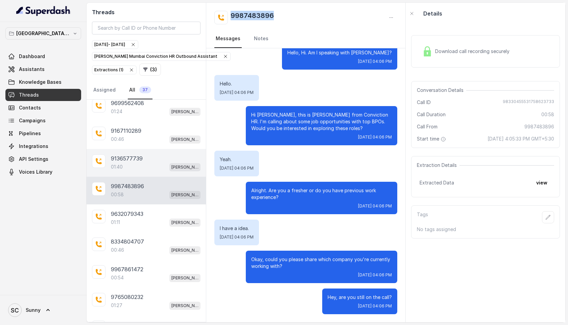
click at [118, 154] on p "9136577739" at bounding box center [127, 158] width 32 height 8
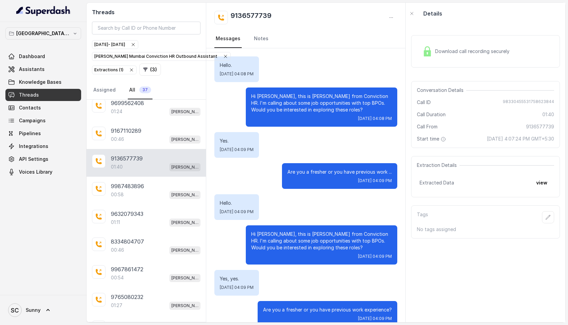
scroll to position [368, 0]
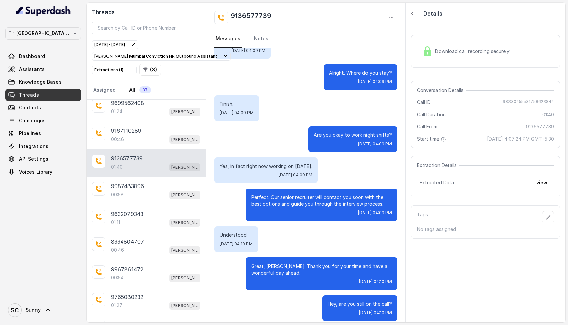
click at [251, 16] on h2 "9136577739" at bounding box center [250, 18] width 41 height 14
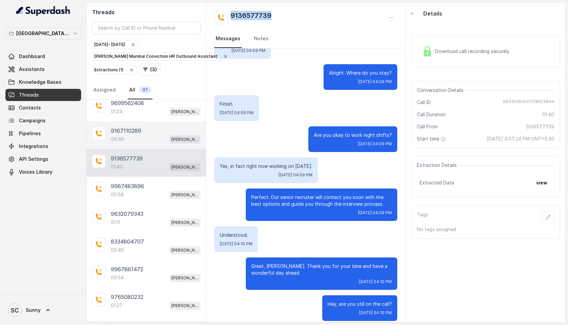
click at [128, 123] on div "9167110289 00:46 [PERSON_NAME] Mumbai Conviction HR Outbound Assistant" at bounding box center [146, 135] width 119 height 28
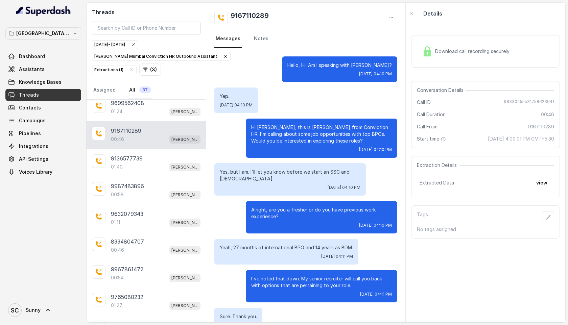
scroll to position [113, 0]
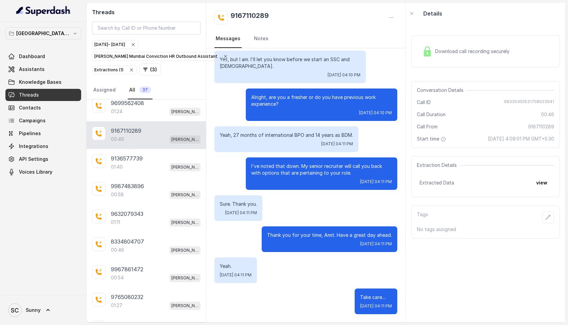
click at [254, 16] on h2 "9167110289" at bounding box center [249, 18] width 38 height 14
click at [147, 109] on div "01:24 [PERSON_NAME] Mumbai Conviction HR Outbound Assistant" at bounding box center [156, 111] width 90 height 9
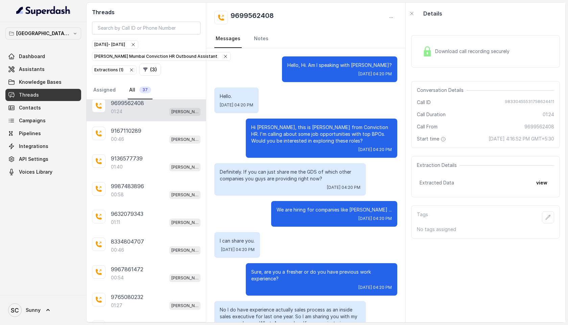
scroll to position [302, 0]
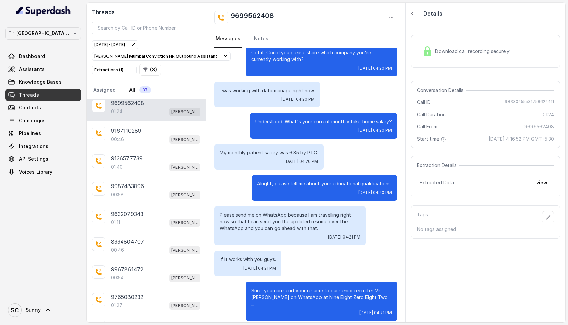
click at [253, 16] on h2 "9699562408" at bounding box center [251, 18] width 43 height 14
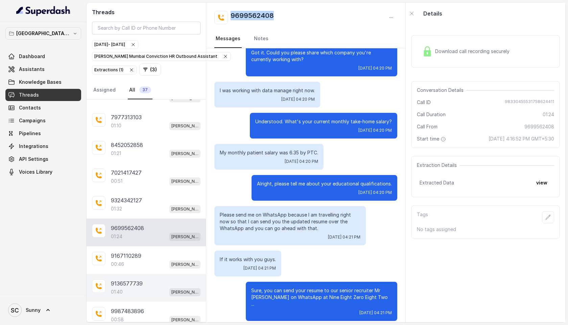
scroll to position [0, 0]
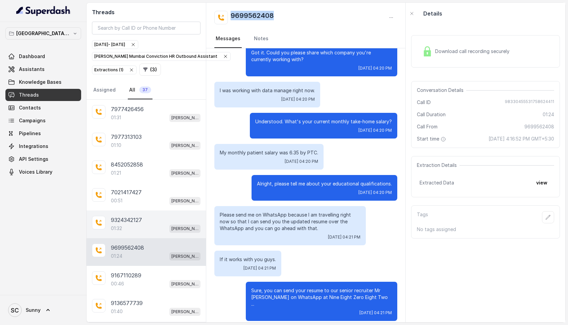
click at [132, 225] on div "01:32 [PERSON_NAME] Mumbai Conviction HR Outbound Assistant" at bounding box center [156, 228] width 90 height 9
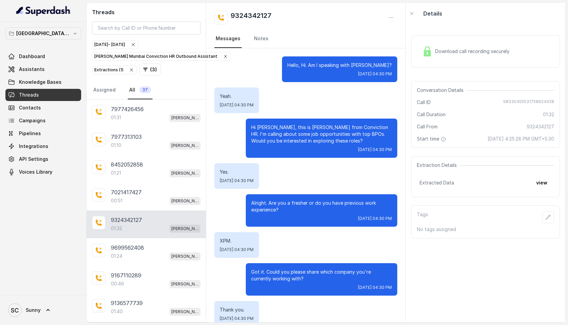
scroll to position [399, 0]
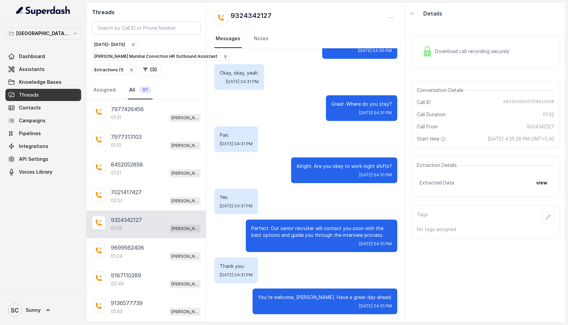
click at [258, 15] on h2 "9324342127" at bounding box center [250, 18] width 41 height 14
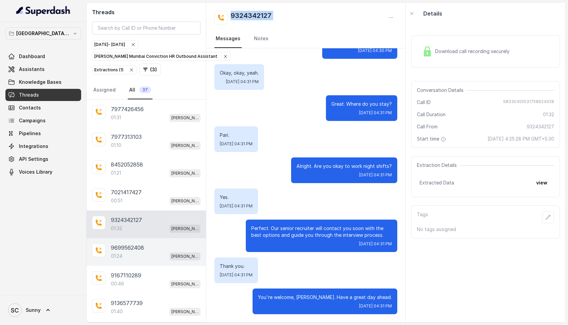
click at [134, 244] on p "9699562408" at bounding box center [127, 248] width 33 height 8
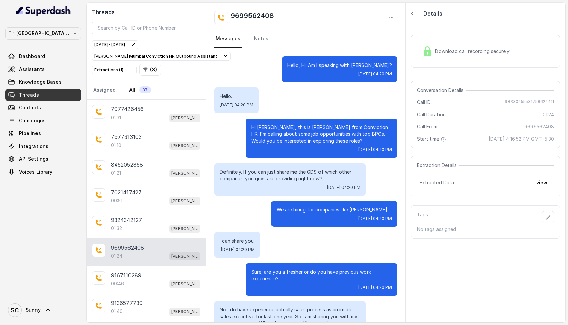
scroll to position [302, 0]
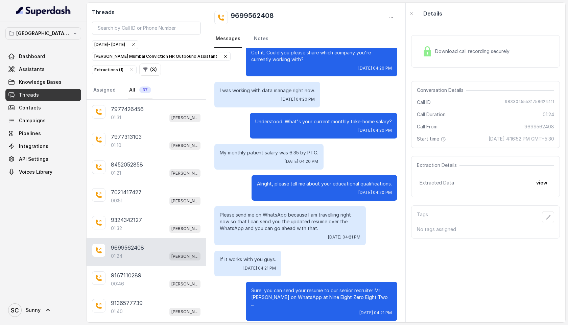
click at [250, 14] on h2 "9699562408" at bounding box center [251, 18] width 43 height 14
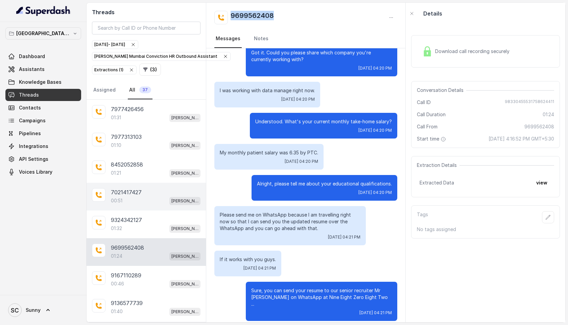
click at [139, 193] on p "7021417427" at bounding box center [126, 192] width 31 height 8
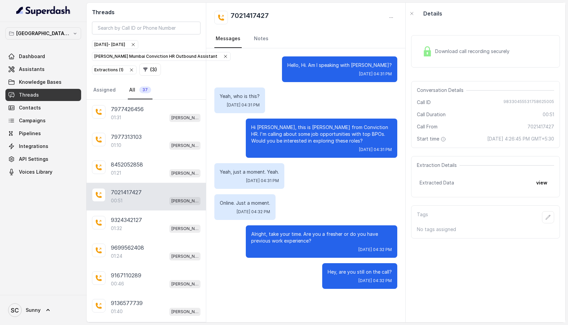
click at [256, 17] on h2 "7021417427" at bounding box center [249, 18] width 38 height 14
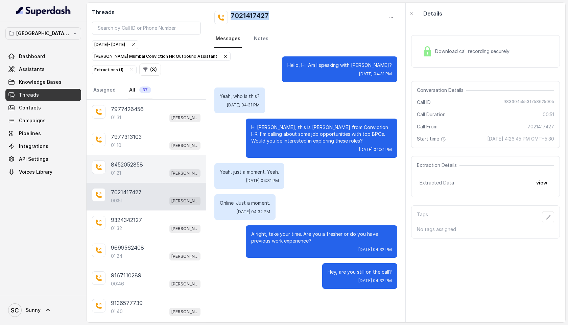
click at [130, 171] on div "01:21 [PERSON_NAME] Mumbai Conviction HR Outbound Assistant" at bounding box center [156, 173] width 90 height 9
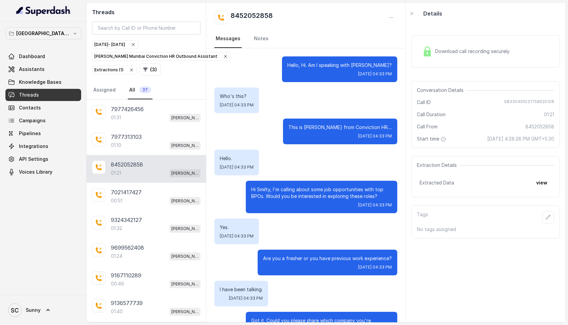
scroll to position [386, 0]
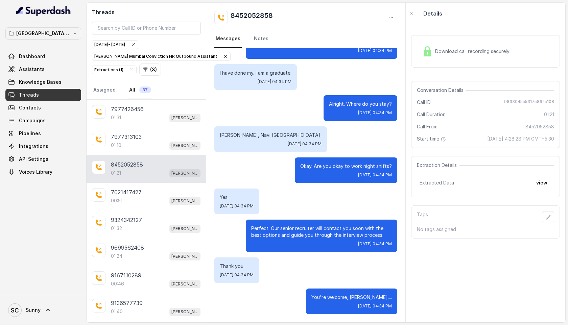
click at [258, 15] on h2 "8452052858" at bounding box center [251, 18] width 42 height 14
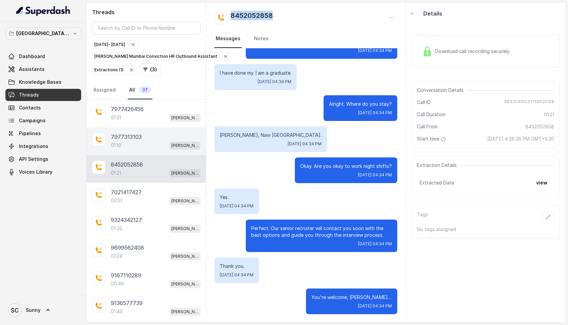
click at [136, 138] on p "7977313103" at bounding box center [126, 137] width 31 height 8
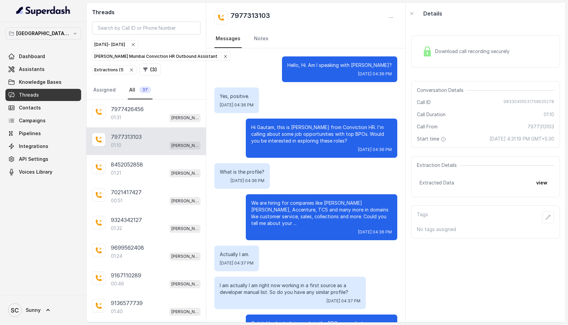
scroll to position [177, 0]
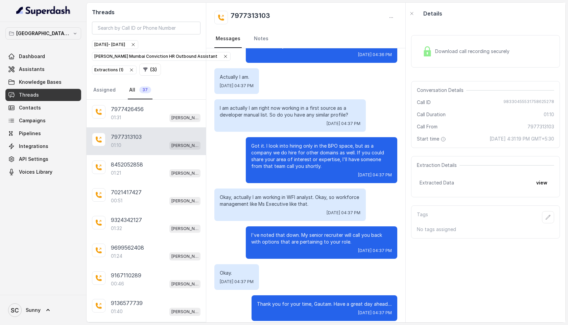
click at [249, 15] on h2 "7977313103" at bounding box center [250, 18] width 40 height 14
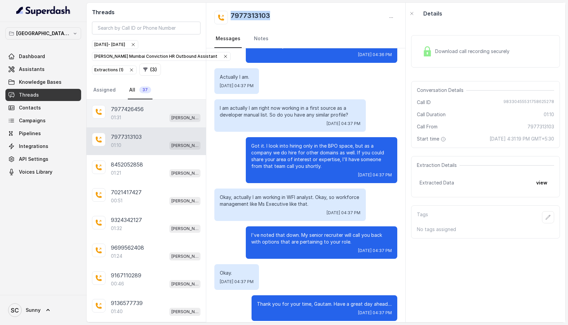
click at [148, 111] on div "7977426456" at bounding box center [156, 109] width 90 height 8
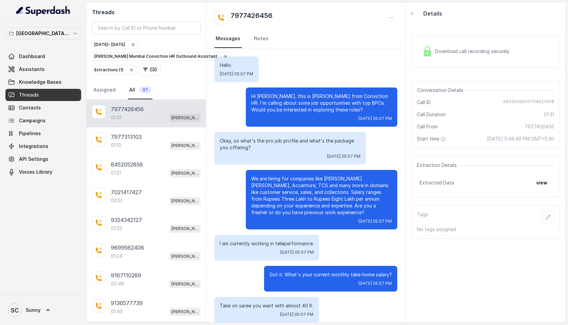
scroll to position [364, 0]
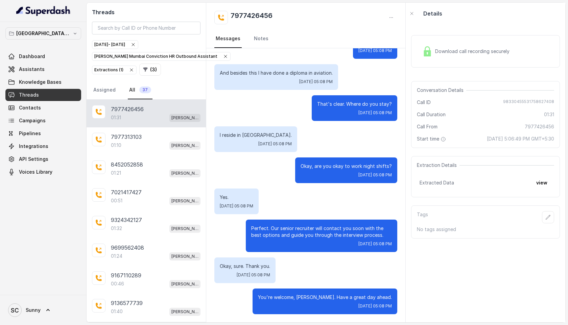
click at [256, 13] on h2 "7977426456" at bounding box center [251, 18] width 42 height 14
click at [35, 119] on span "Campaigns" at bounding box center [32, 120] width 27 height 7
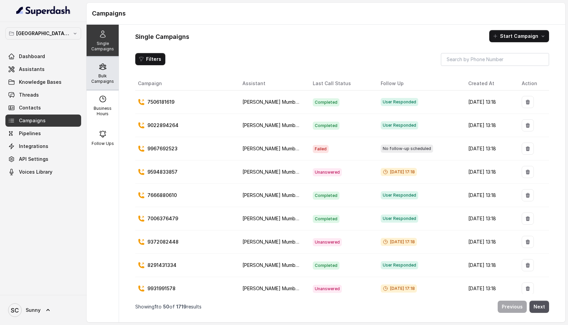
click at [98, 72] on div "Bulk Campaigns" at bounding box center [103, 73] width 32 height 32
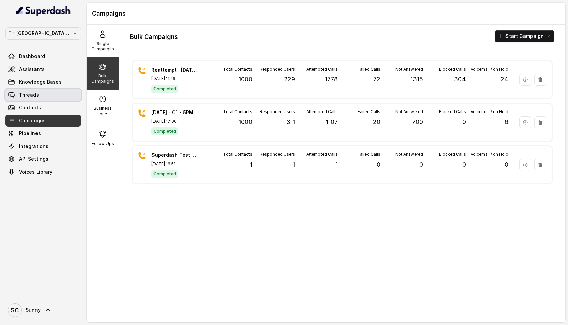
click at [38, 94] on link "Threads" at bounding box center [43, 95] width 76 height 12
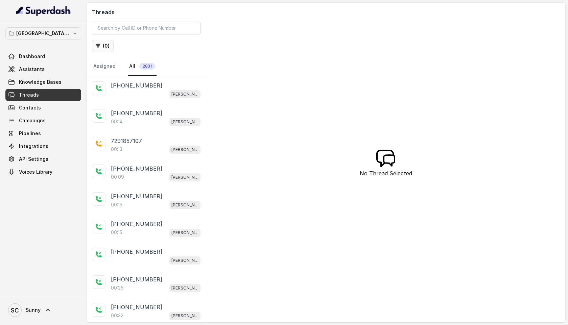
click at [103, 41] on button "( 0 )" at bounding box center [103, 46] width 22 height 12
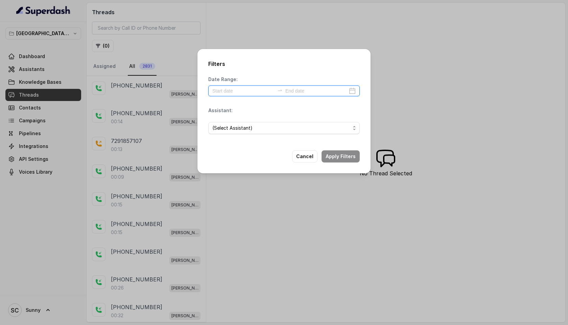
click at [237, 92] on input at bounding box center [243, 90] width 62 height 7
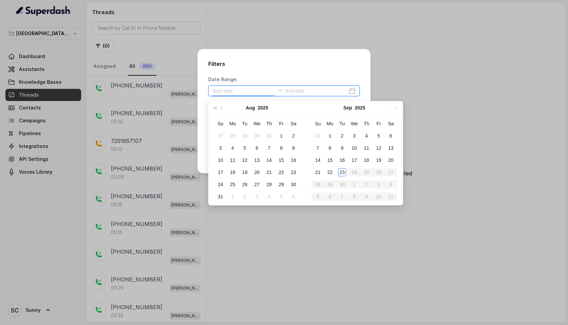
type input "[DATE]"
click at [280, 78] on div "Date Range:" at bounding box center [283, 86] width 151 height 20
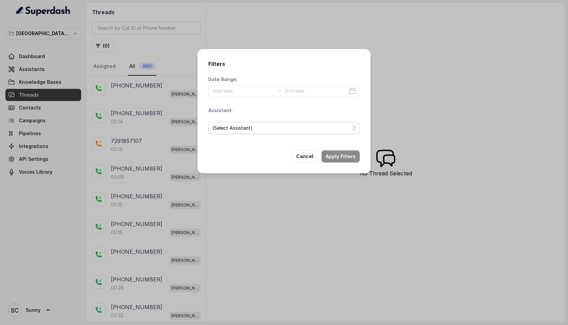
click at [245, 129] on span "(Select Assistant)" at bounding box center [281, 128] width 138 height 8
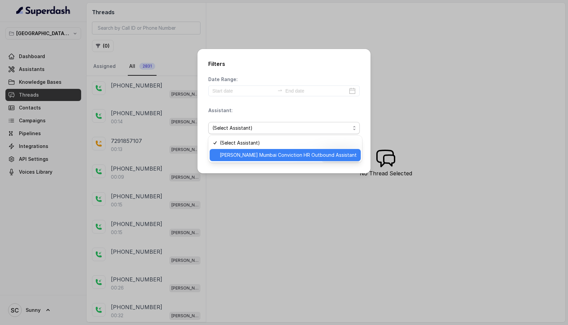
click at [244, 155] on span "[PERSON_NAME] Mumbai Conviction HR Outbound Assistant" at bounding box center [288, 155] width 137 height 8
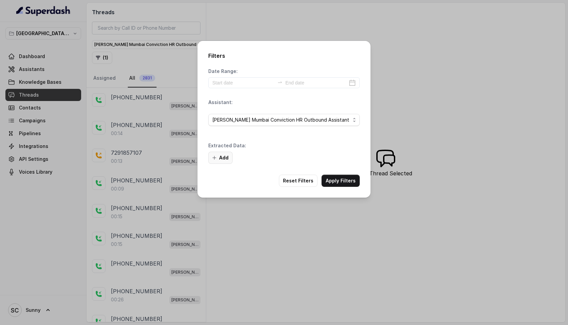
click at [220, 158] on button "Add" at bounding box center [220, 158] width 24 height 12
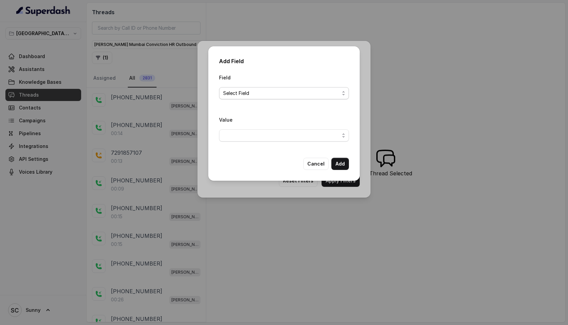
click at [248, 93] on span "Select Field" at bounding box center [281, 93] width 116 height 8
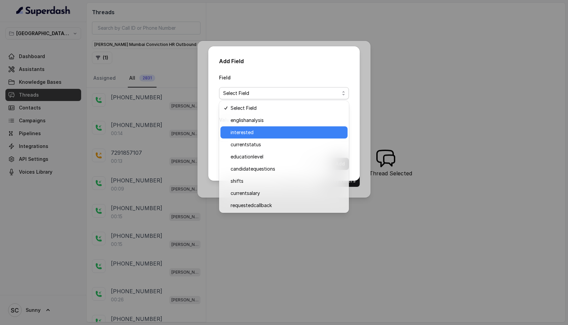
click at [246, 130] on span "interested" at bounding box center [286, 132] width 113 height 8
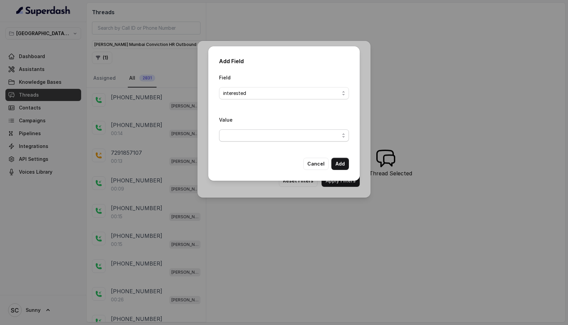
click at [246, 136] on span "button" at bounding box center [284, 135] width 130 height 12
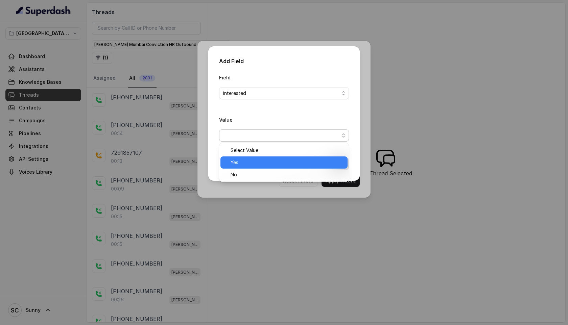
click at [240, 160] on span "Yes" at bounding box center [286, 162] width 113 height 8
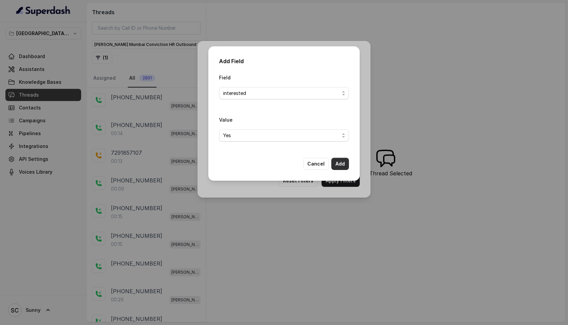
click at [339, 165] on button "Add" at bounding box center [340, 164] width 18 height 12
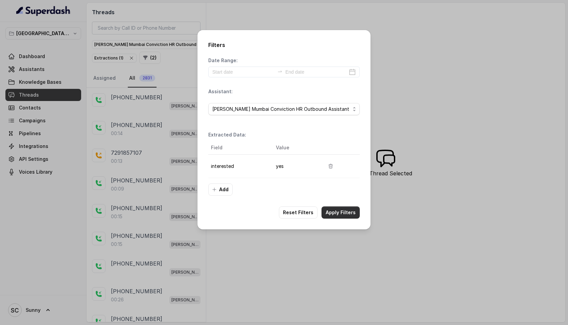
click at [341, 211] on button "Apply Filters" at bounding box center [340, 212] width 38 height 12
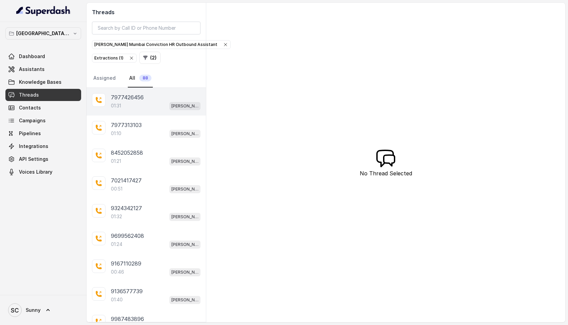
click at [137, 108] on div "01:31 [PERSON_NAME] Mumbai Conviction HR Outbound Assistant" at bounding box center [156, 105] width 90 height 9
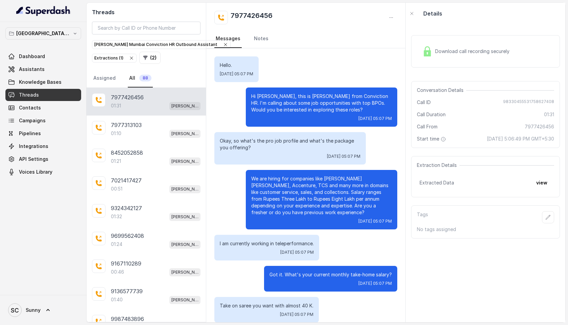
click at [480, 51] on span "Download call recording securely" at bounding box center [473, 51] width 77 height 7
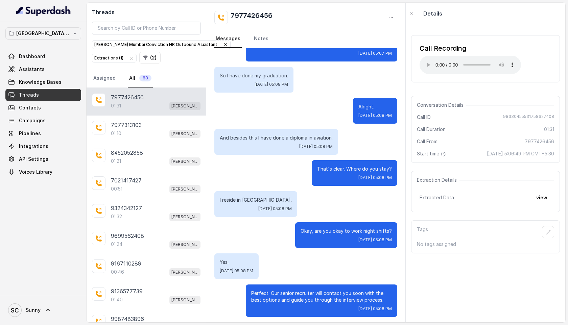
scroll to position [364, 0]
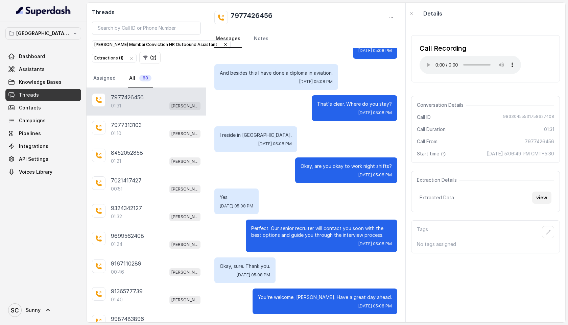
click at [542, 204] on button "view" at bounding box center [541, 198] width 19 height 12
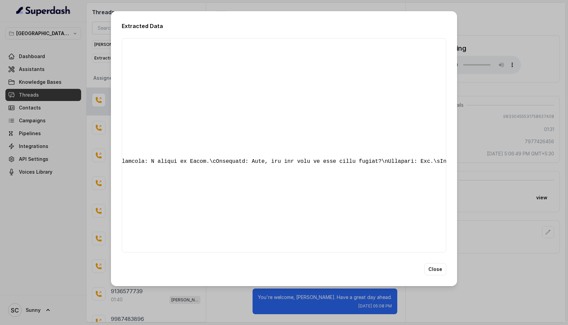
scroll to position [0, 3437]
click at [433, 274] on button "Close" at bounding box center [435, 269] width 22 height 12
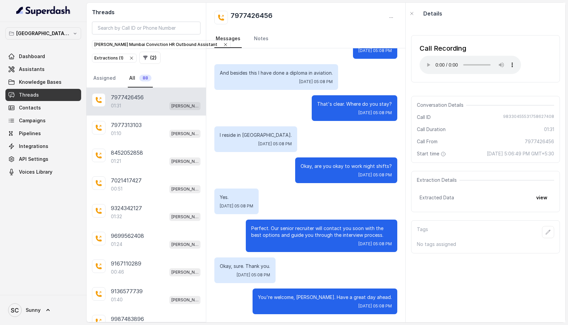
click at [150, 108] on div "01:31 [PERSON_NAME] Mumbai Conviction HR Outbound Assistant" at bounding box center [156, 105] width 90 height 9
click at [38, 123] on span "Campaigns" at bounding box center [32, 120] width 27 height 7
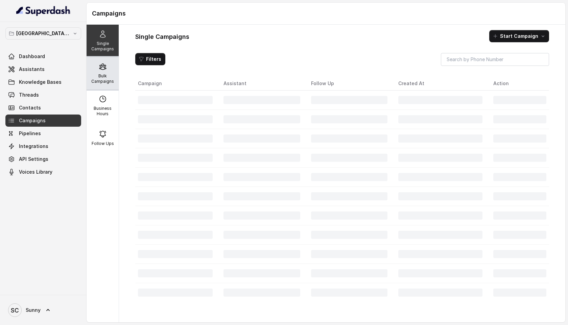
click at [105, 78] on p "Bulk Campaigns" at bounding box center [102, 78] width 27 height 11
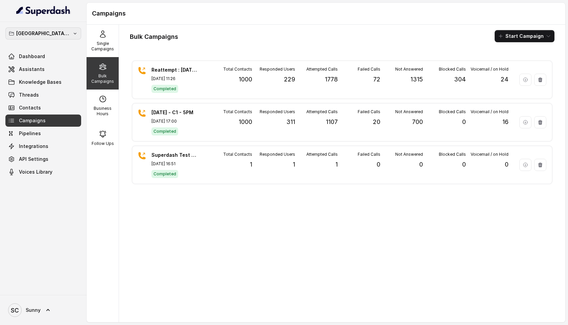
click at [52, 30] on p "[GEOGRAPHIC_DATA] - [GEOGRAPHIC_DATA] - [GEOGRAPHIC_DATA]" at bounding box center [43, 33] width 54 height 8
click at [16, 59] on link "Dashboard" at bounding box center [43, 56] width 76 height 12
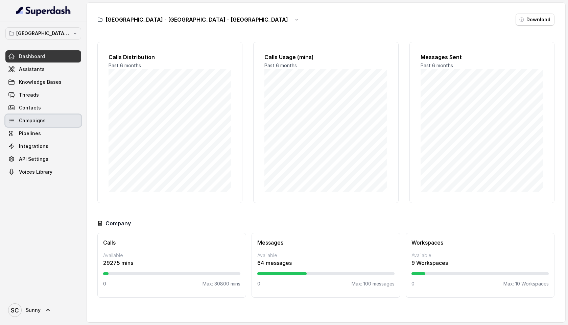
click at [32, 119] on span "Campaigns" at bounding box center [32, 120] width 27 height 7
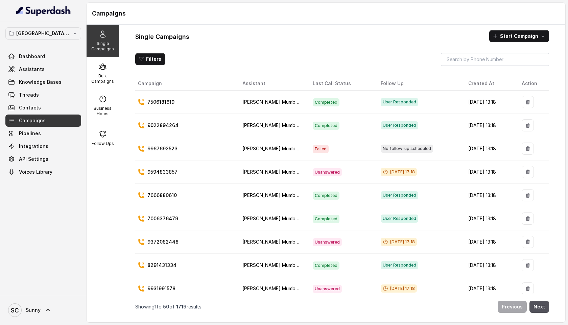
click at [33, 121] on span "Campaigns" at bounding box center [32, 120] width 27 height 7
click at [107, 70] on div "Bulk Campaigns" at bounding box center [103, 73] width 32 height 32
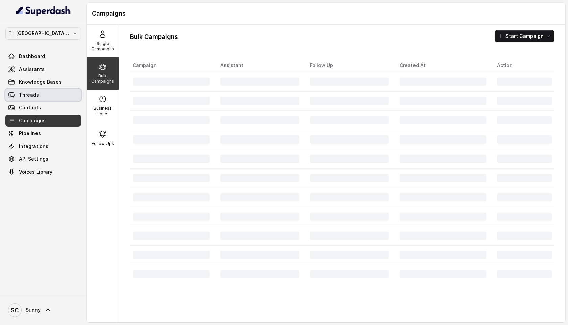
click at [27, 94] on span "Threads" at bounding box center [29, 95] width 20 height 7
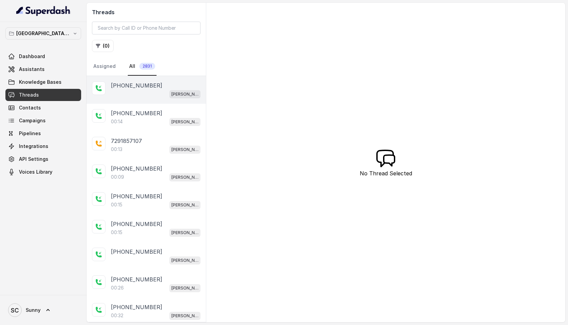
click at [148, 99] on div "[PHONE_NUMBER] [PERSON_NAME] Mumbai Conviction HR Outbound Assistant" at bounding box center [146, 90] width 119 height 28
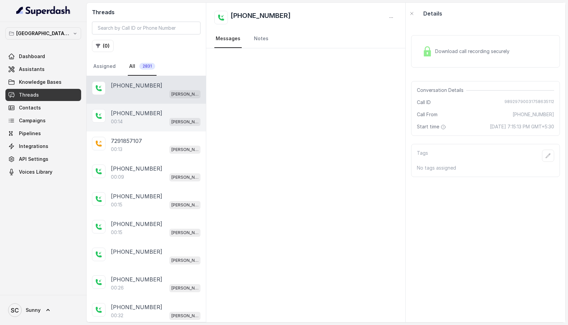
click at [122, 128] on div "[PHONE_NUMBER]:14 [PERSON_NAME] Mumbai Conviction HR Outbound Assistant" at bounding box center [146, 118] width 119 height 28
